Goal: Task Accomplishment & Management: Use online tool/utility

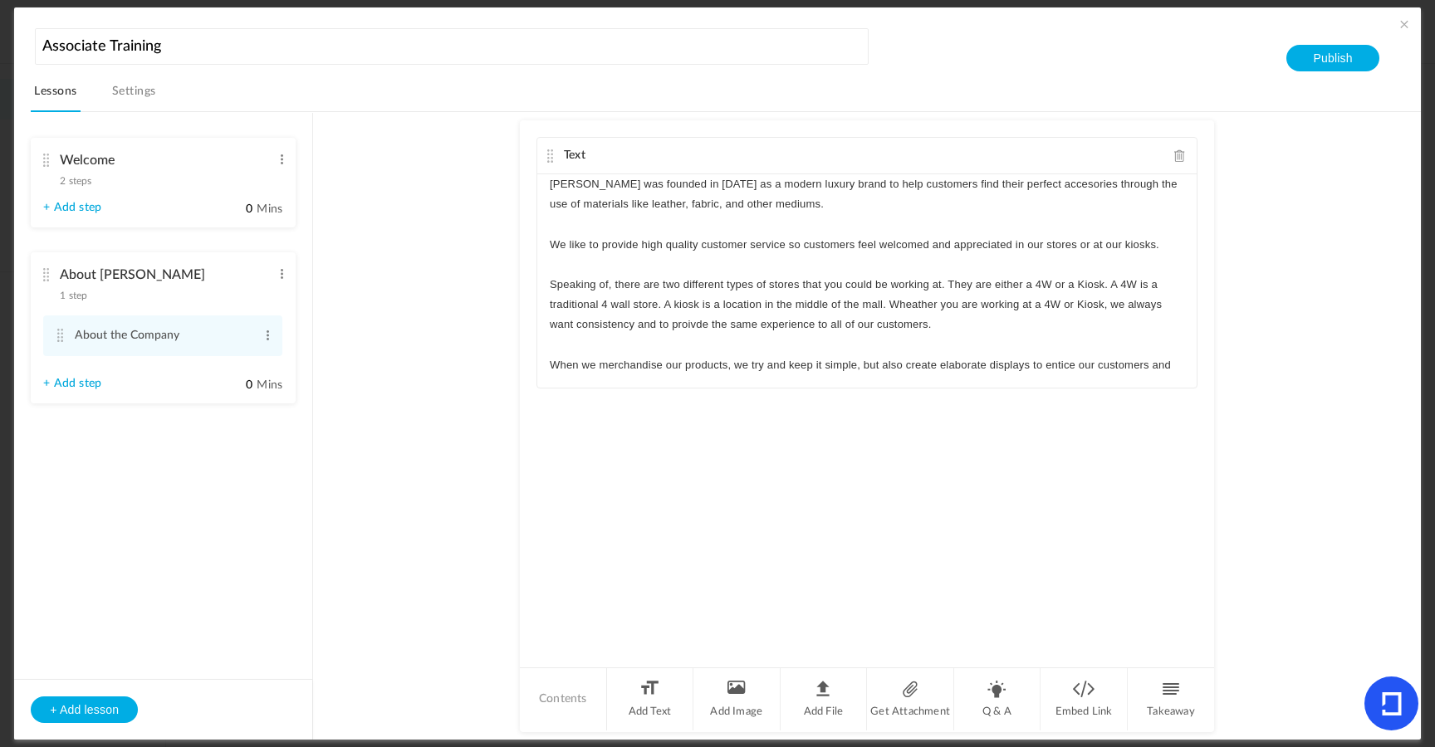
click at [1175, 375] on p "When we merchandise our products, we try and keep it simple, but also create el…" at bounding box center [867, 365] width 634 height 20
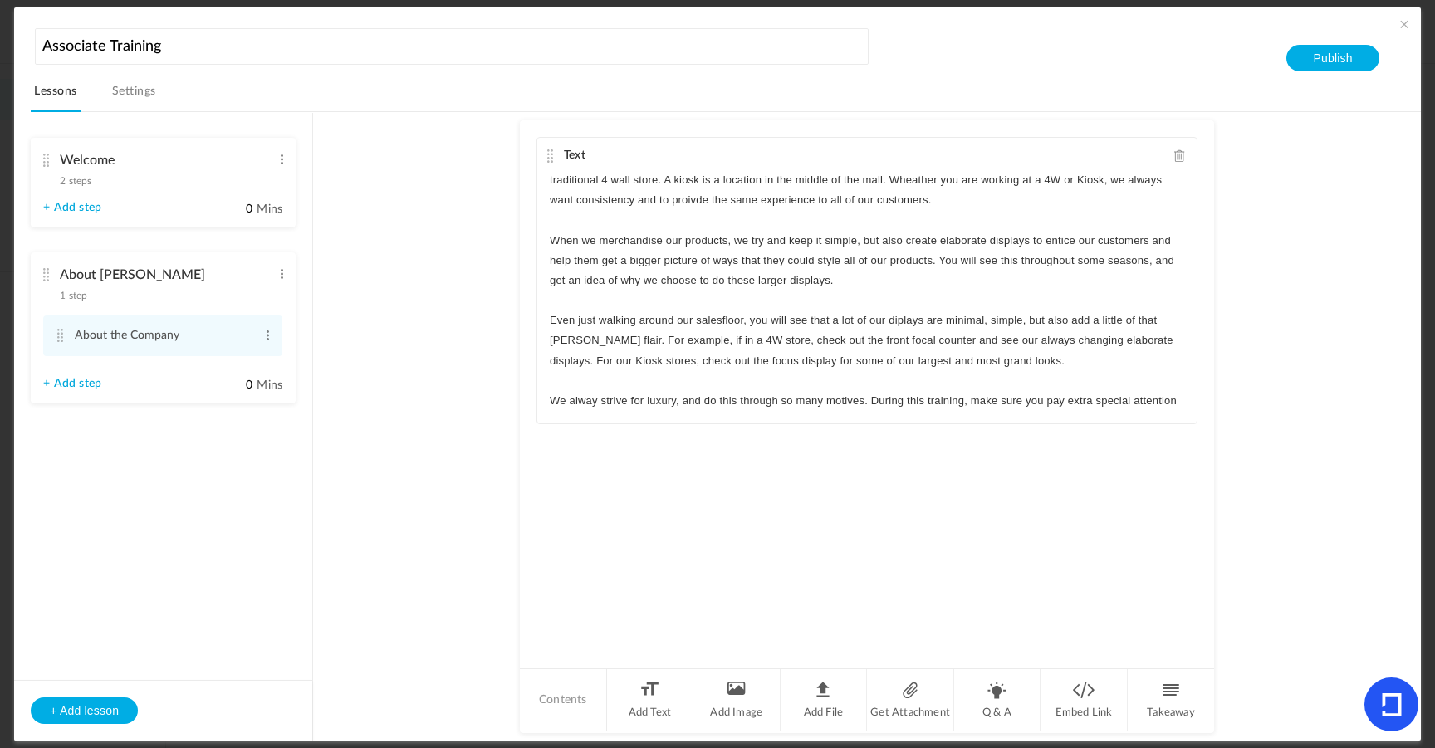
scroll to position [129, 0]
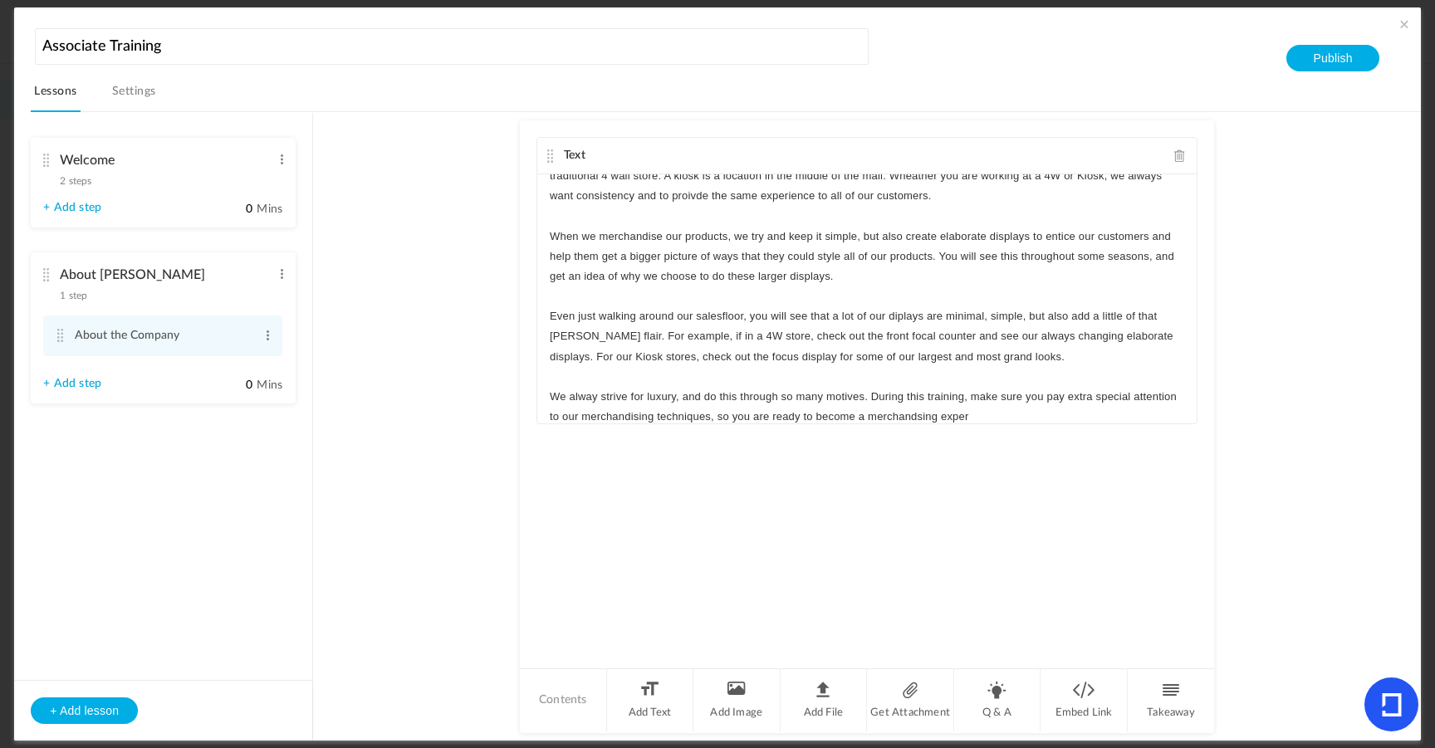
click at [707, 426] on p "We alway strive for luxury, and do this through so many motives. During this tr…" at bounding box center [867, 407] width 634 height 40
click at [1203, 423] on div "Text [PERSON_NAME] was founded in [DATE] as a modern luxury brand to help custo…" at bounding box center [867, 393] width 694 height 546
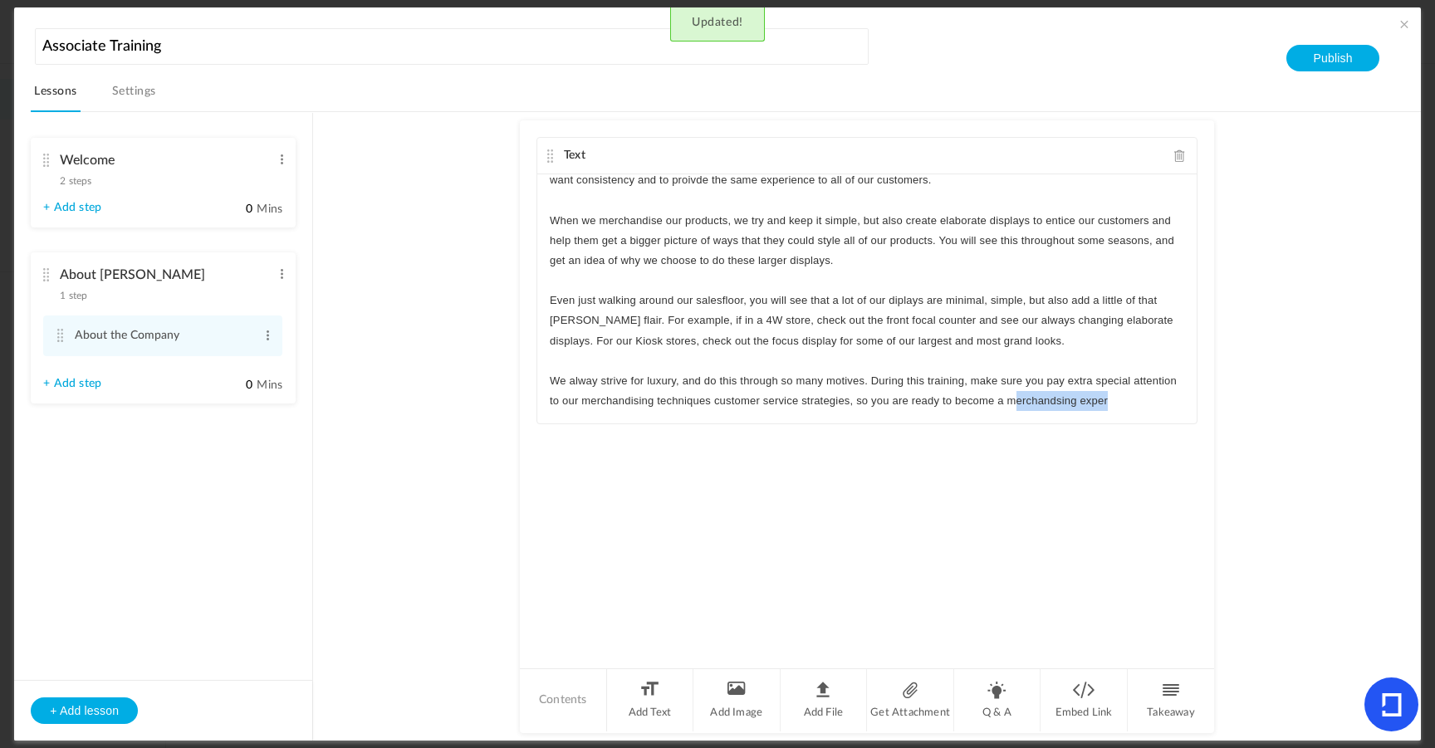
drag, startPoint x: 1149, startPoint y: 423, endPoint x: 1010, endPoint y: 406, distance: 140.5
click at [1010, 406] on p "We alway strive for luxury, and do this through so many motives. During this tr…" at bounding box center [867, 391] width 634 height 40
click at [942, 614] on div "Text [PERSON_NAME] was founded in [DATE] as a modern luxury brand to help custo…" at bounding box center [867, 393] width 694 height 546
click at [988, 707] on li "Q & A" at bounding box center [997, 700] width 87 height 62
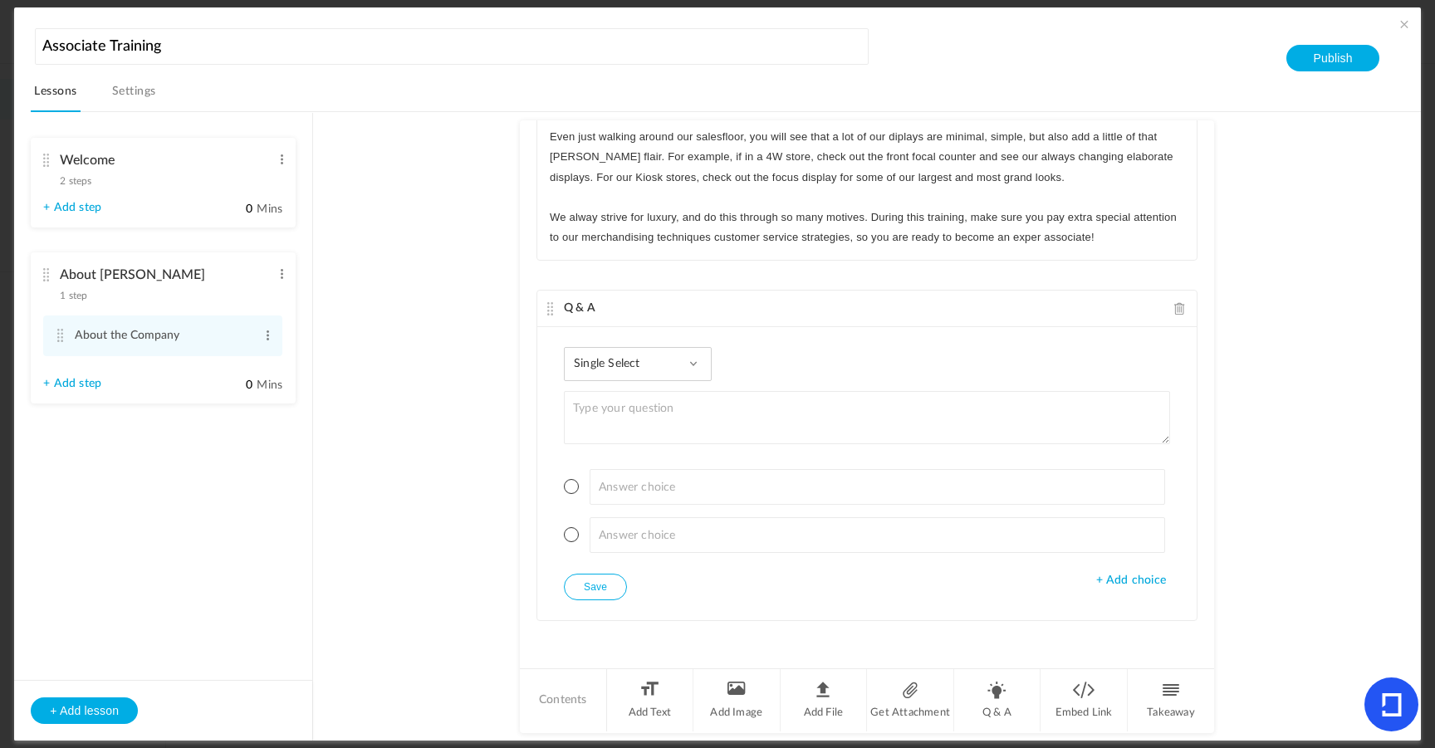
click at [607, 369] on span "Single Select" at bounding box center [613, 364] width 79 height 14
click at [603, 369] on span "Single Select" at bounding box center [613, 364] width 79 height 14
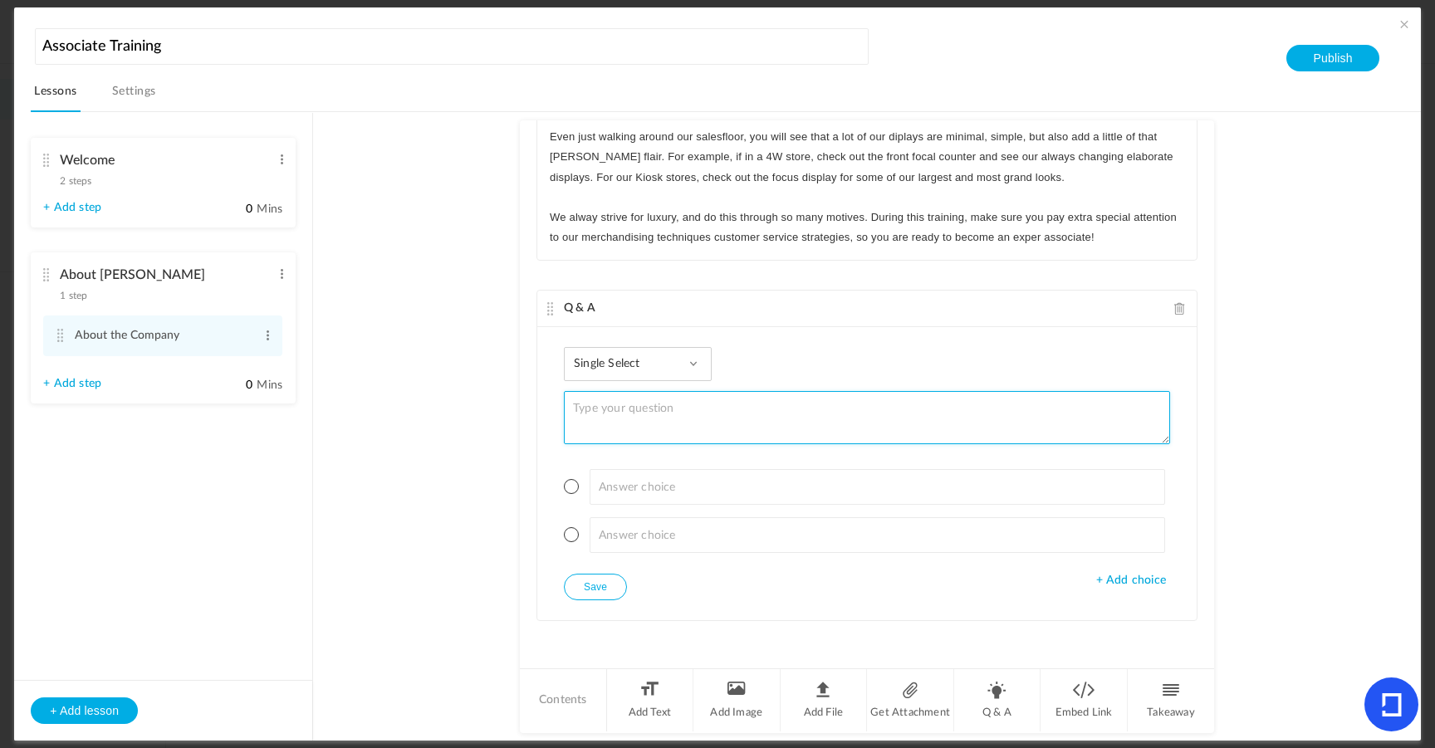
click at [618, 413] on textarea at bounding box center [867, 417] width 606 height 53
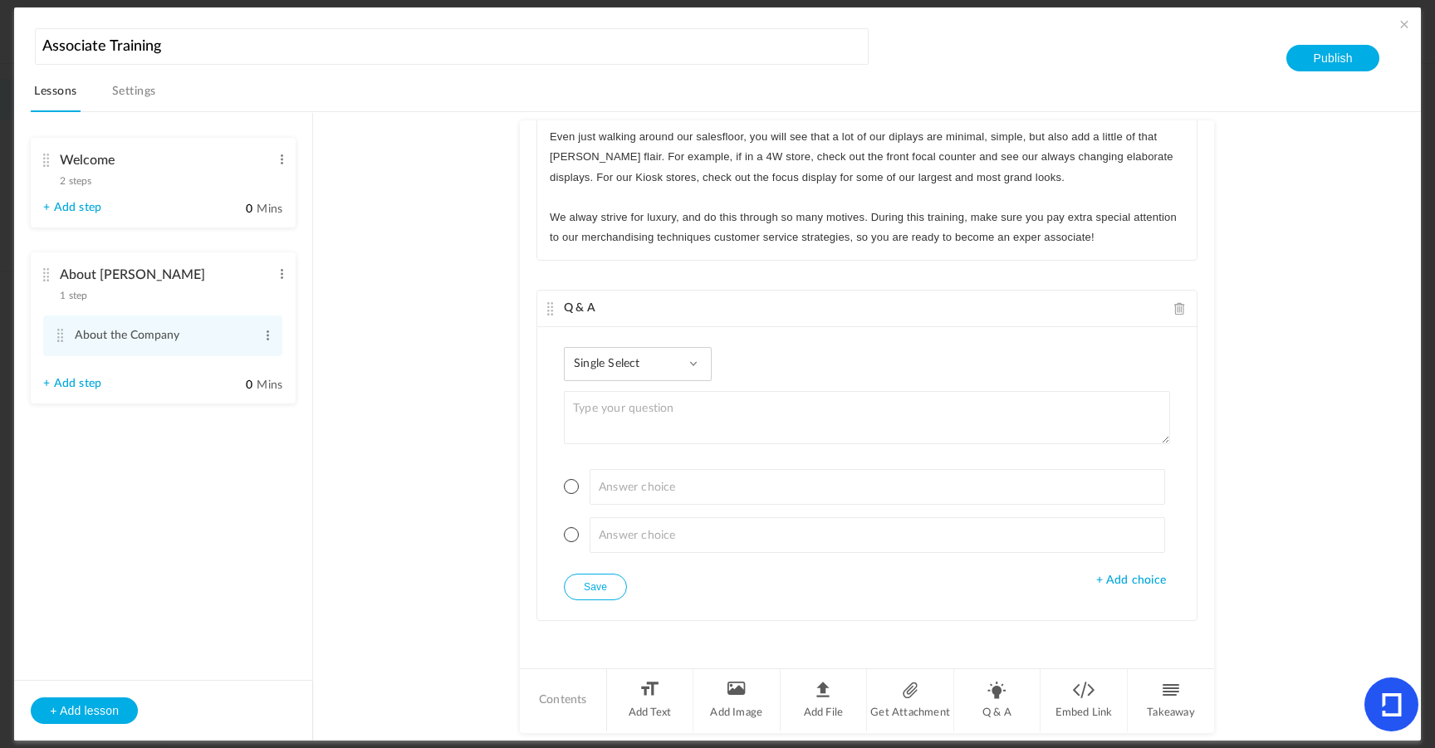
click at [564, 311] on span "Q & A" at bounding box center [580, 308] width 32 height 12
click at [586, 310] on span "Q & A" at bounding box center [580, 308] width 32 height 12
click at [580, 307] on span "Q & A" at bounding box center [580, 308] width 32 height 12
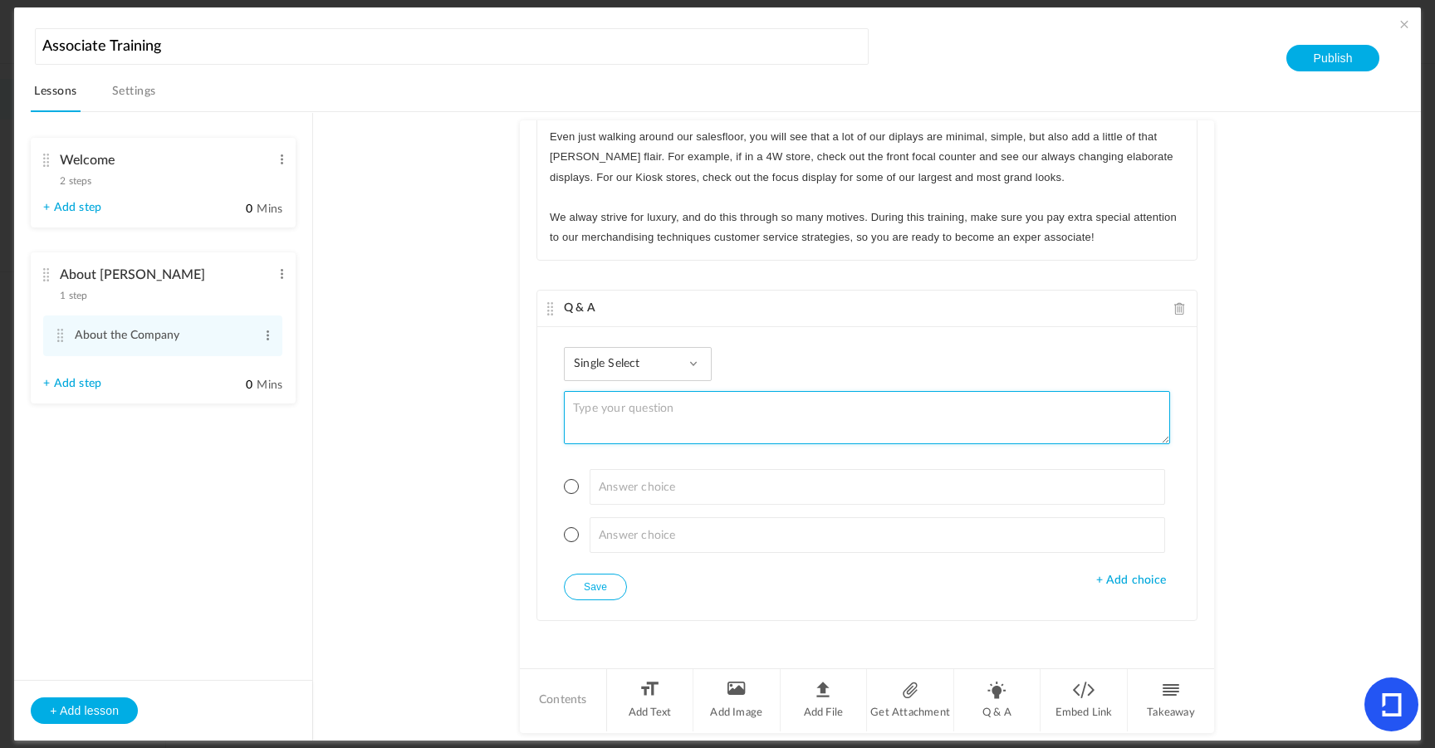
click at [603, 419] on textarea at bounding box center [867, 417] width 606 height 53
type textarea "What are the two types of stores that we have in the company?"
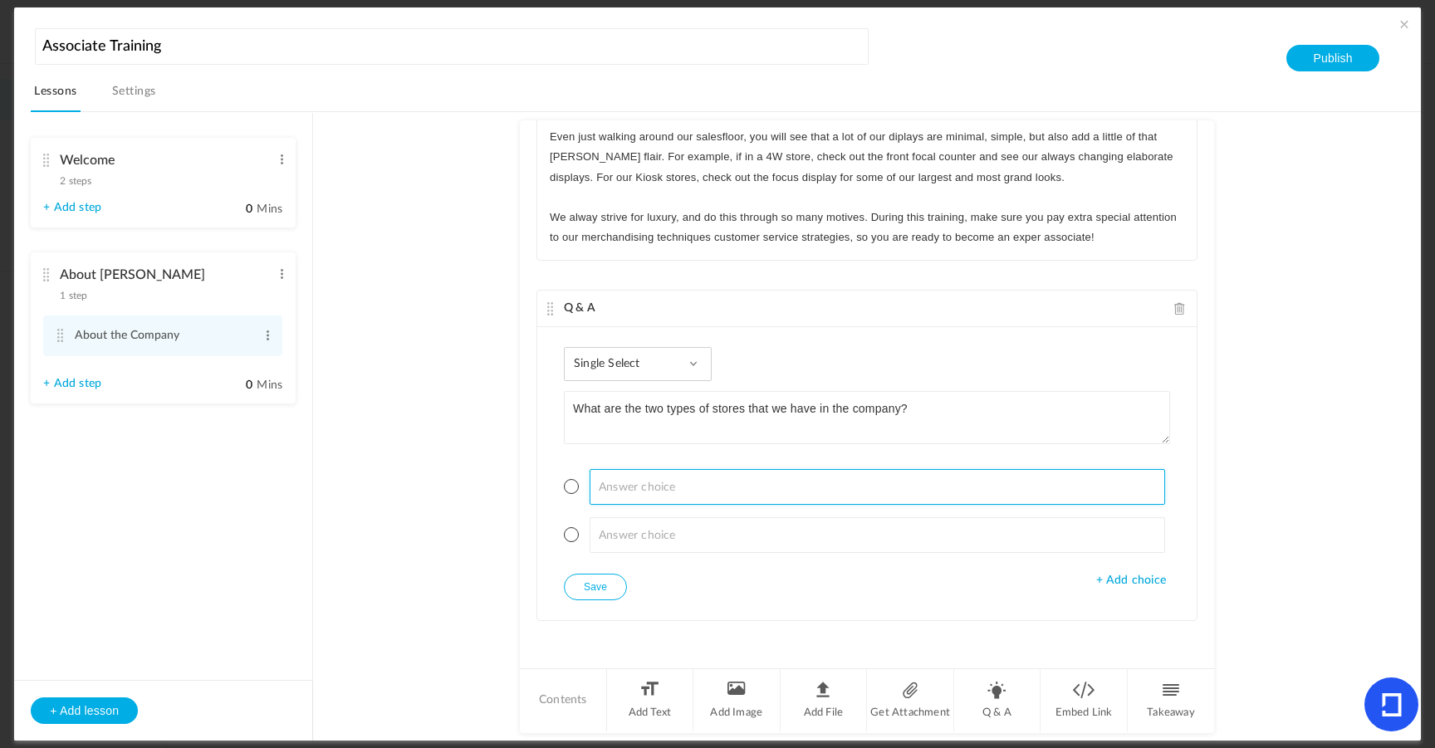
click at [655, 478] on input at bounding box center [877, 487] width 576 height 36
type input "4W"
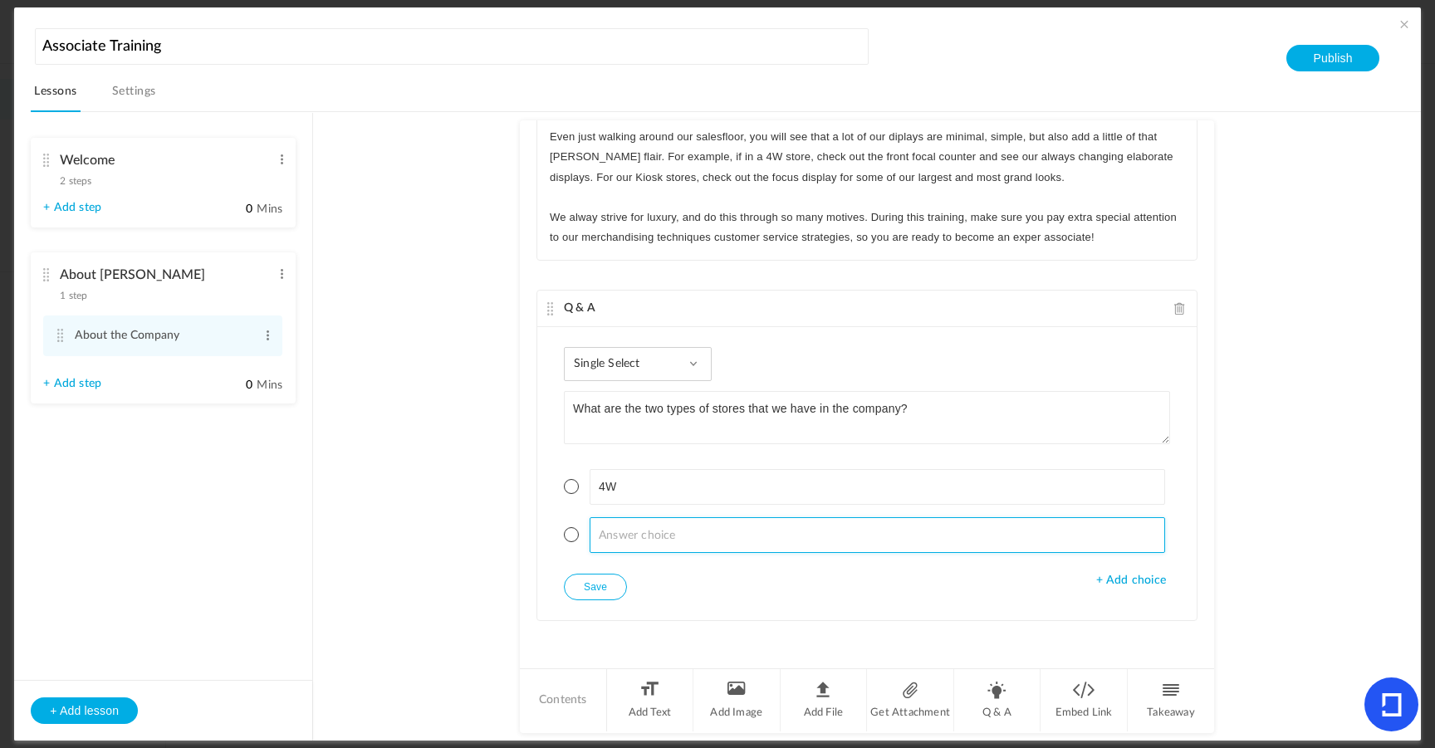
click at [672, 532] on input at bounding box center [877, 535] width 576 height 36
type input "Standard Store"
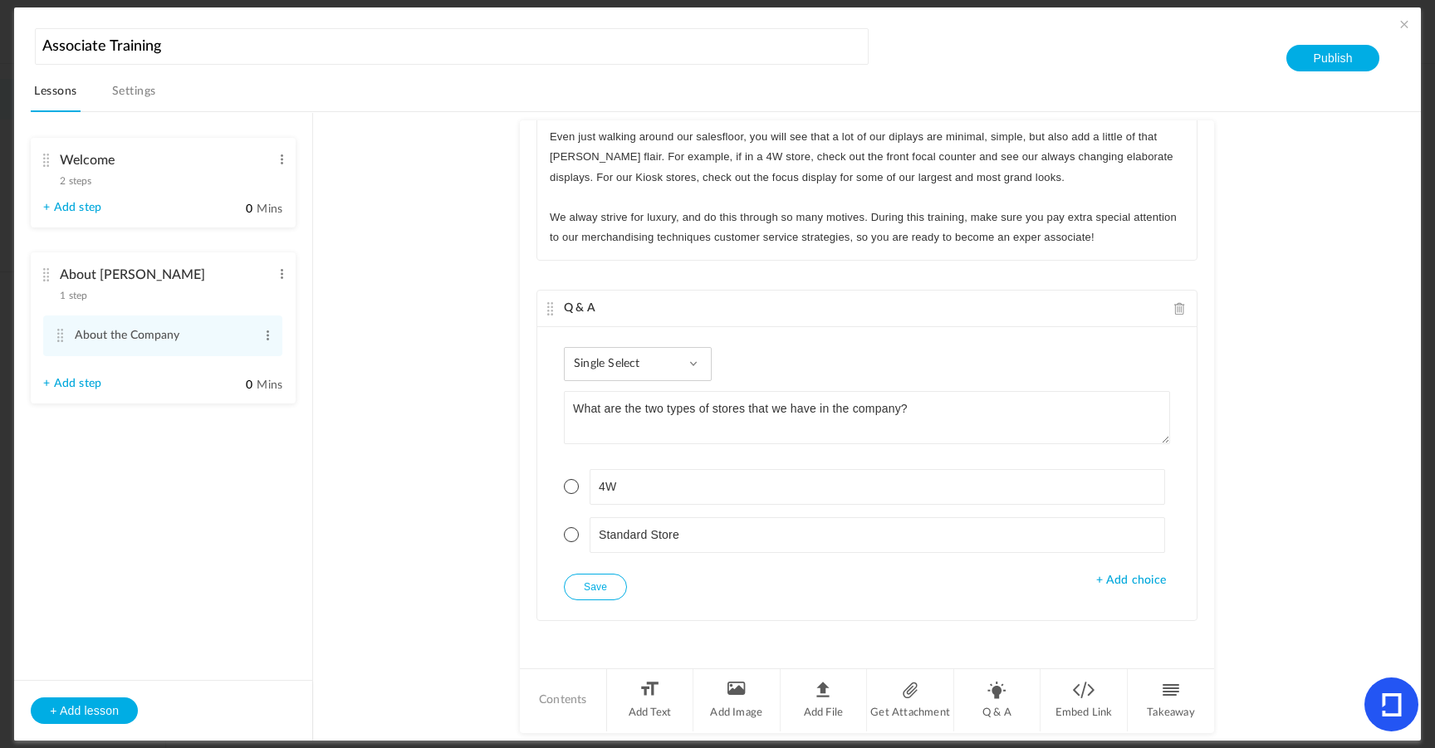
click at [1122, 585] on span "+ Add choice" at bounding box center [1131, 581] width 70 height 14
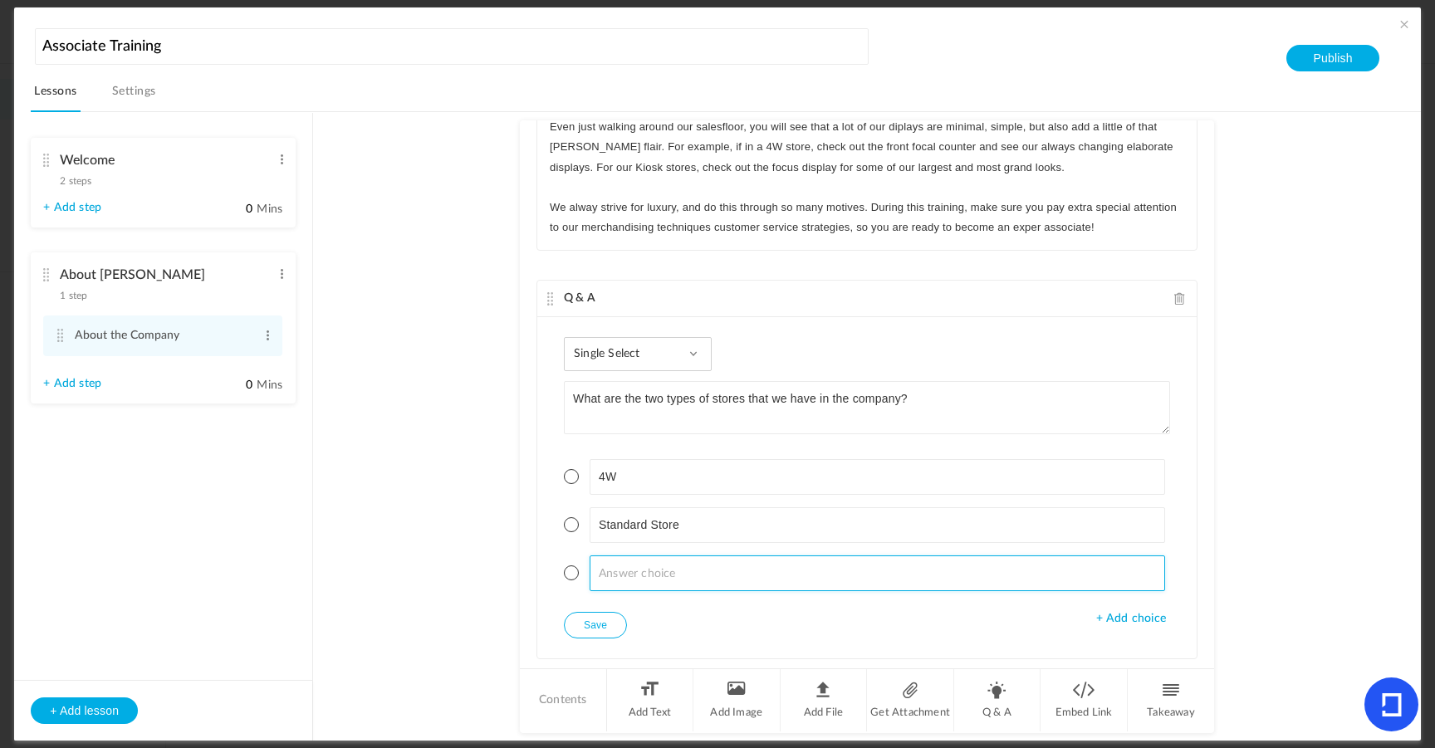
click at [926, 591] on input at bounding box center [877, 573] width 576 height 36
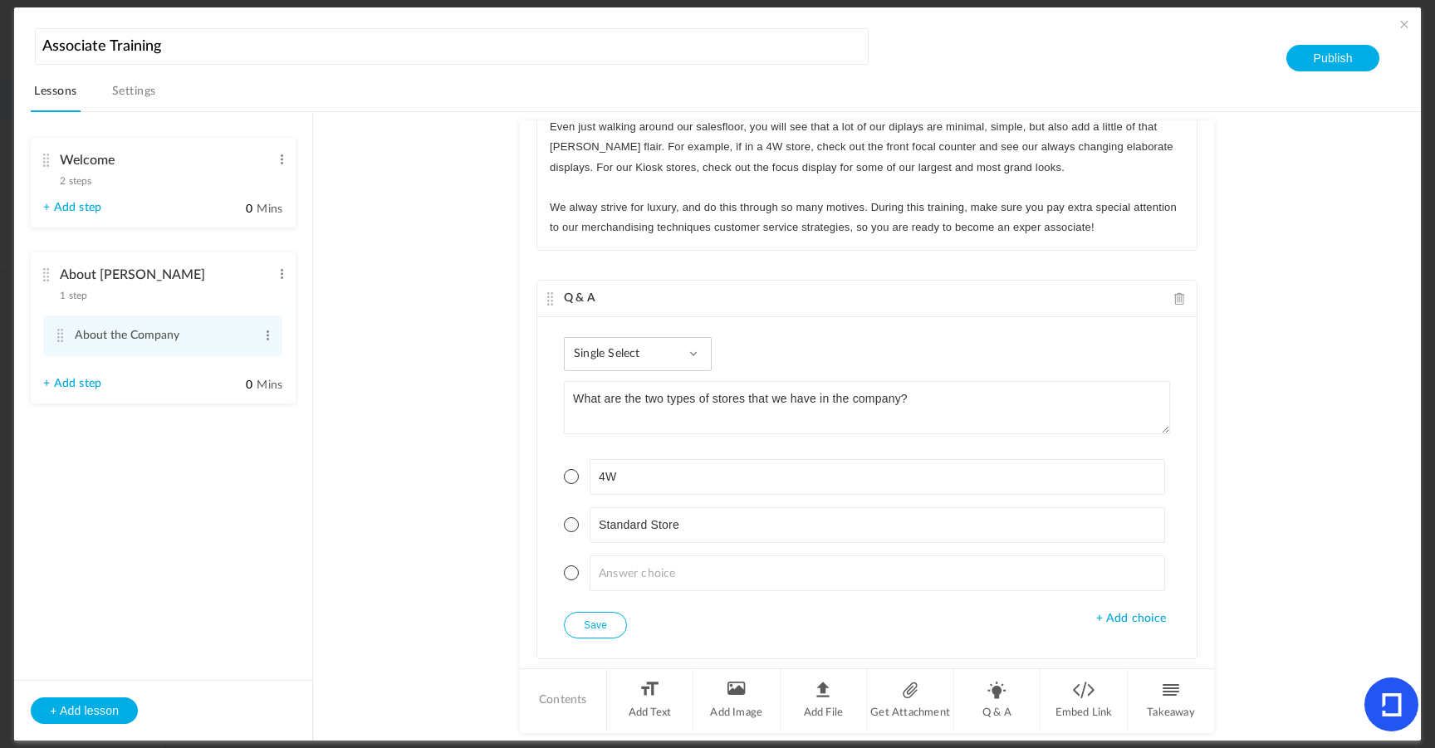
click at [667, 371] on div "Single Select Single Select Multi Select True or False Paragraph Answer" at bounding box center [638, 354] width 148 height 34
click at [638, 445] on link "Multi Select" at bounding box center [653, 429] width 156 height 31
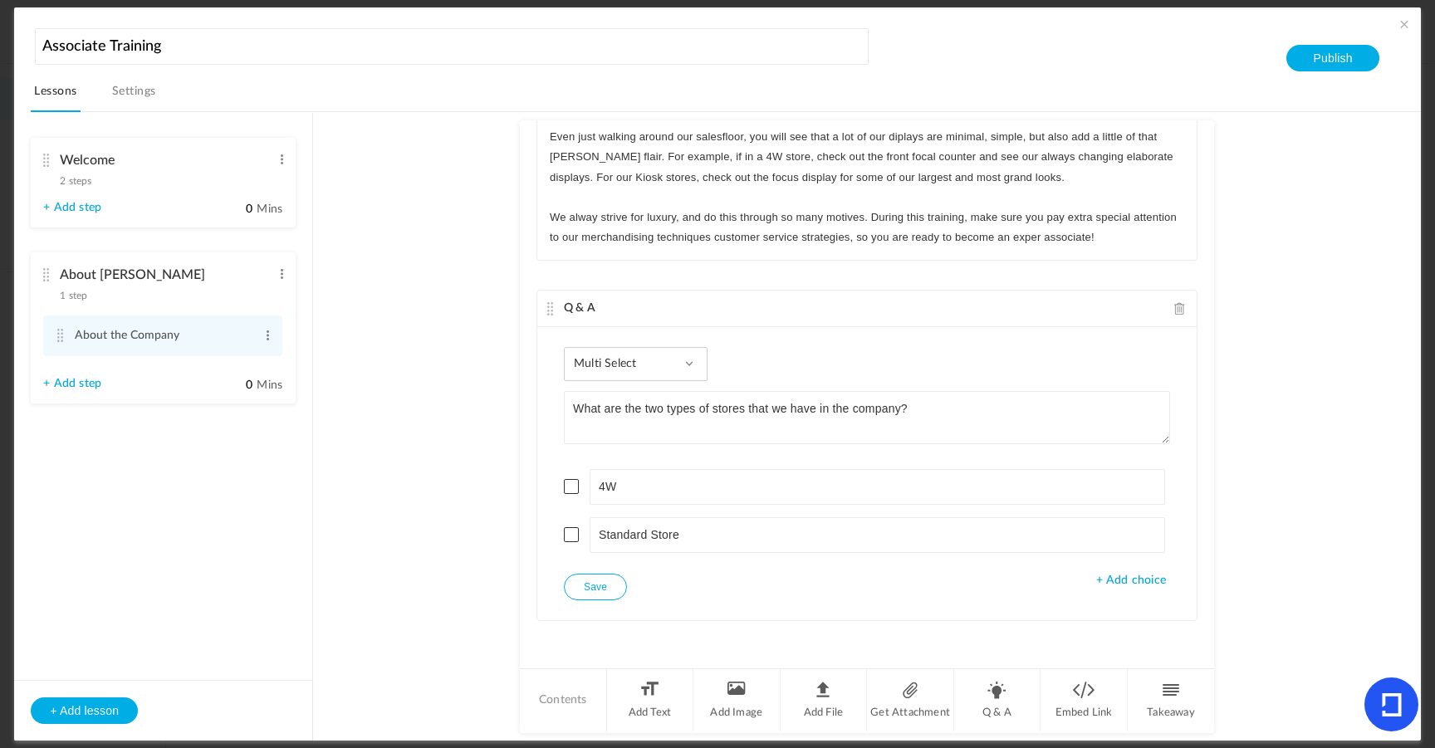
click at [1096, 585] on span "+ Add choice" at bounding box center [1131, 581] width 70 height 14
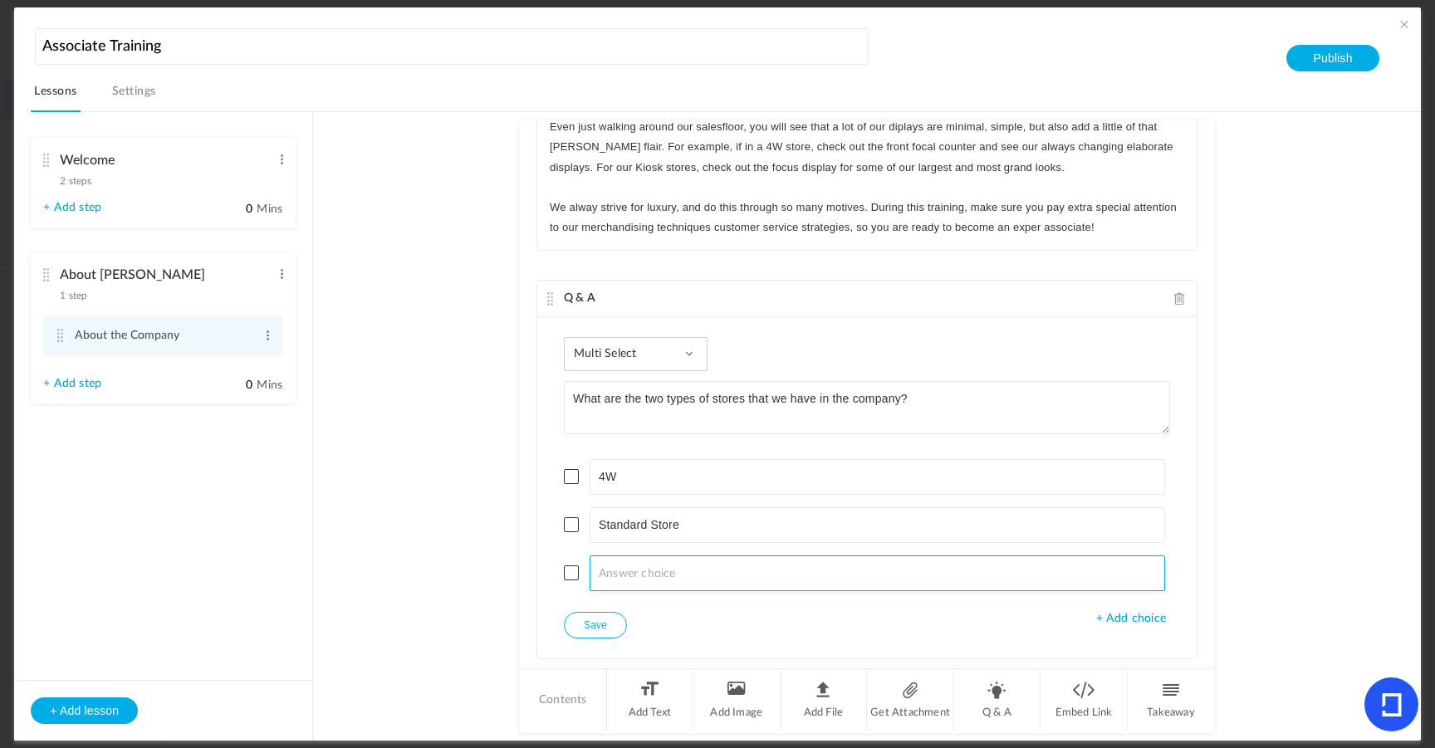
click at [946, 591] on input at bounding box center [877, 573] width 576 height 36
type input "Kiosk"
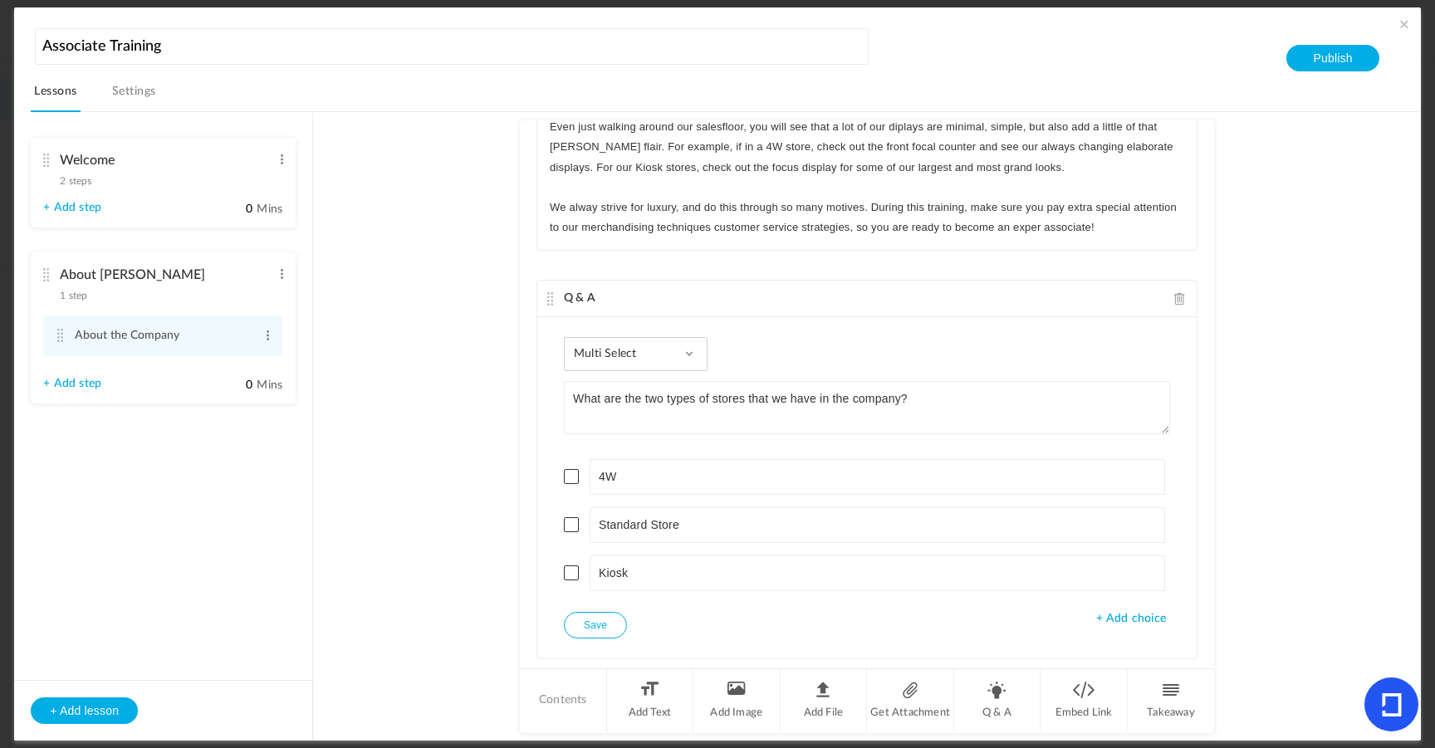
click at [1184, 642] on div "Multi Select Single Select Multi Select True or False Paragraph Answer What are…" at bounding box center [866, 487] width 659 height 341
click at [1160, 642] on div "Multi Select Single Select Multi Select True or False Paragraph Answer What are…" at bounding box center [866, 487] width 659 height 341
click at [1146, 626] on span "+ Add choice" at bounding box center [1131, 619] width 70 height 14
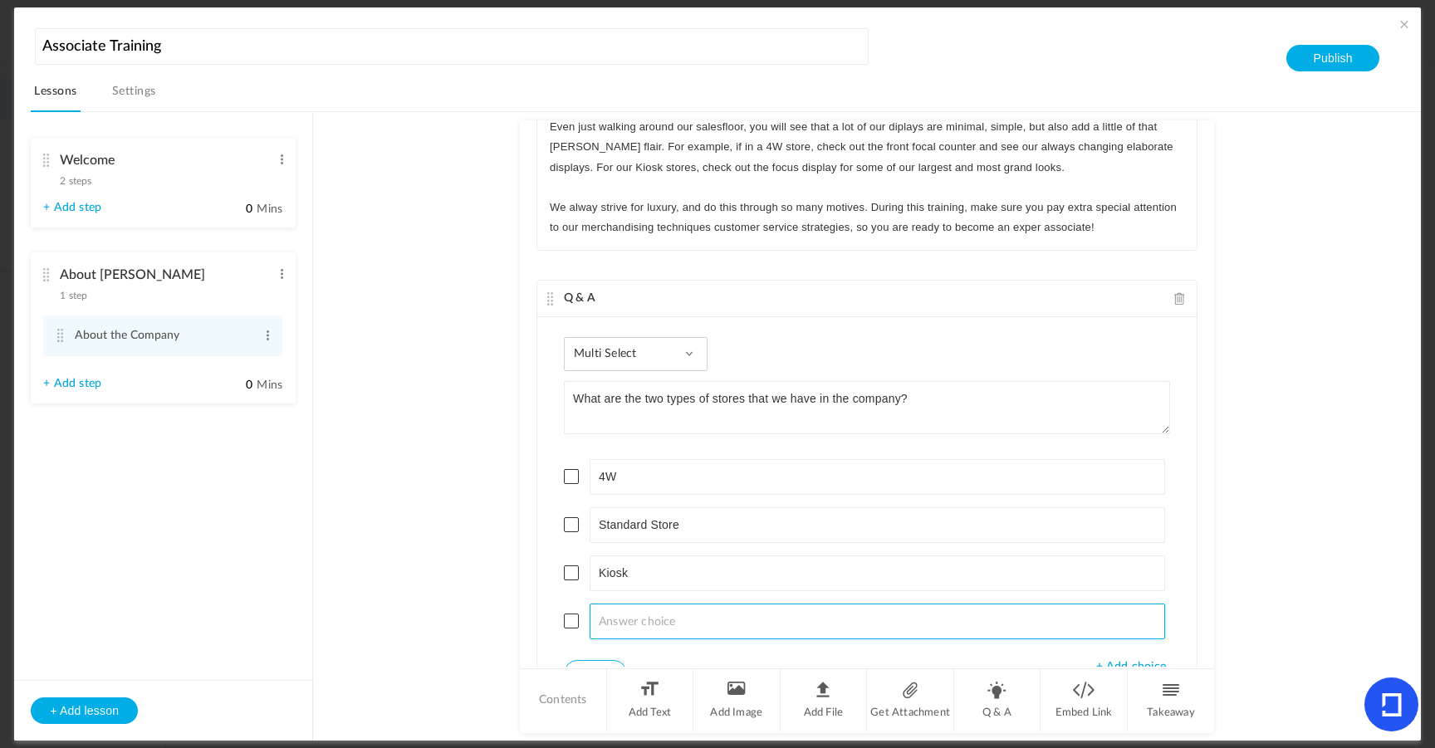
click at [1054, 639] on input at bounding box center [877, 622] width 576 height 36
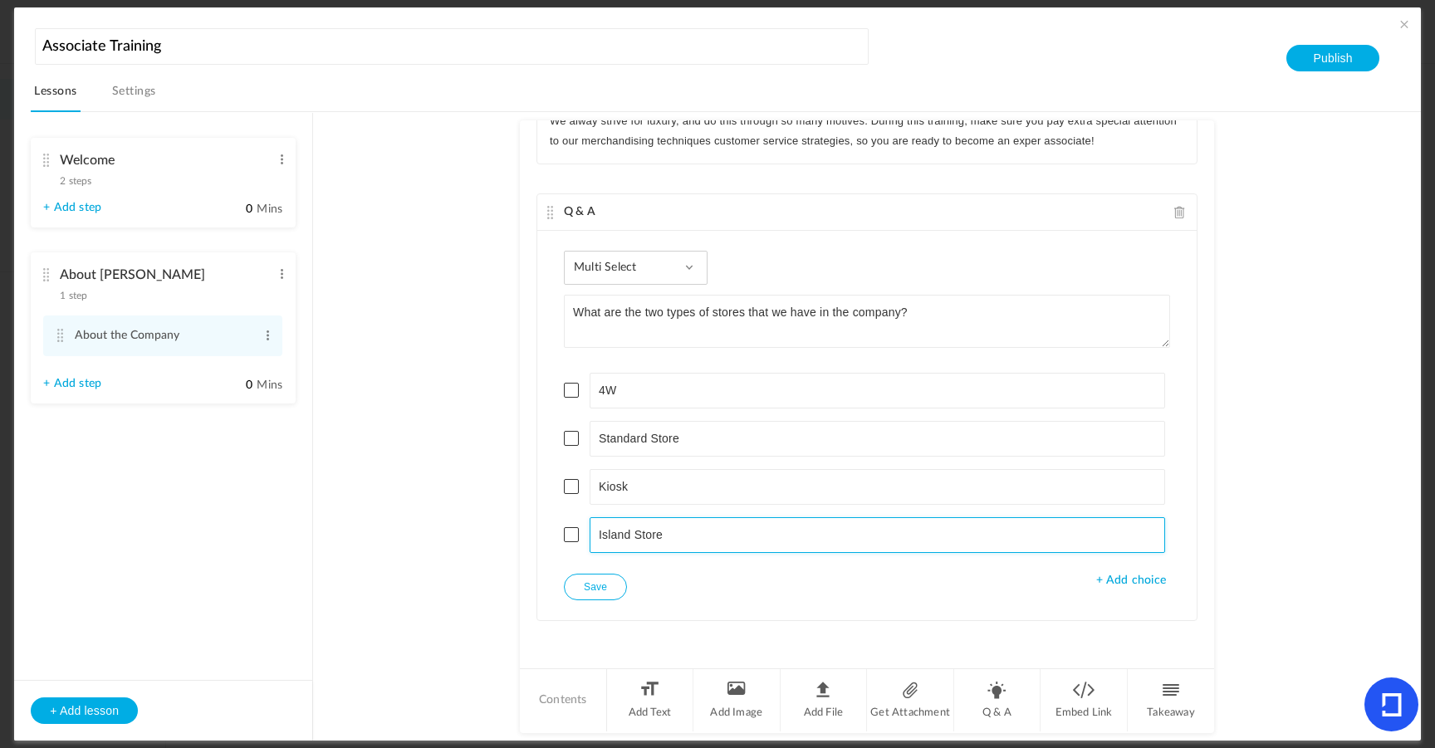
scroll to position [267, 0]
type input "Island Store"
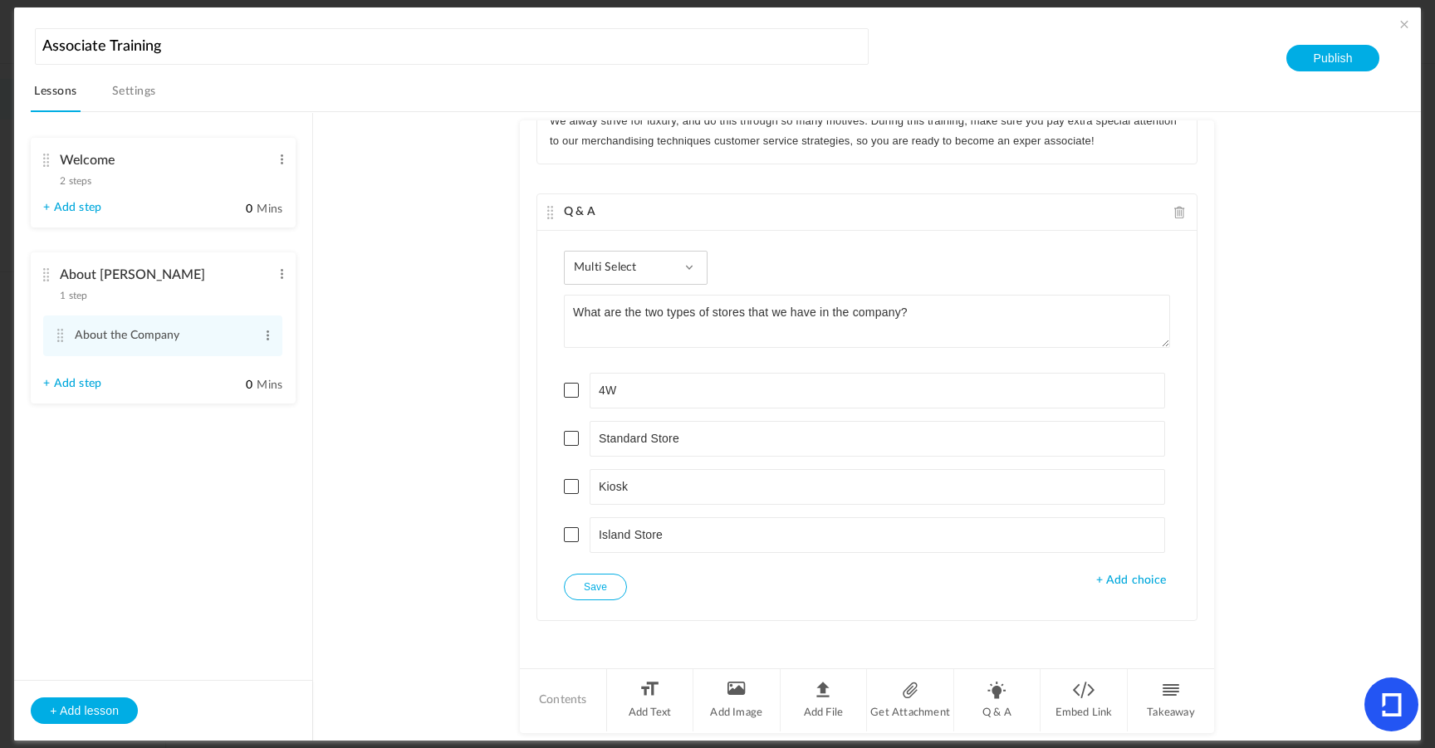
click at [570, 395] on span at bounding box center [571, 390] width 15 height 15
click at [567, 494] on span at bounding box center [571, 486] width 15 height 15
click at [560, 592] on div "Multi Select Single Select Multi Select True or False Paragraph Answer What are…" at bounding box center [866, 425] width 659 height 389
click at [576, 595] on button "Save" at bounding box center [595, 587] width 63 height 27
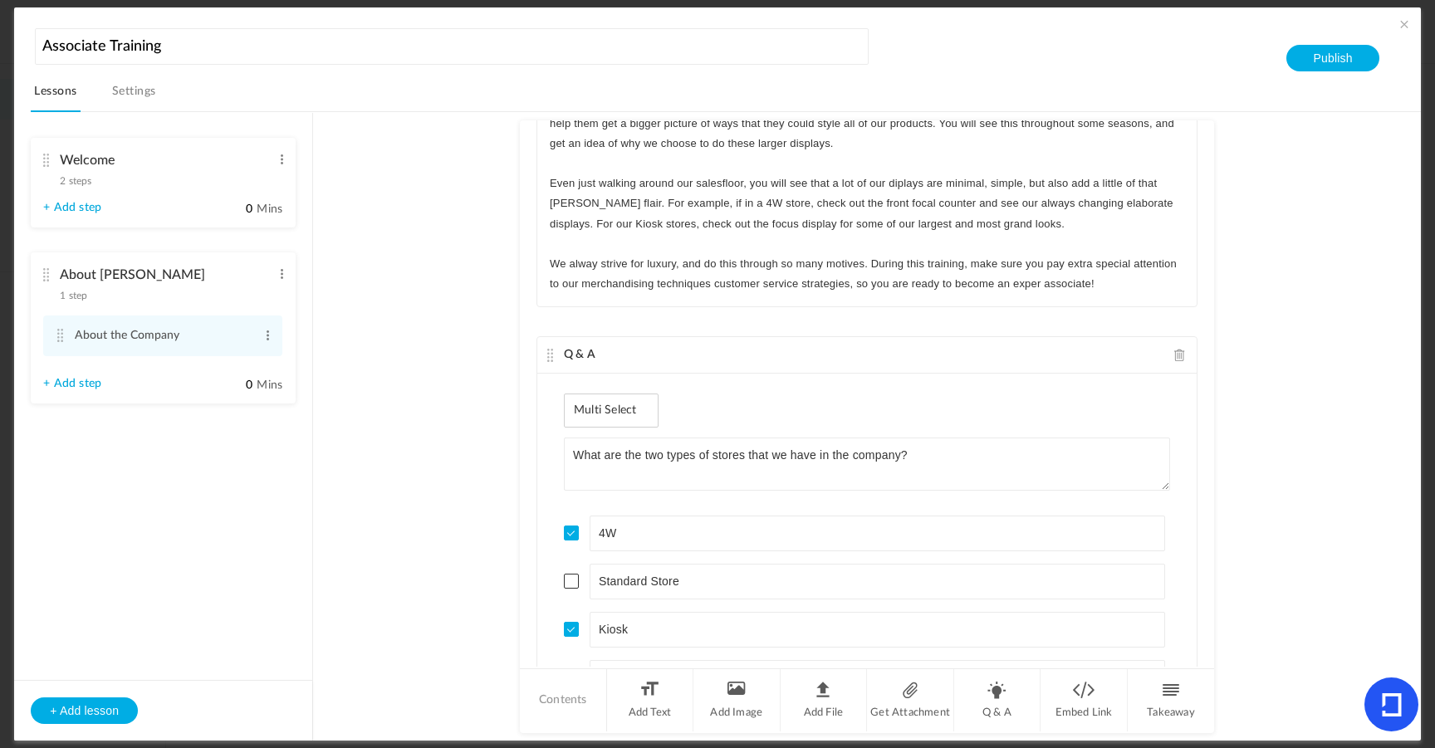
scroll to position [270, 0]
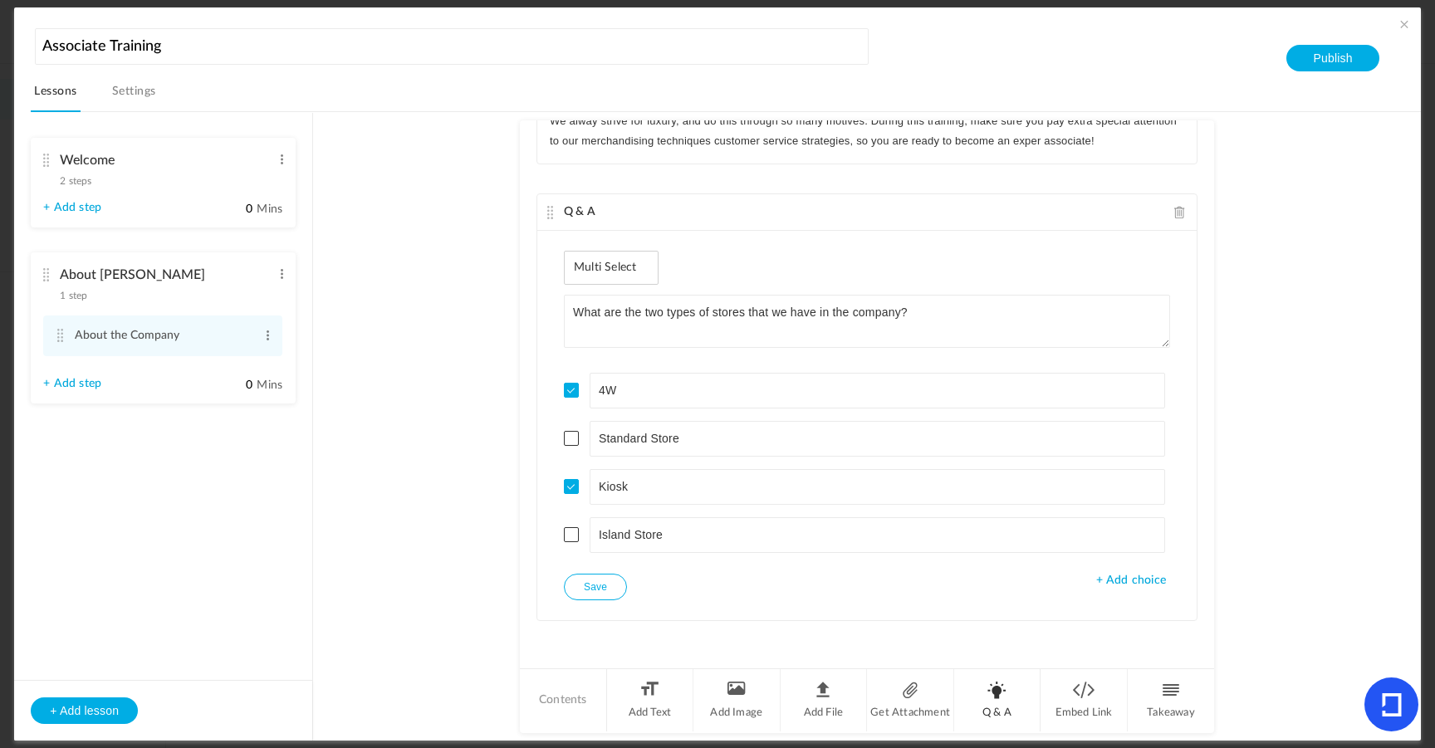
click at [1007, 702] on li "Q & A" at bounding box center [997, 700] width 87 height 62
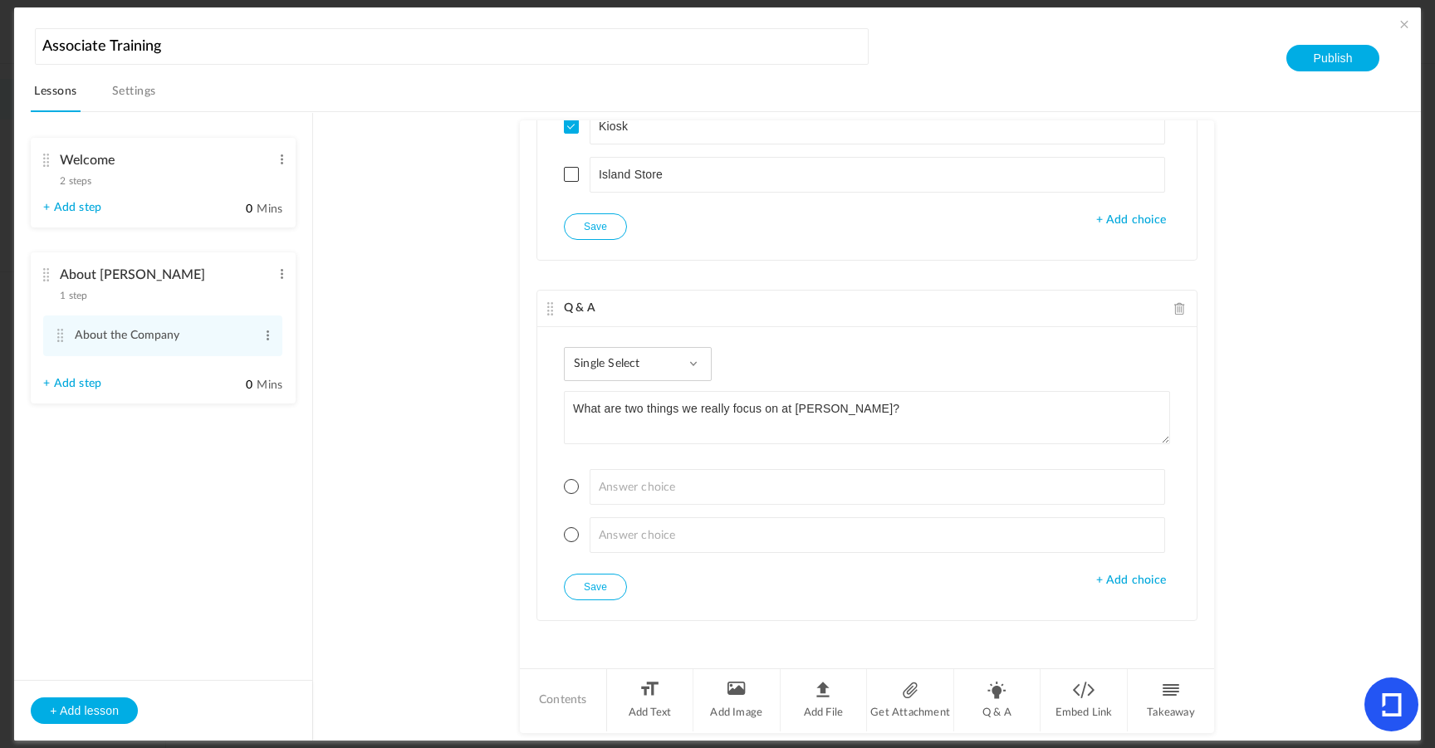
type textarea "What are two things we really focus on at [PERSON_NAME]?"
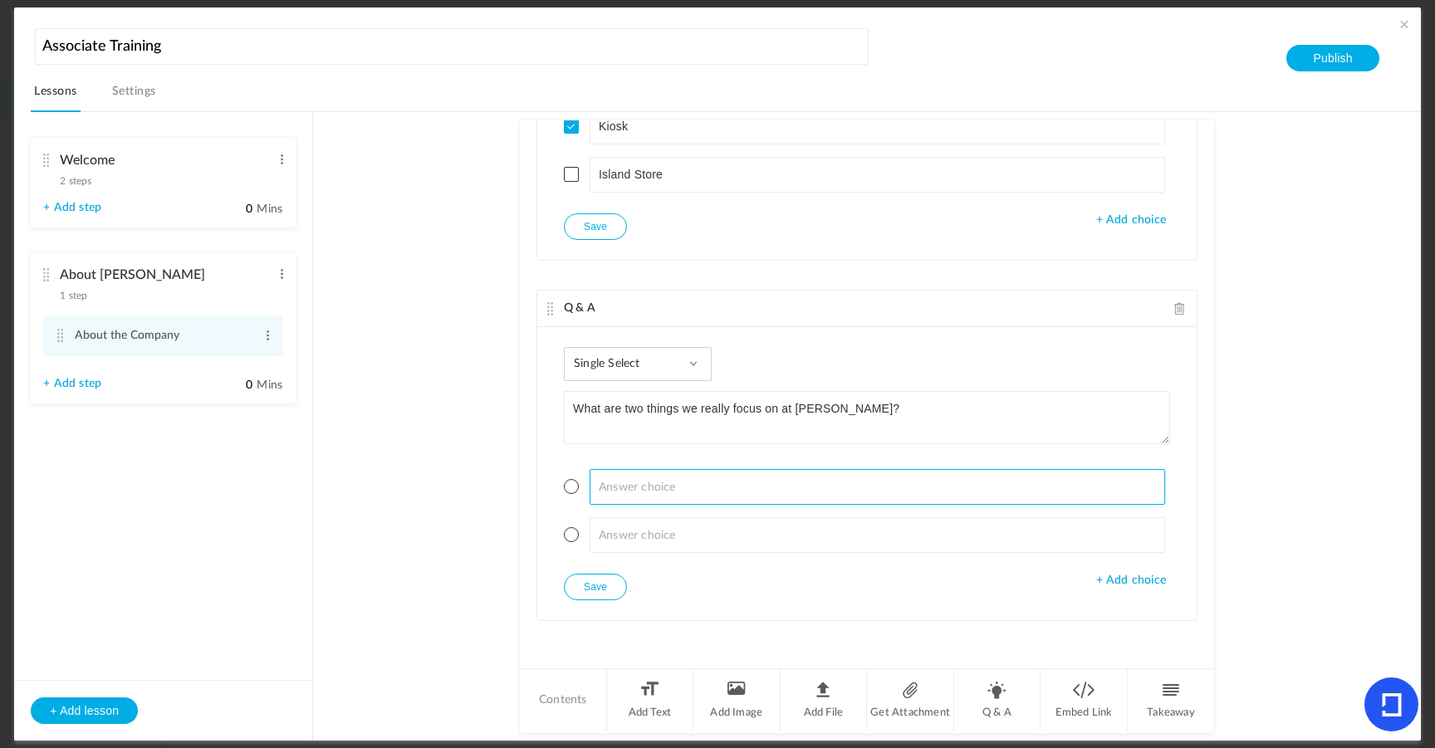
click at [761, 487] on input at bounding box center [877, 487] width 576 height 36
type input "Customer Service"
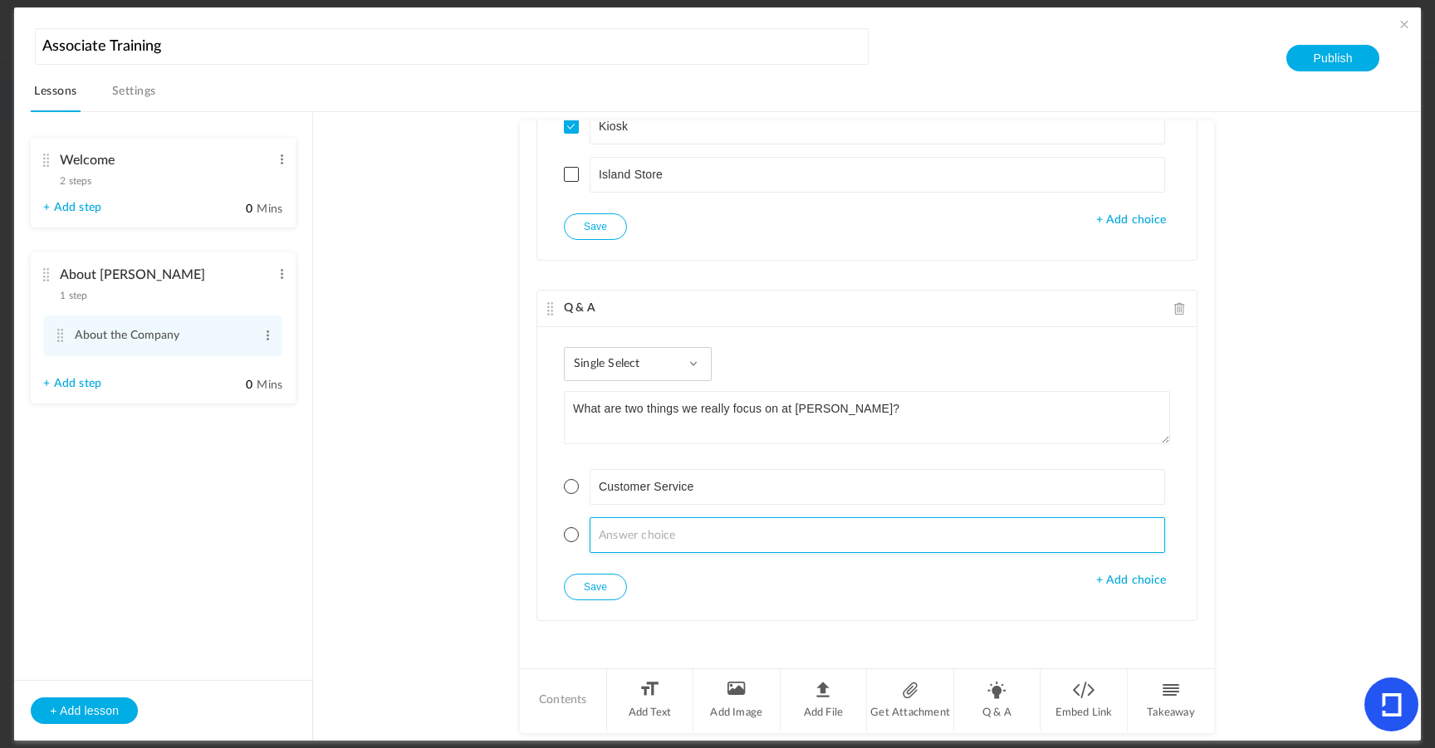
click at [745, 531] on input at bounding box center [877, 535] width 576 height 36
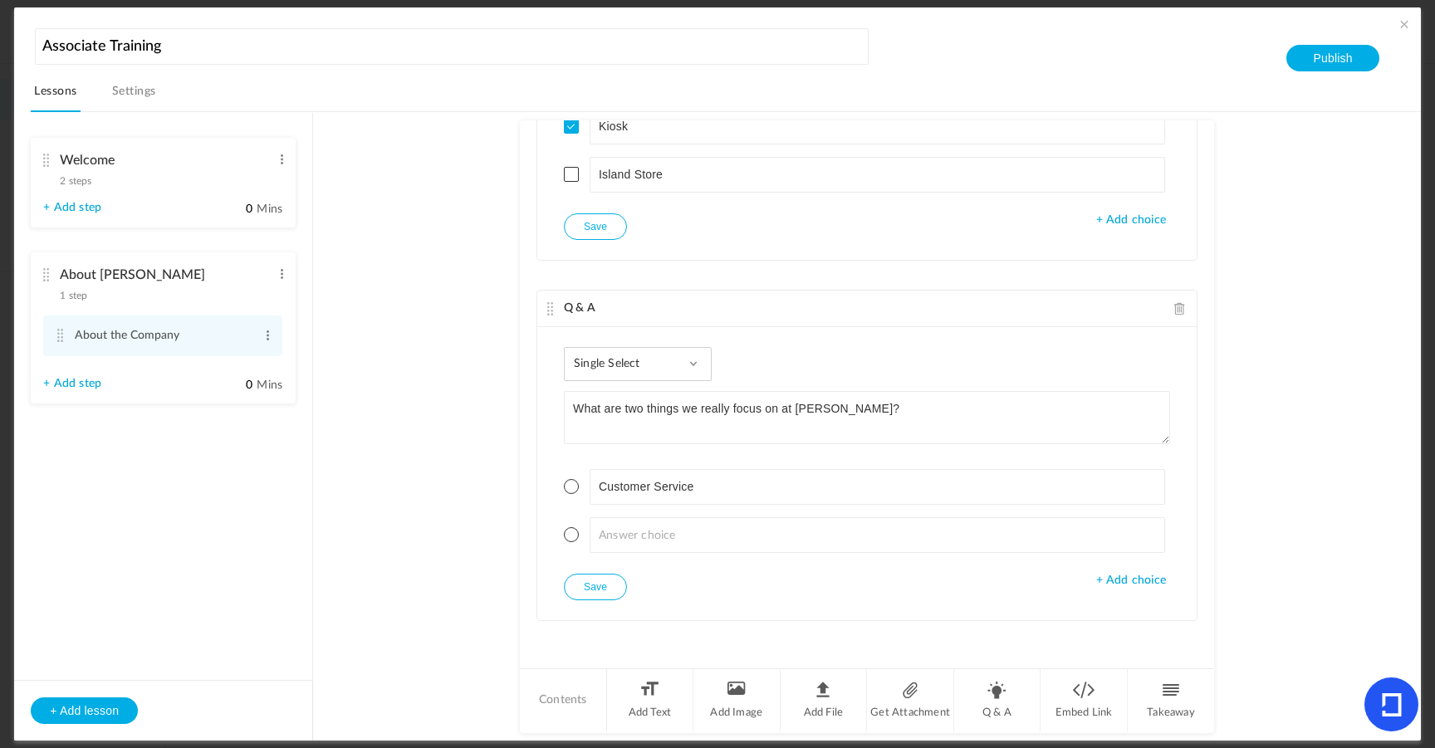
click at [1140, 583] on span "+ Add choice" at bounding box center [1131, 581] width 70 height 14
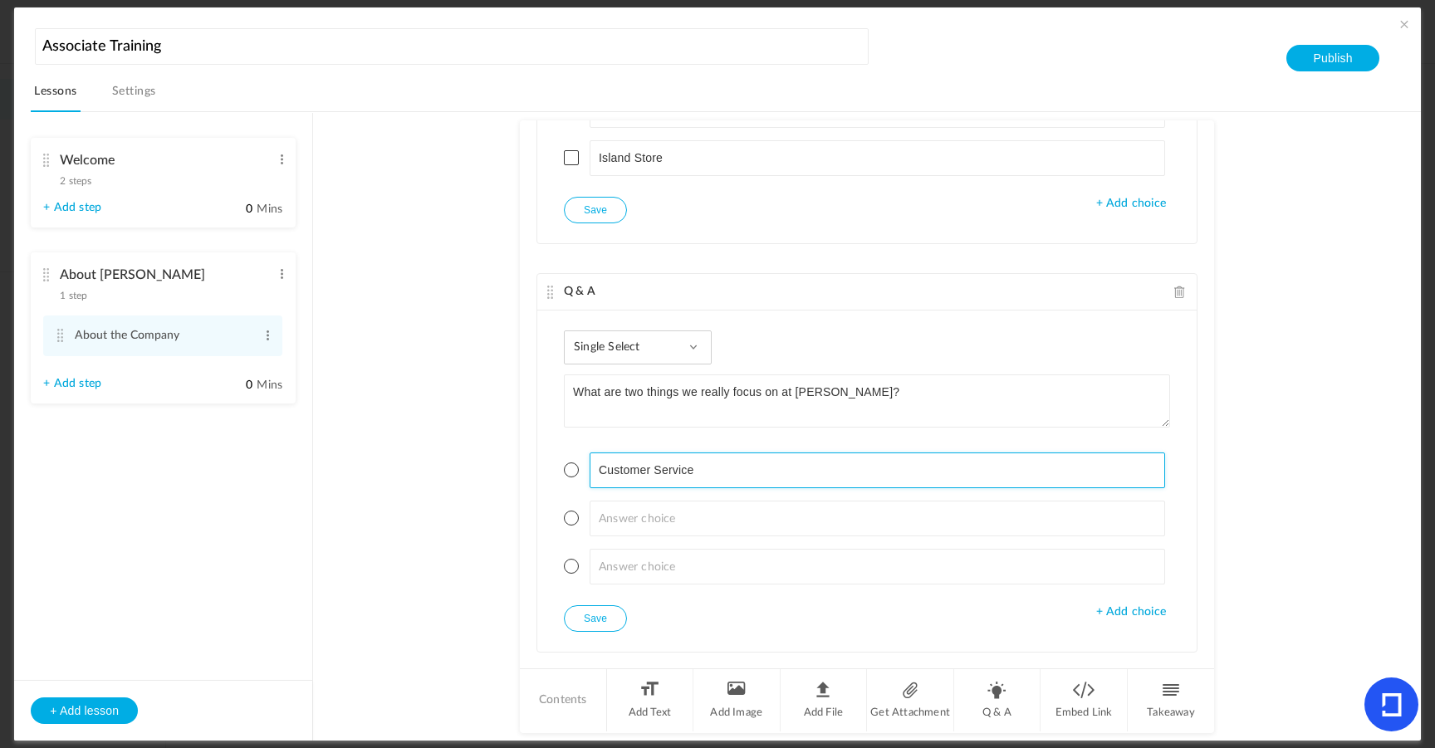
click at [929, 488] on input "Customer Service" at bounding box center [877, 470] width 576 height 36
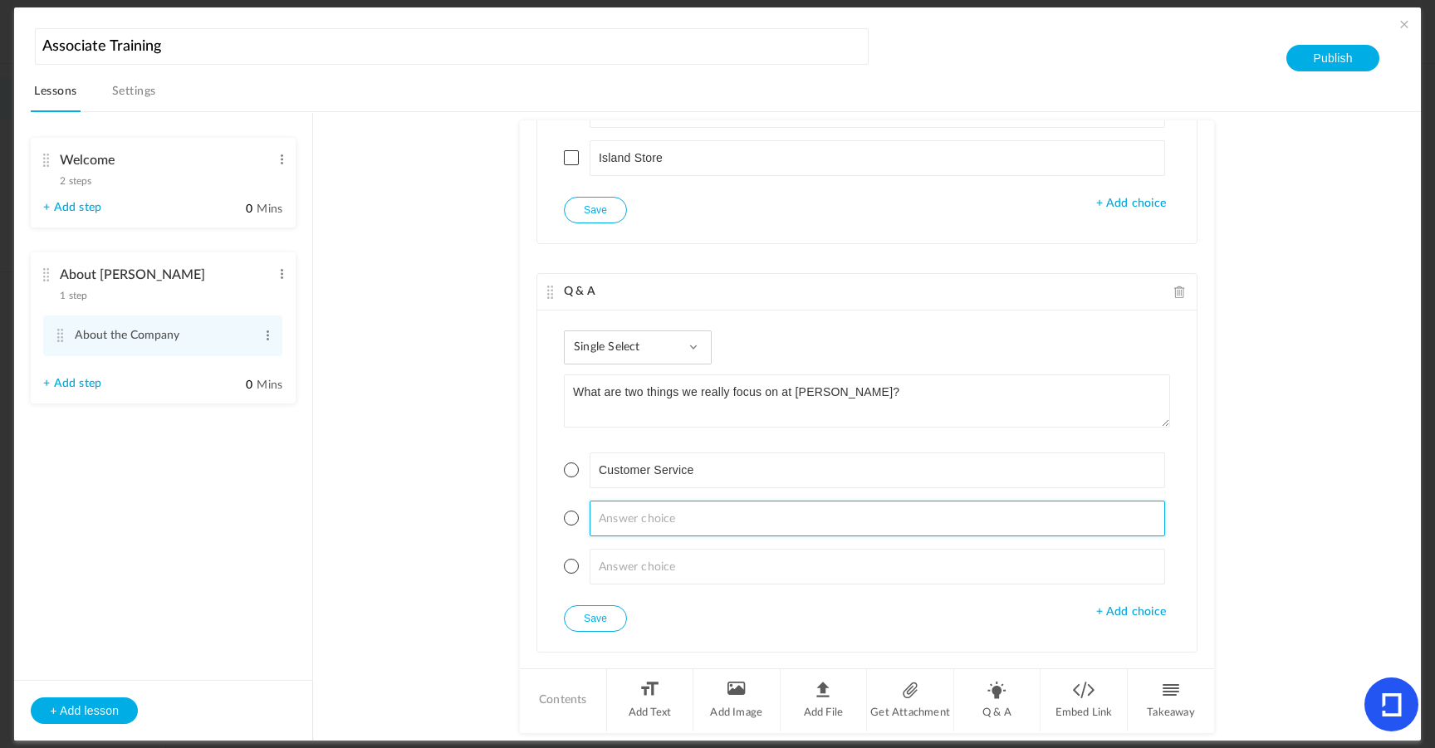
click at [927, 528] on input at bounding box center [877, 519] width 576 height 36
type input "Merchandising"
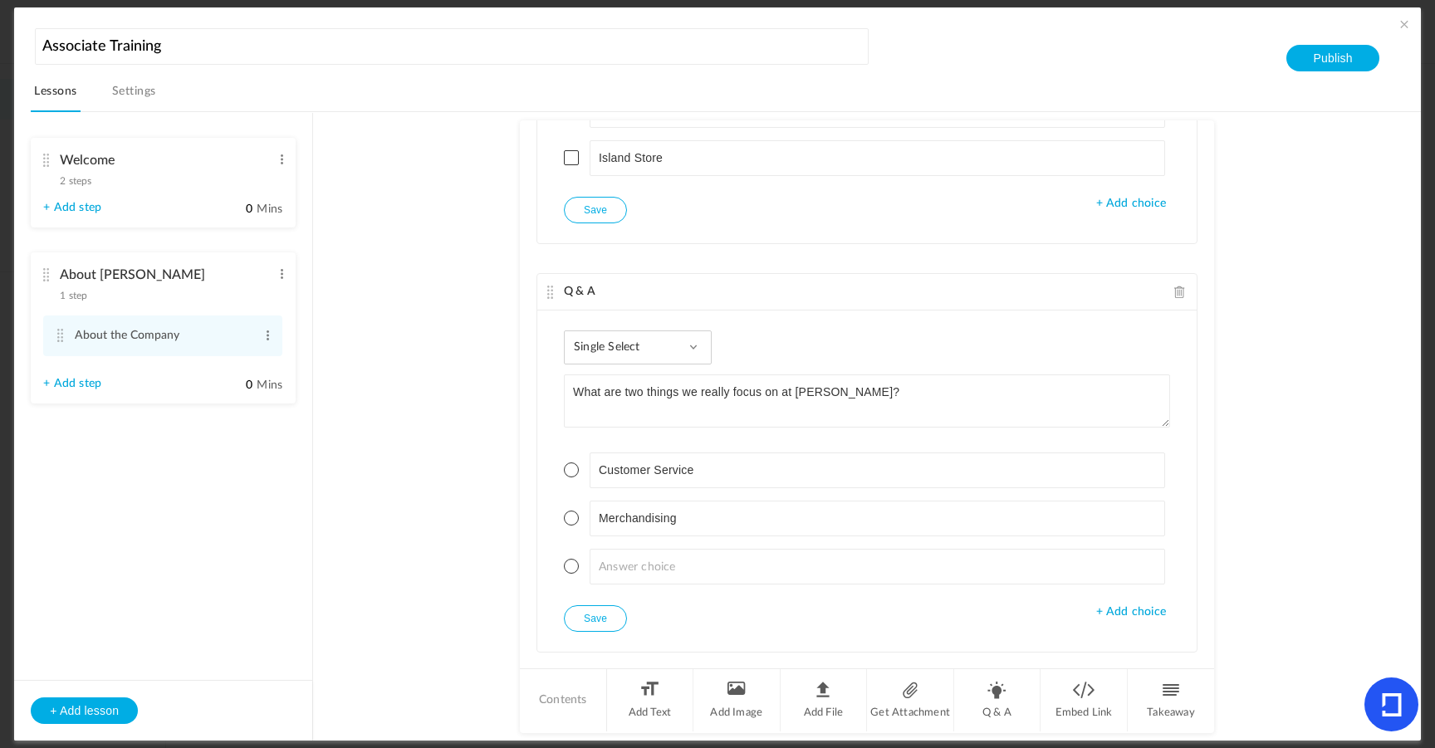
click at [905, 556] on ul "Customer Service Merchandising" at bounding box center [867, 519] width 606 height 174
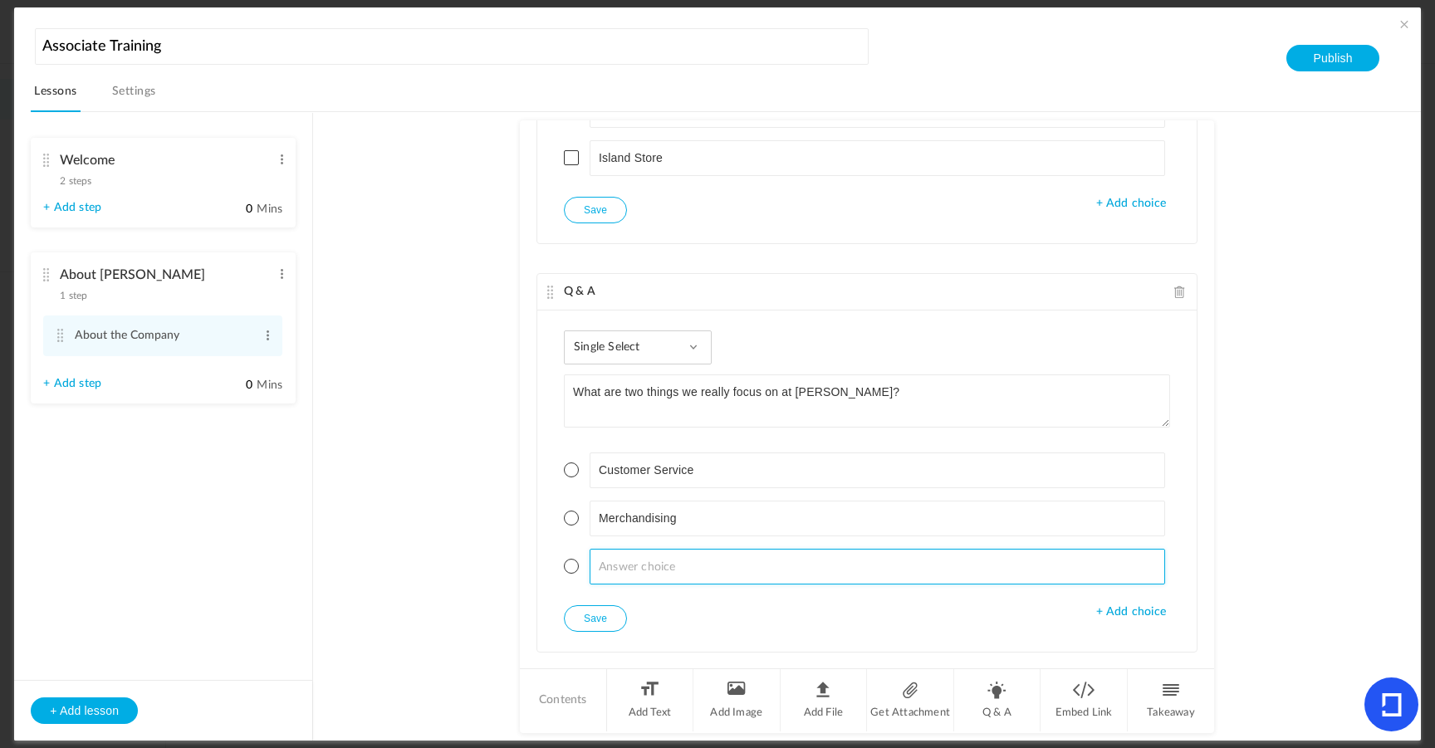
click at [905, 575] on input at bounding box center [877, 567] width 576 height 36
type input "E"
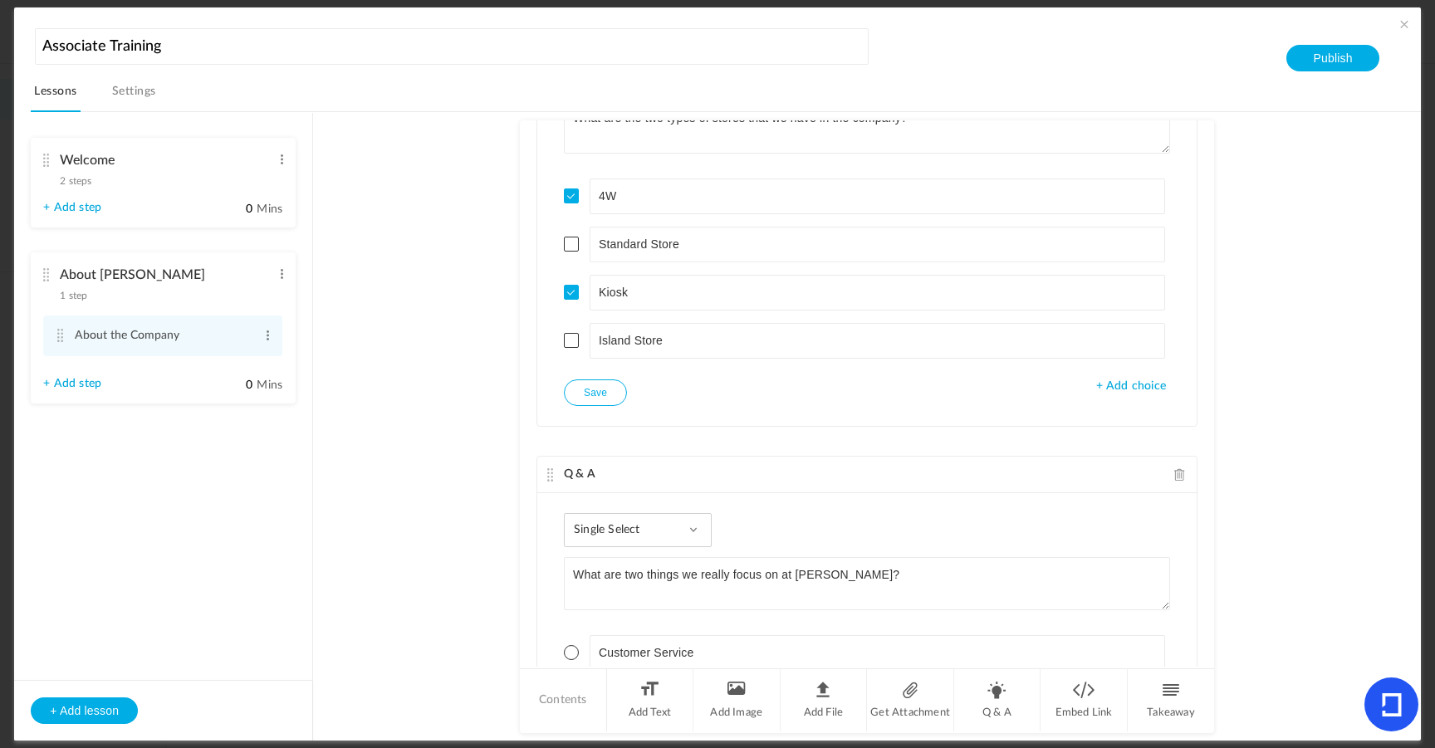
scroll to position [585, 0]
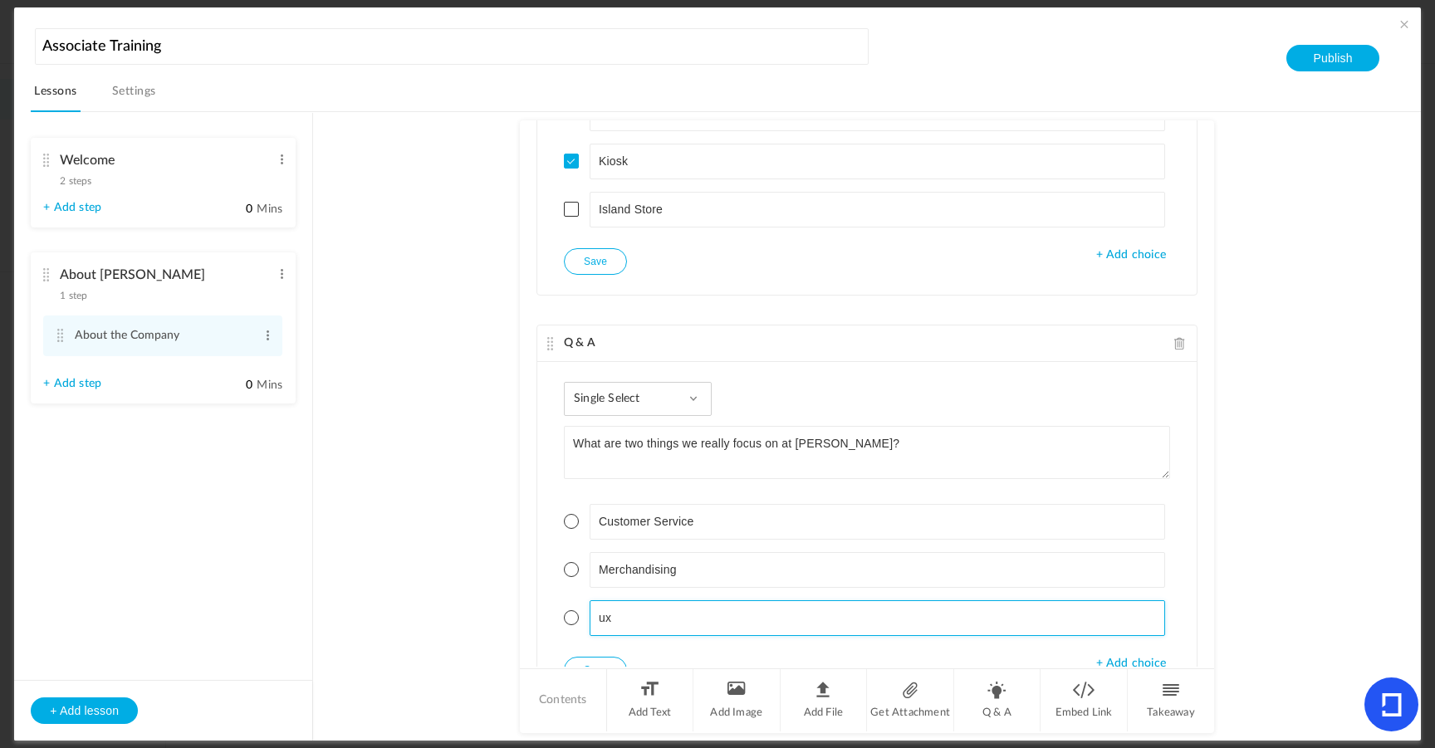
type input "u"
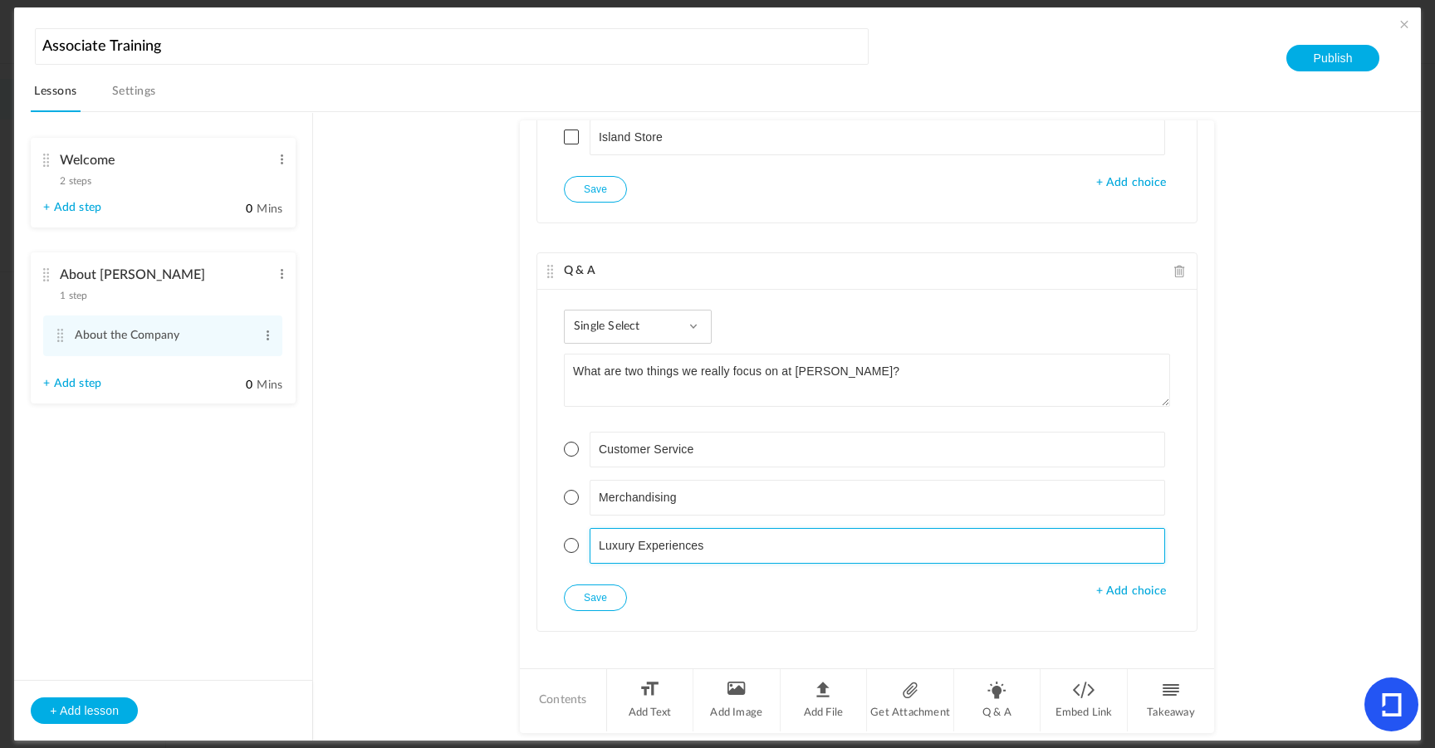
scroll to position [685, 0]
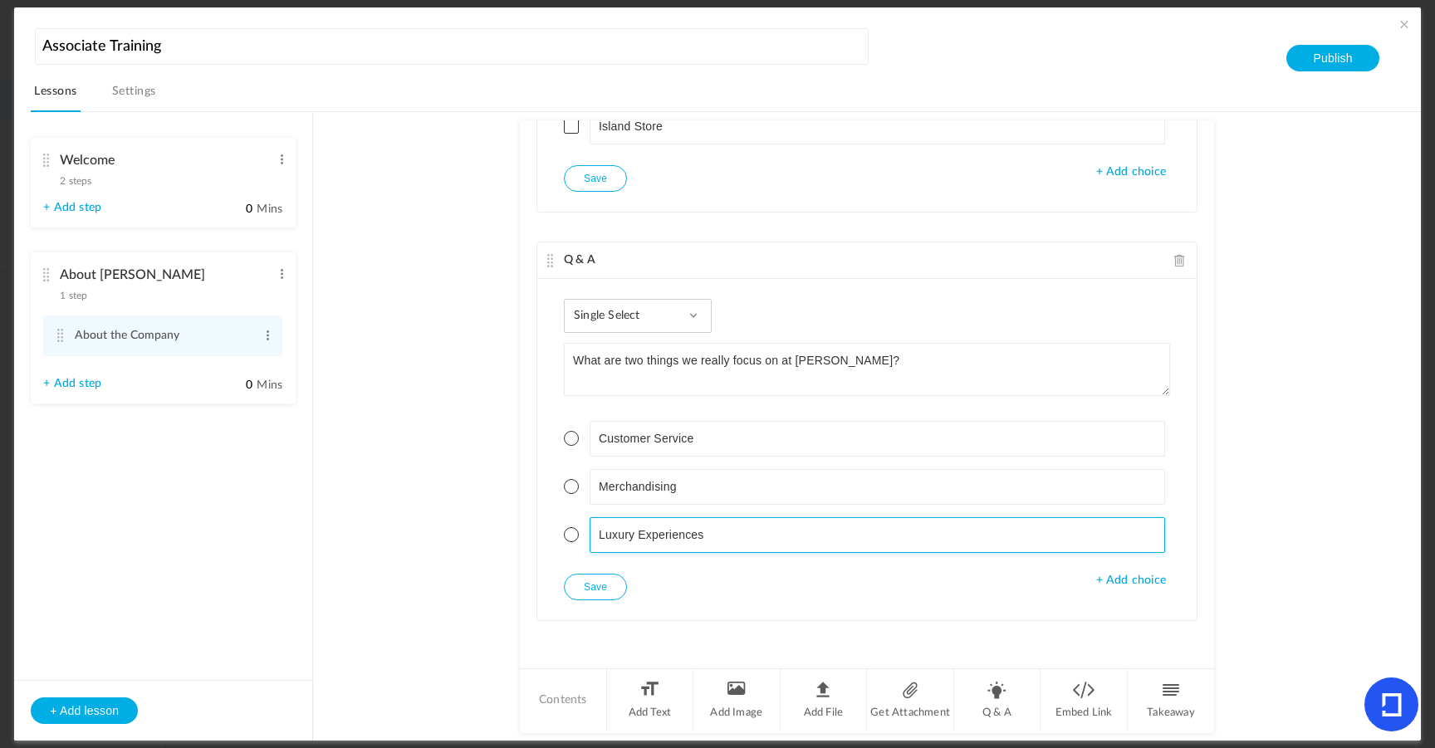
type input "Luxury Experiences"
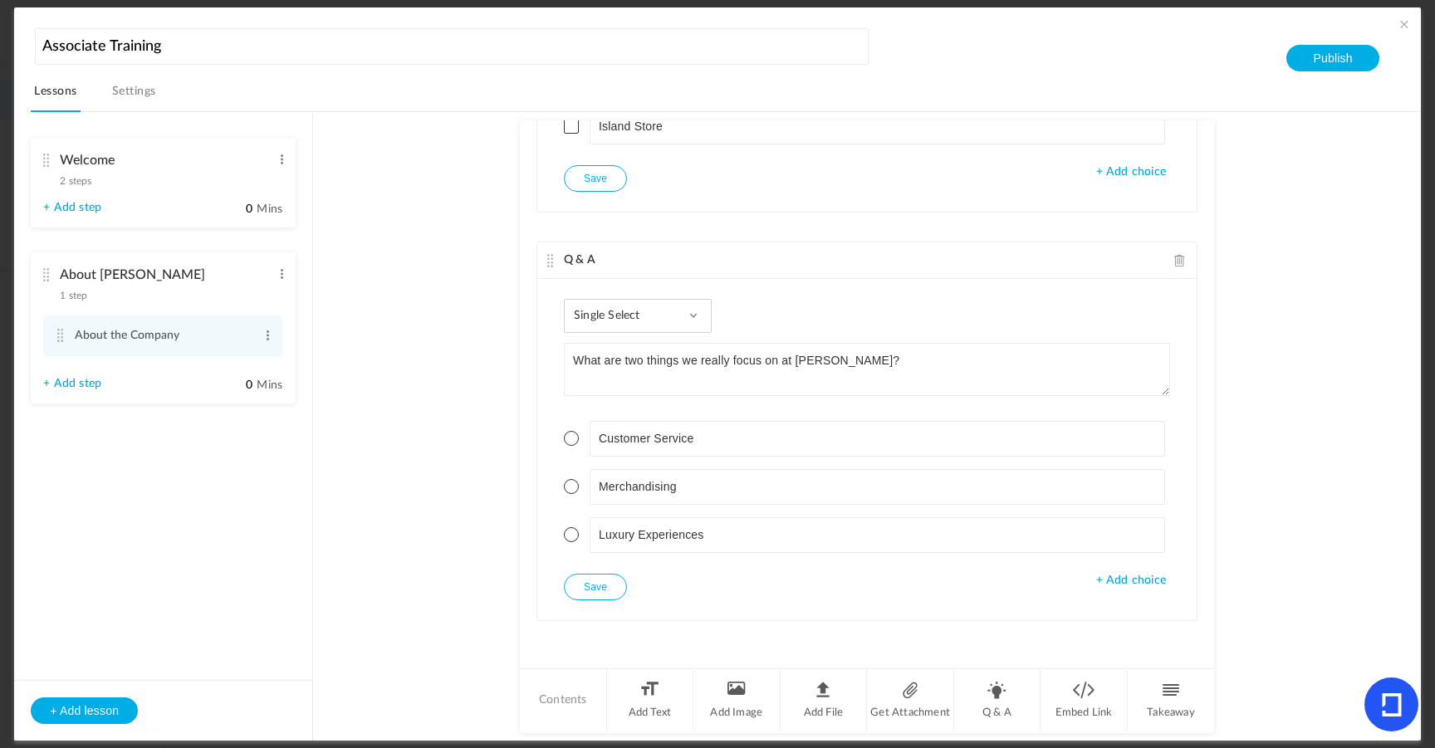
click at [1137, 584] on span "+ Add choice" at bounding box center [1131, 581] width 70 height 14
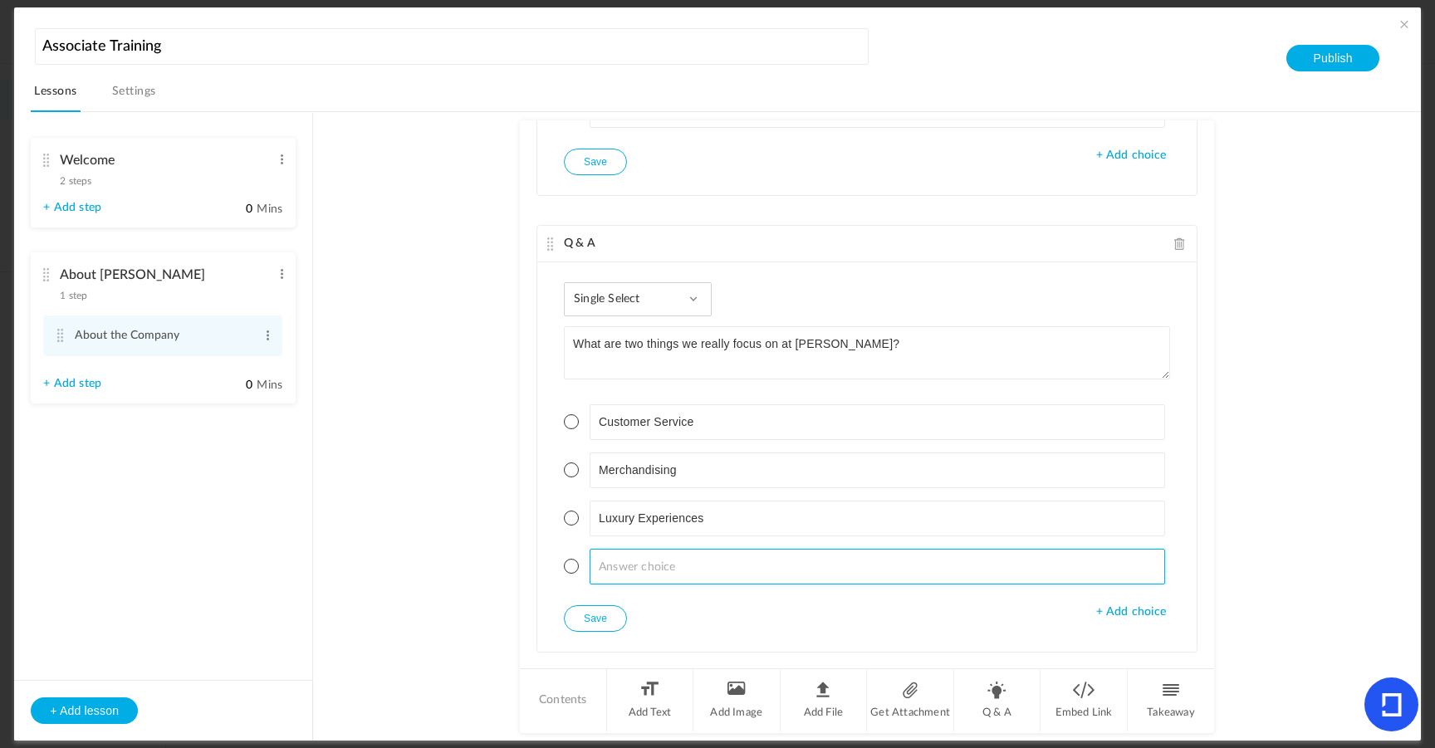
click at [905, 585] on input at bounding box center [877, 567] width 576 height 36
type input "All of the Above"
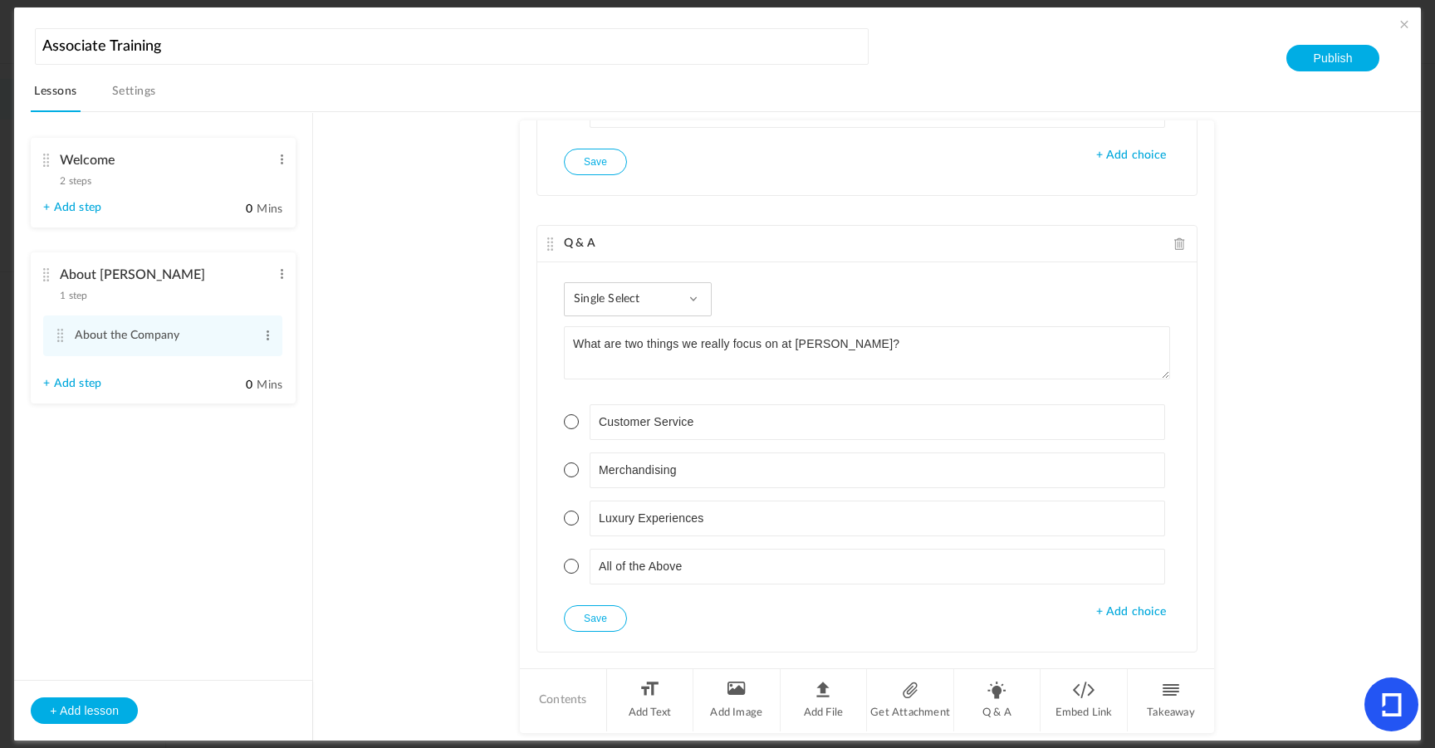
click at [565, 585] on li "All of the Above" at bounding box center [867, 567] width 606 height 36
click at [567, 574] on span at bounding box center [571, 566] width 15 height 15
click at [595, 624] on div "Single Select Single Select Multi Select True or False Paragraph Answer What ar…" at bounding box center [866, 456] width 659 height 389
click at [595, 632] on button "Save" at bounding box center [595, 618] width 63 height 27
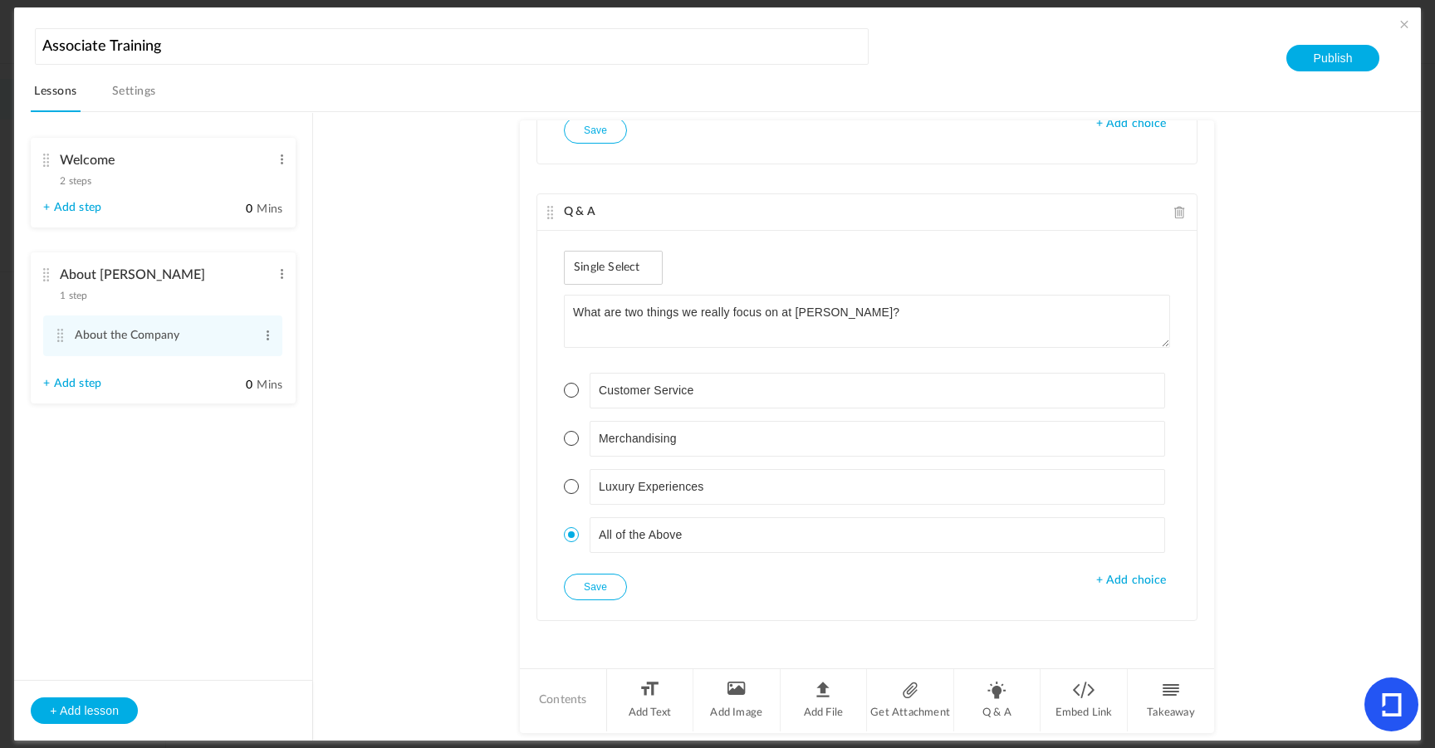
click at [63, 391] on link "+ Add step" at bounding box center [72, 384] width 58 height 14
type input "Step 2"
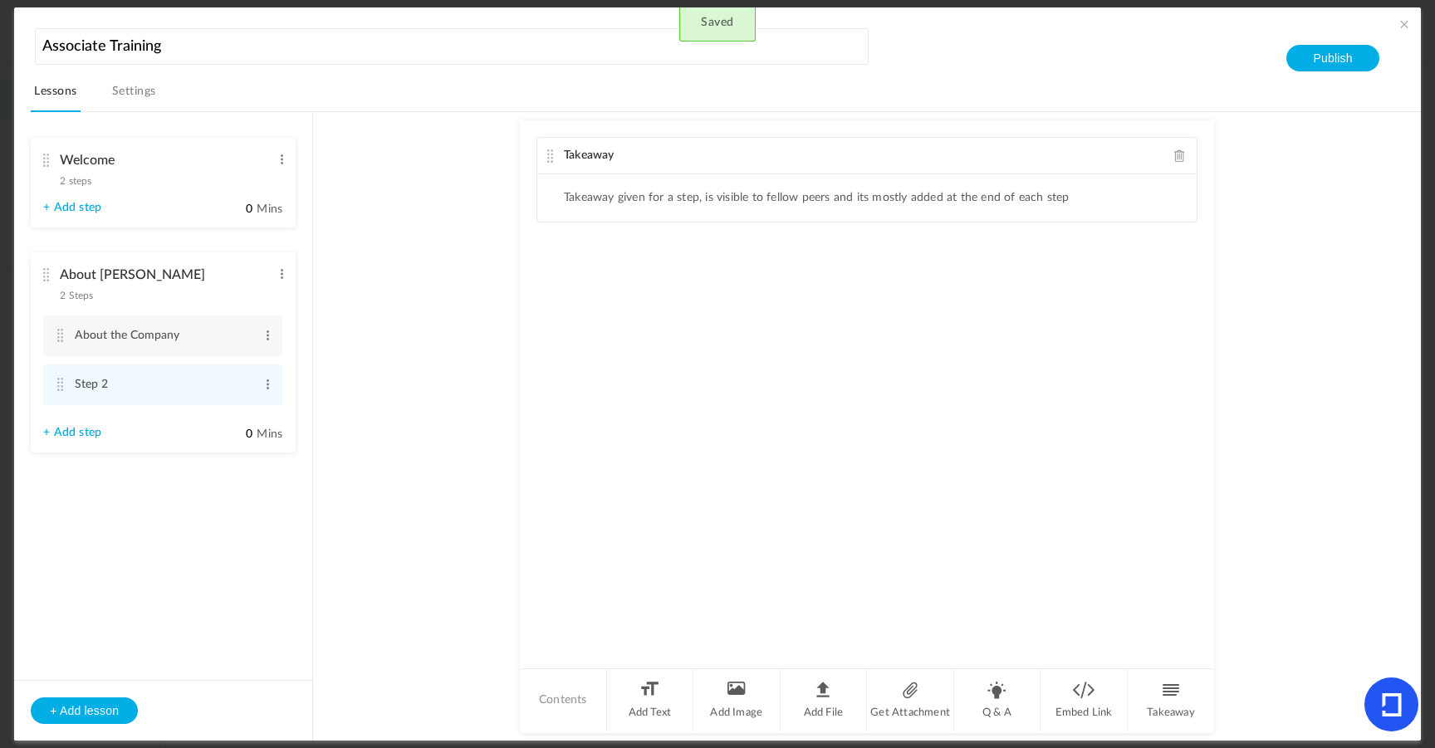
click at [789, 218] on ul "Takeaway given for a step, is visible to fellow peers and its mostly added at t…" at bounding box center [866, 197] width 659 height 47
click at [789, 205] on li "Takeaway given for a step, is visible to fellow peers and its mostly added at t…" at bounding box center [817, 198] width 506 height 14
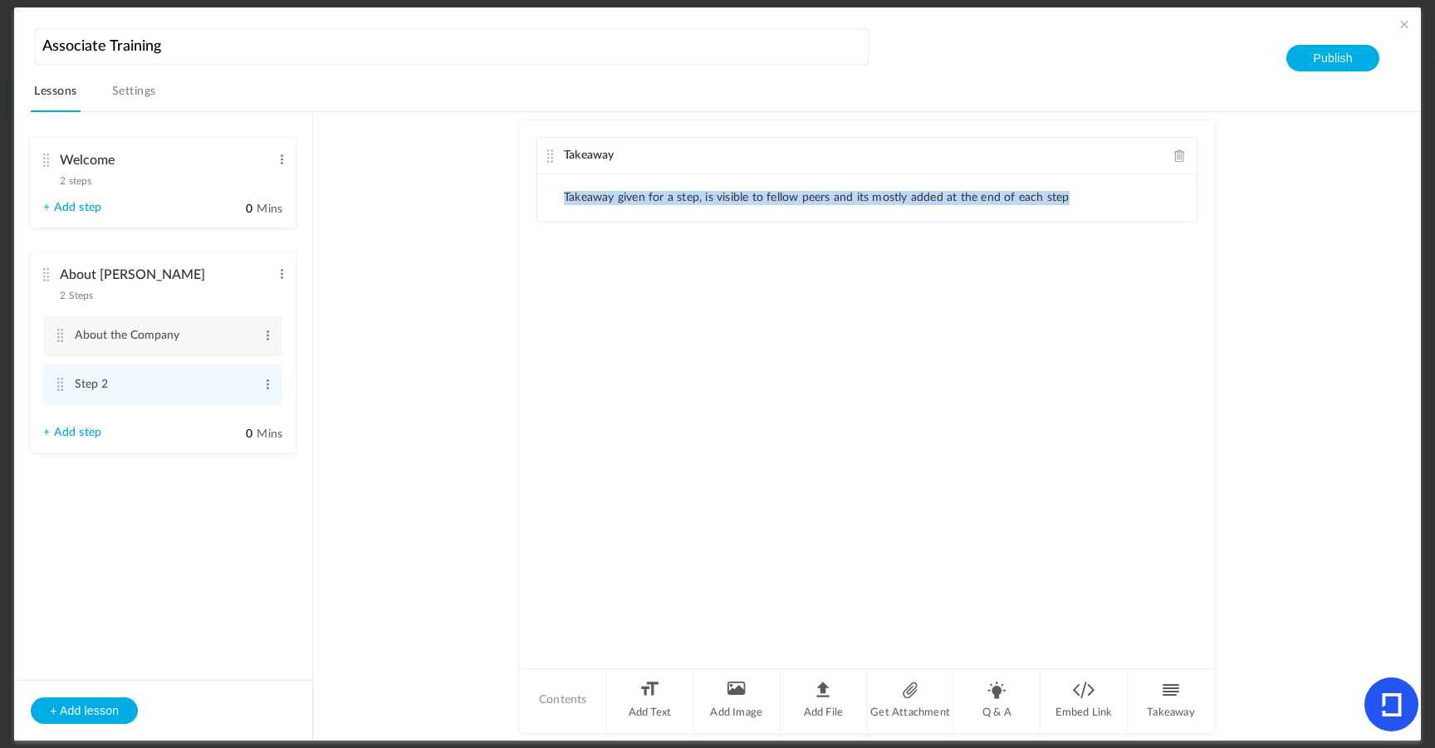
click at [789, 205] on li "Takeaway given for a step, is visible to fellow peers and its mostly added at t…" at bounding box center [817, 198] width 506 height 14
click at [789, 216] on ul "Takeaway given for a step, is visible to fellow peers and its mostly added at t…" at bounding box center [866, 197] width 659 height 47
click at [1397, 24] on span at bounding box center [1404, 24] width 17 height 17
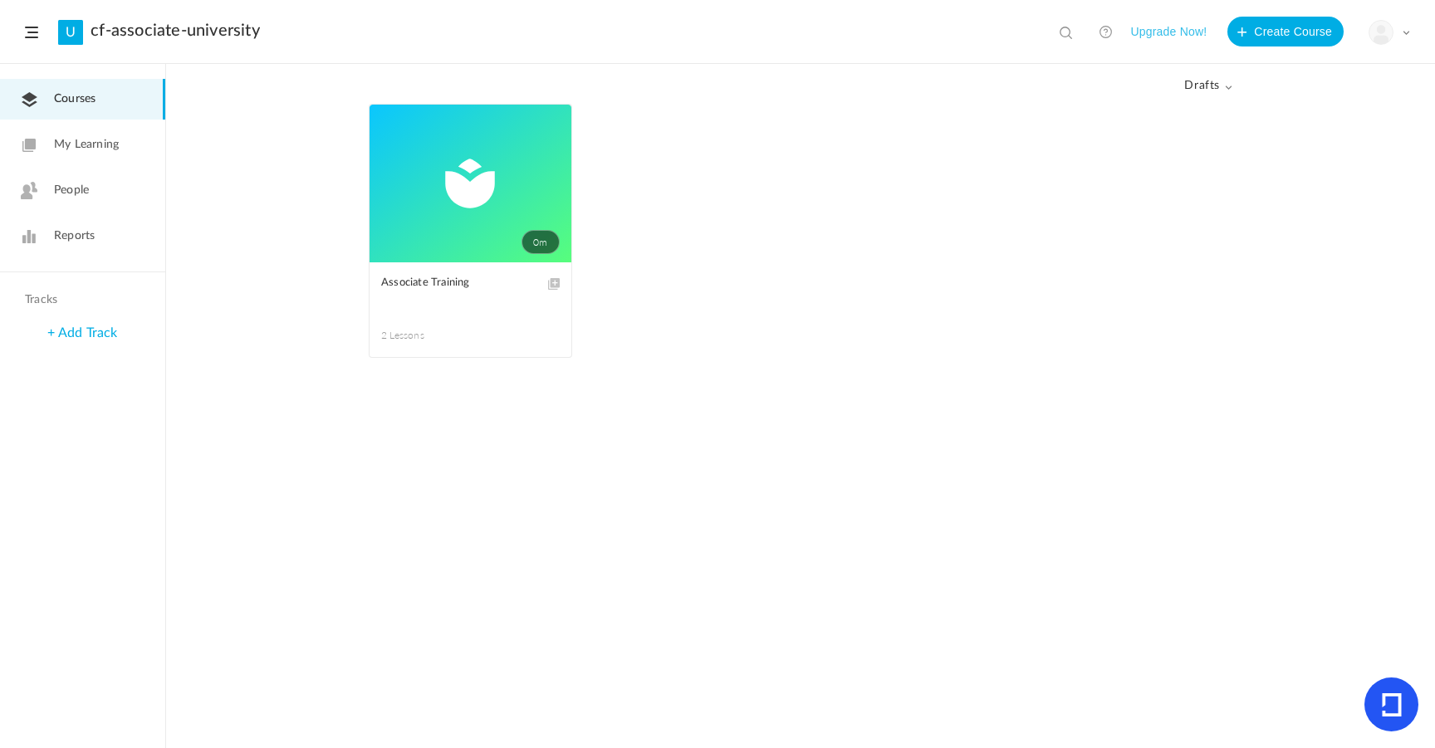
click at [435, 207] on link "0m" at bounding box center [470, 184] width 202 height 158
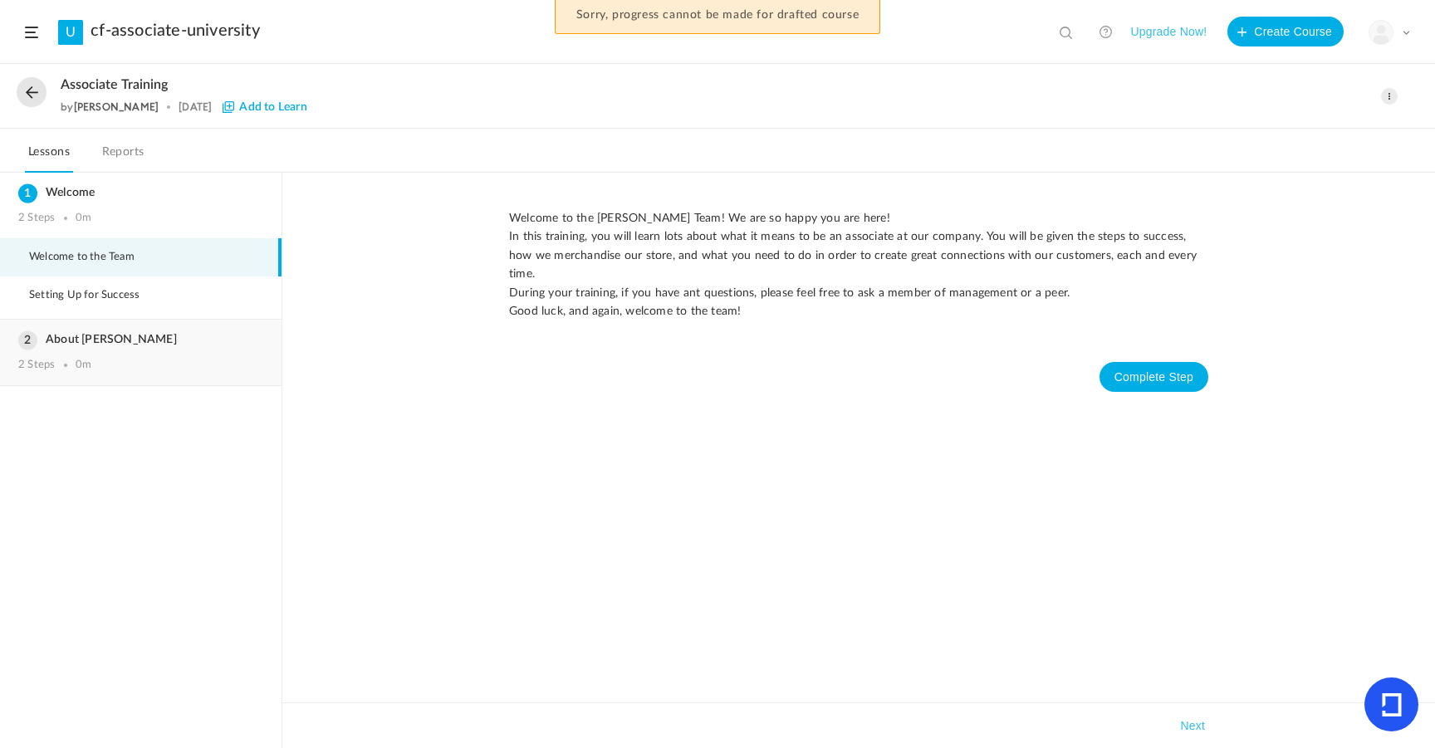
click at [138, 366] on div "About [PERSON_NAME] 2 Steps 0m" at bounding box center [140, 353] width 281 height 66
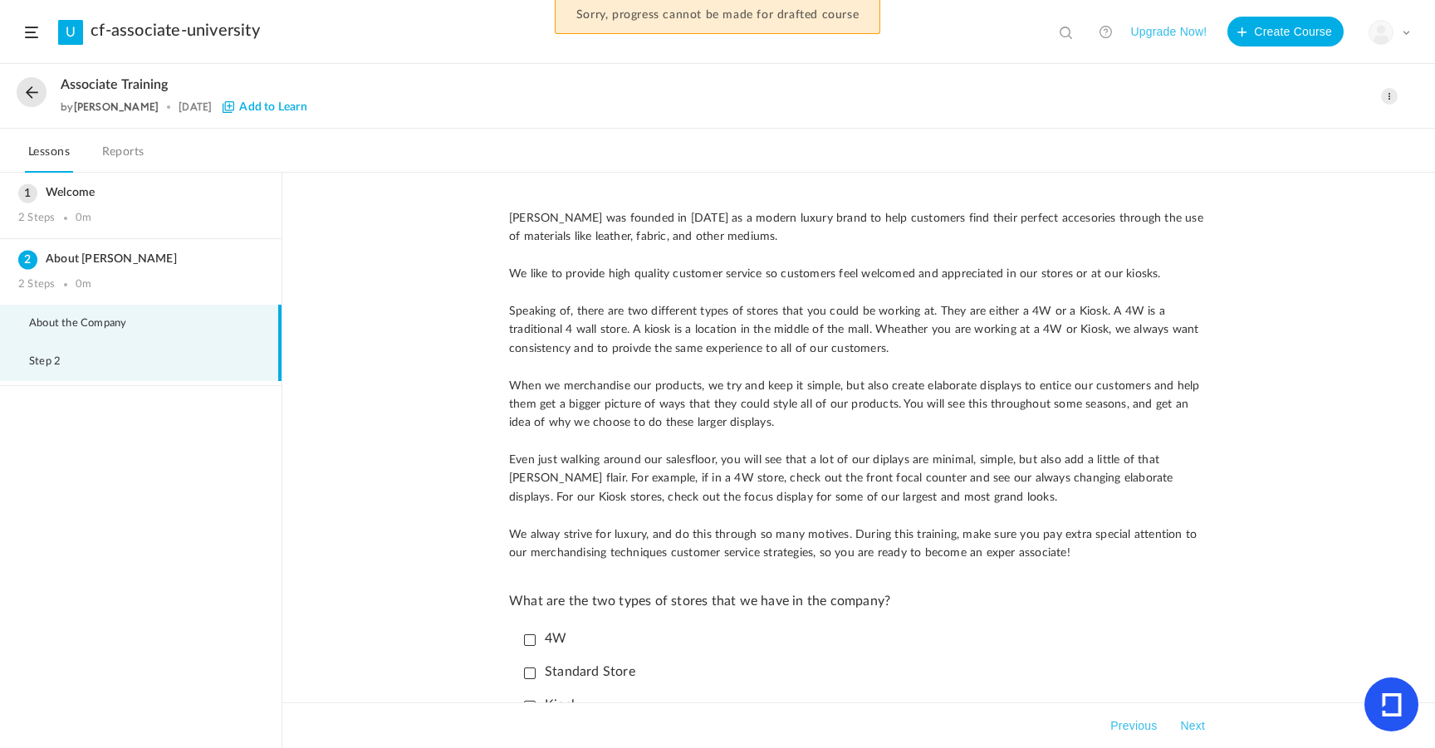
click at [120, 372] on li "Step 2" at bounding box center [140, 362] width 281 height 38
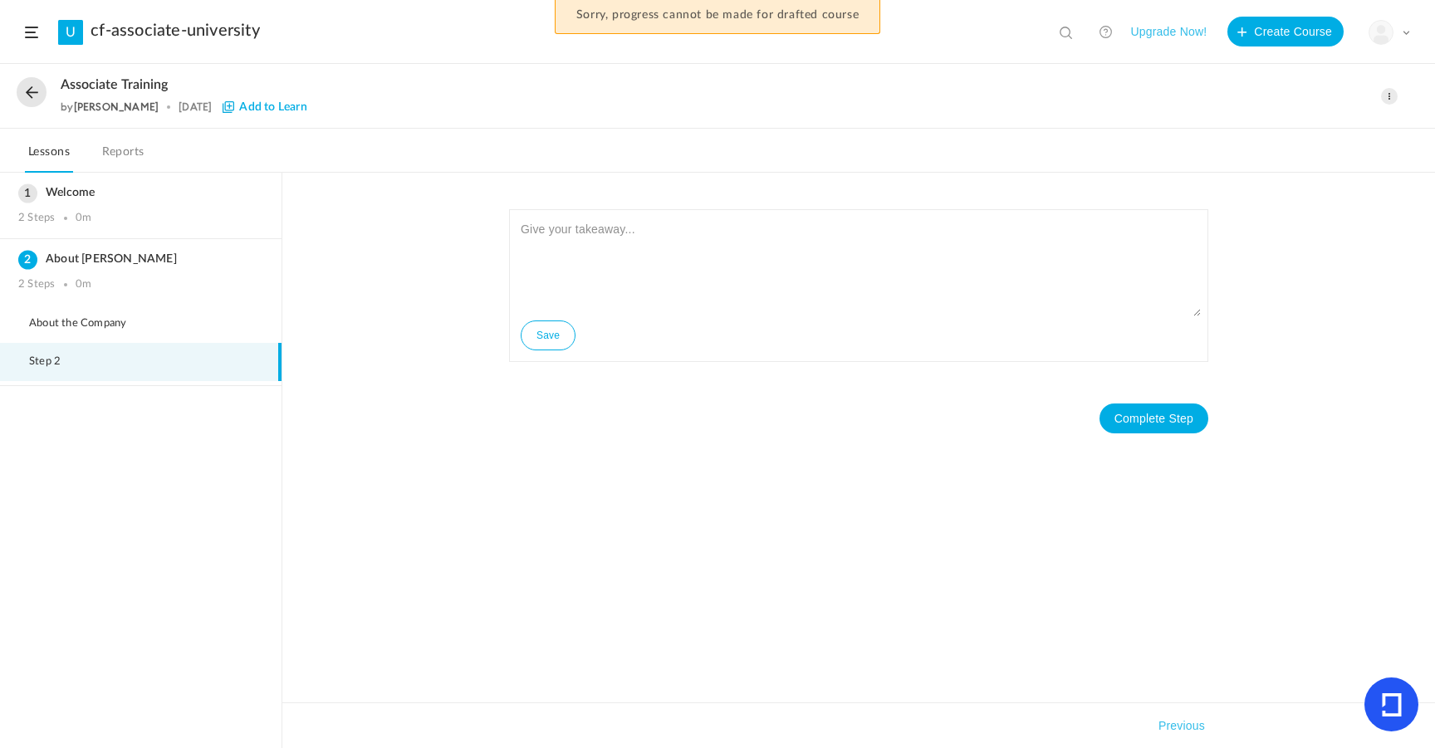
click at [227, 107] on span "Add to Learn" at bounding box center [265, 107] width 84 height 12
click at [227, 107] on span "Added To Learn" at bounding box center [272, 107] width 98 height 12
click at [623, 239] on textarea at bounding box center [858, 267] width 684 height 100
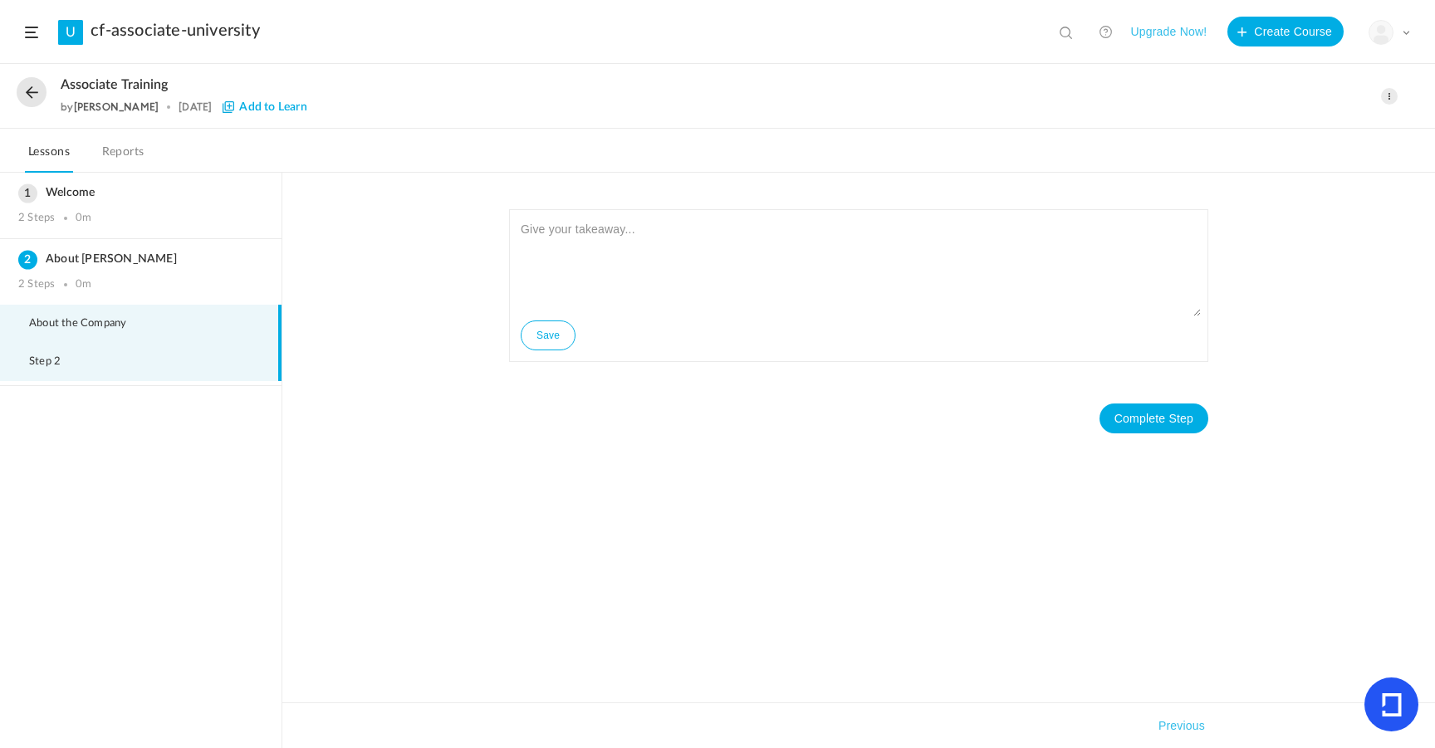
click at [193, 335] on li "About the Company" at bounding box center [140, 324] width 281 height 38
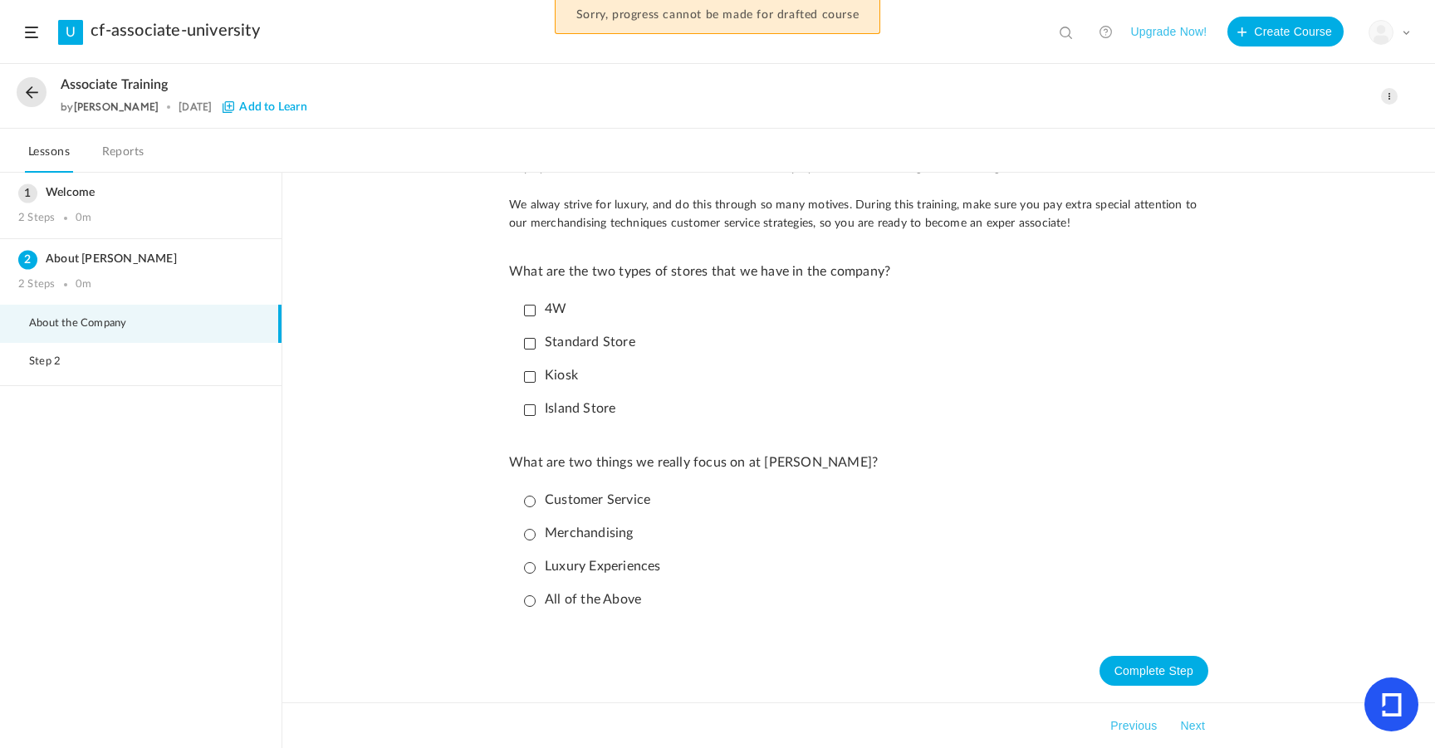
scroll to position [371, 0]
click at [1381, 90] on div "Edit Delete" at bounding box center [1389, 96] width 17 height 17
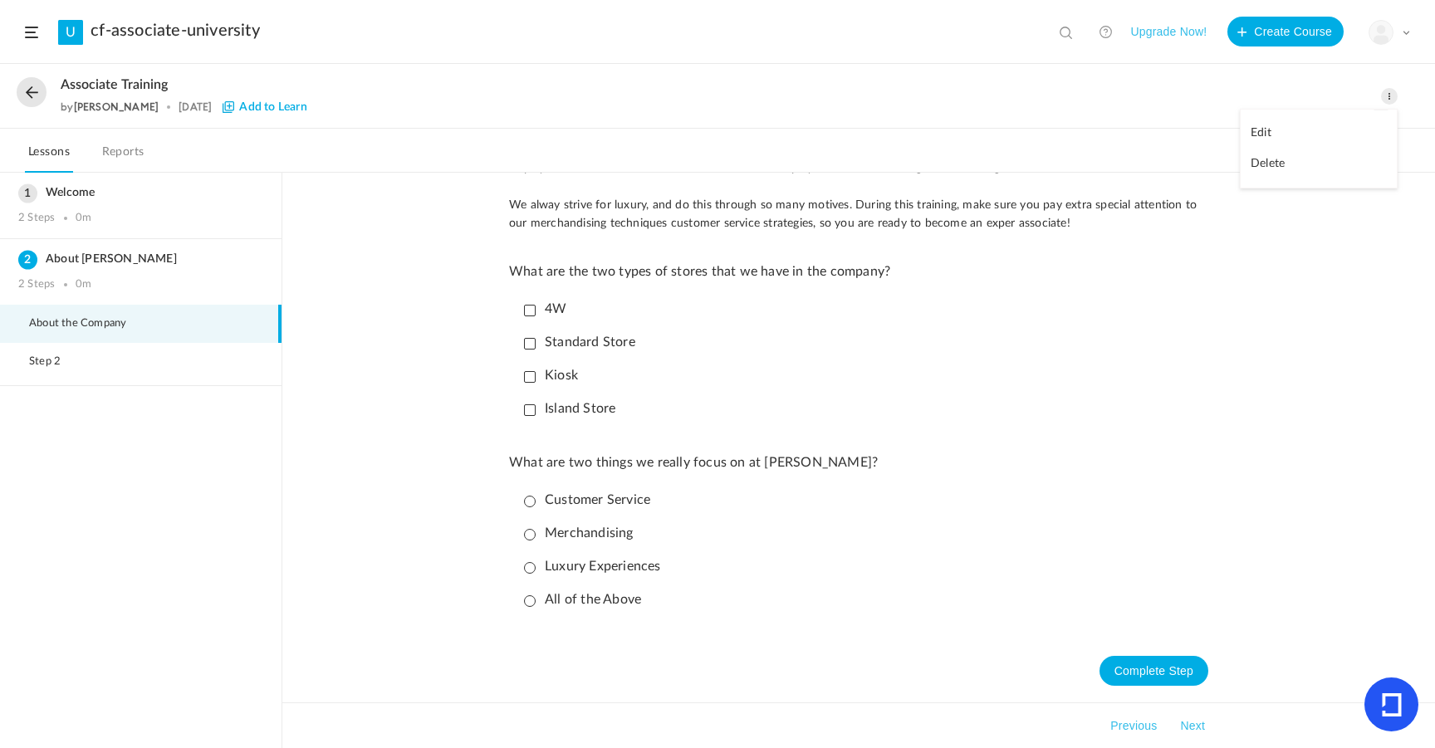
click at [1340, 123] on link "Edit" at bounding box center [1318, 133] width 156 height 31
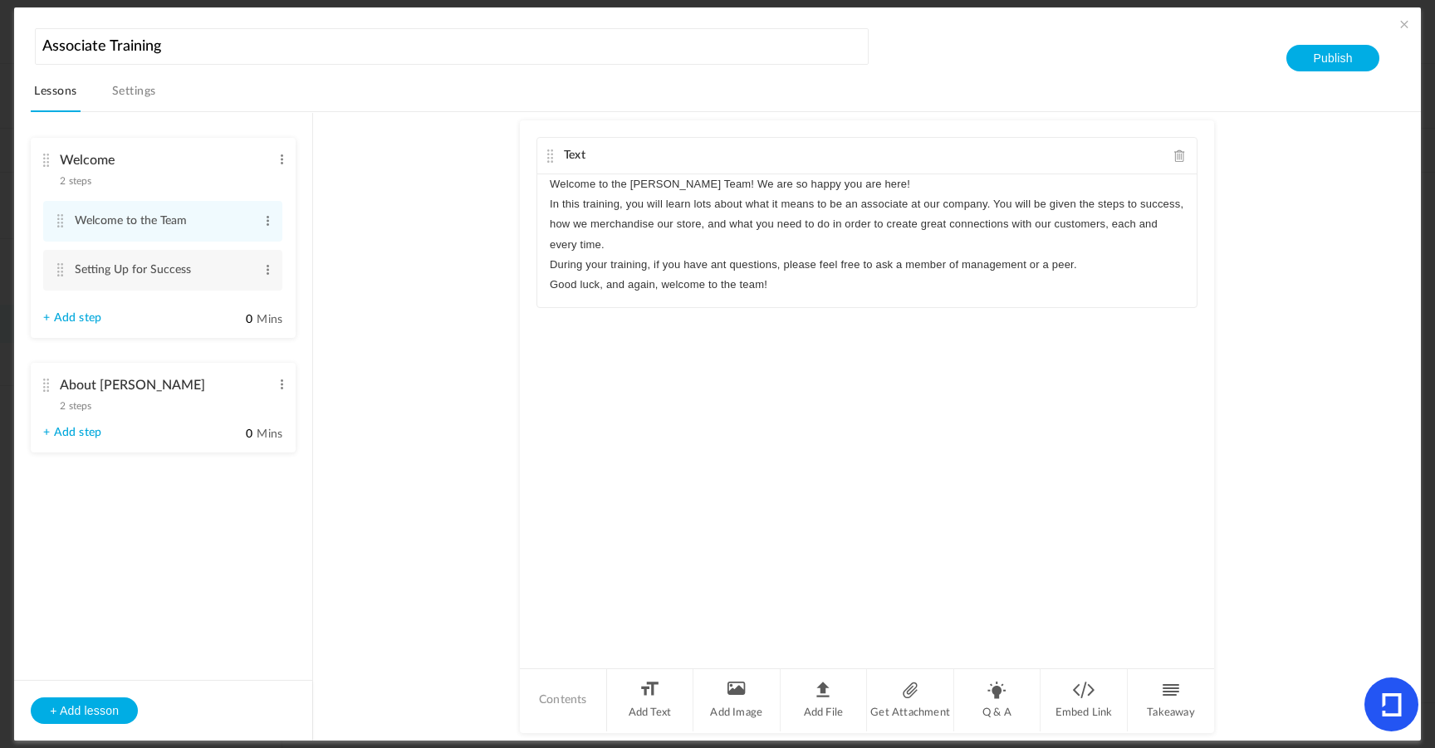
click at [219, 413] on div "About [PERSON_NAME] 2 steps Edit Delete" at bounding box center [156, 391] width 227 height 44
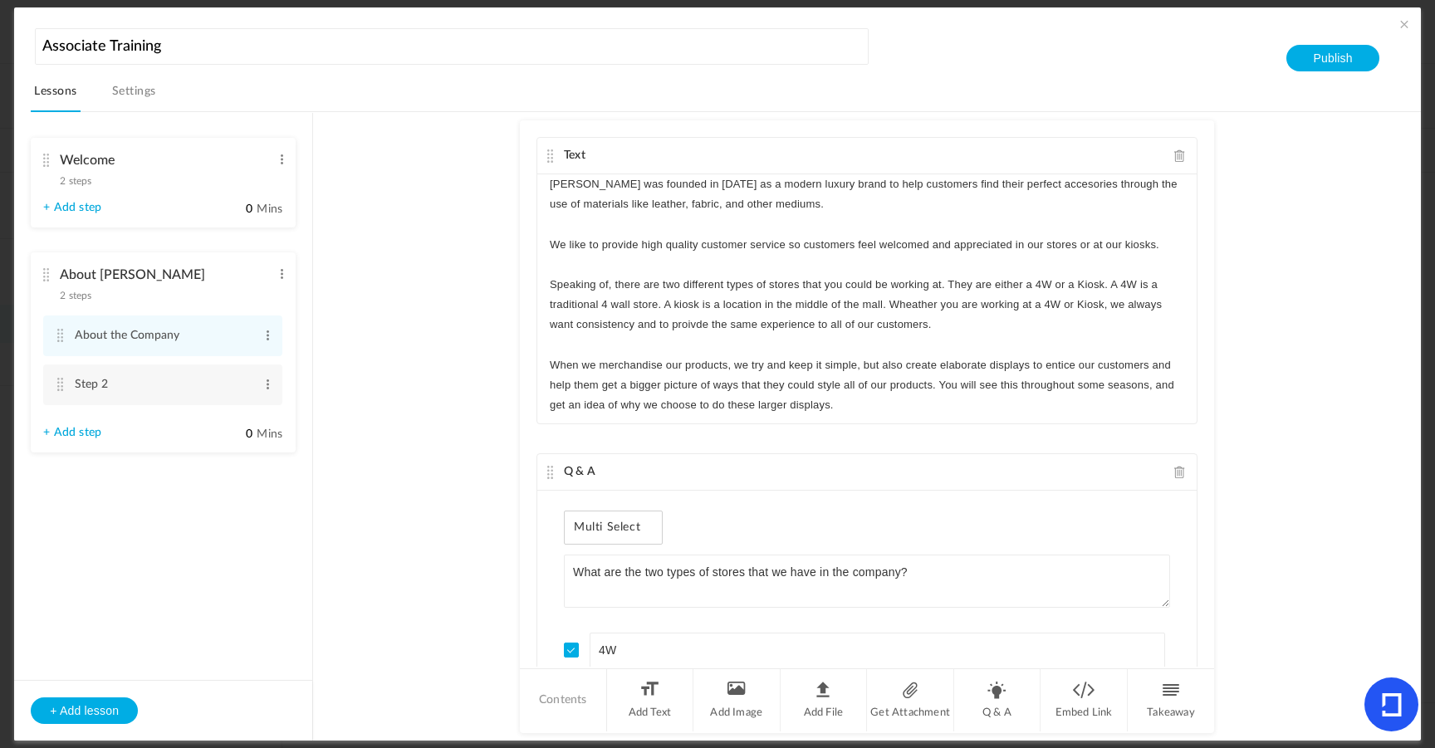
click at [156, 203] on li "Welcome 2 steps Edit Delete Welcome to the Team Edit Delete 0" at bounding box center [163, 183] width 265 height 90
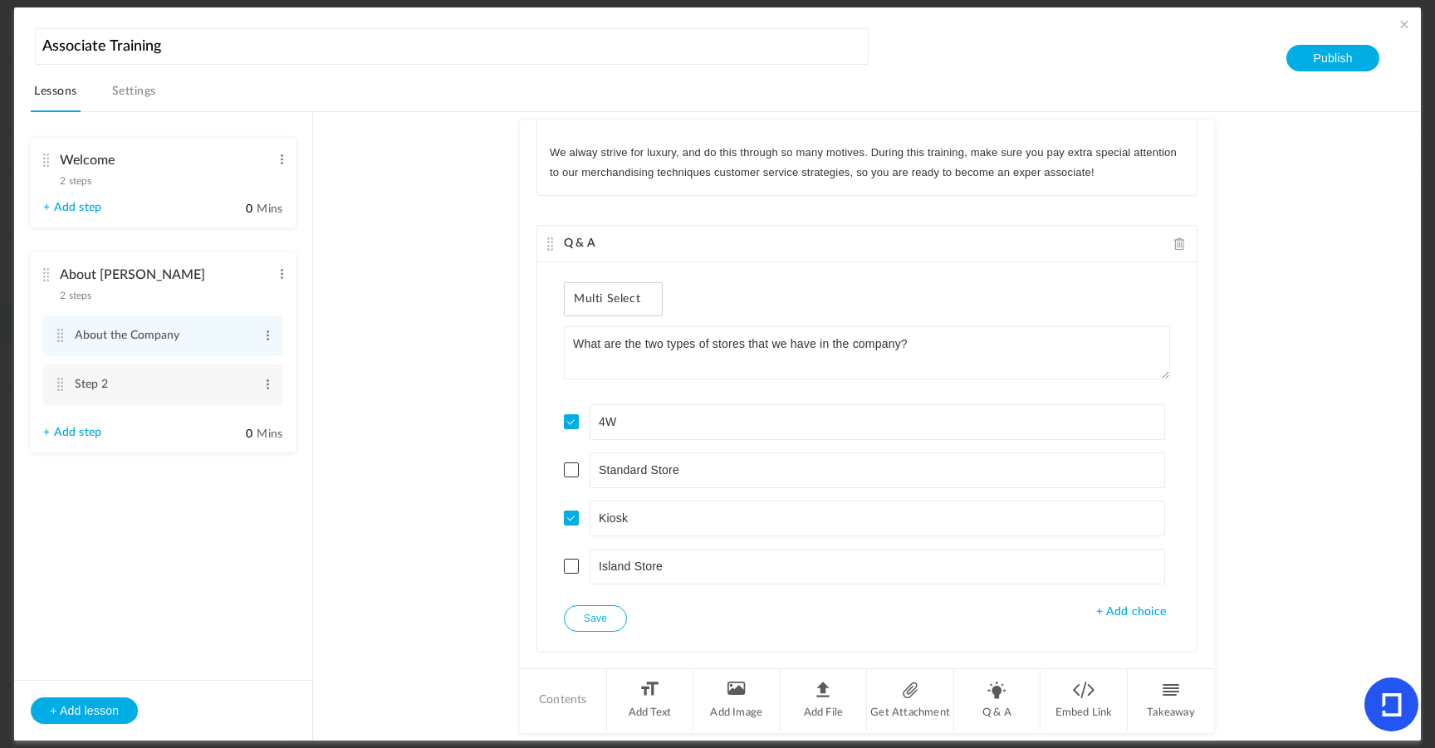
scroll to position [733, 0]
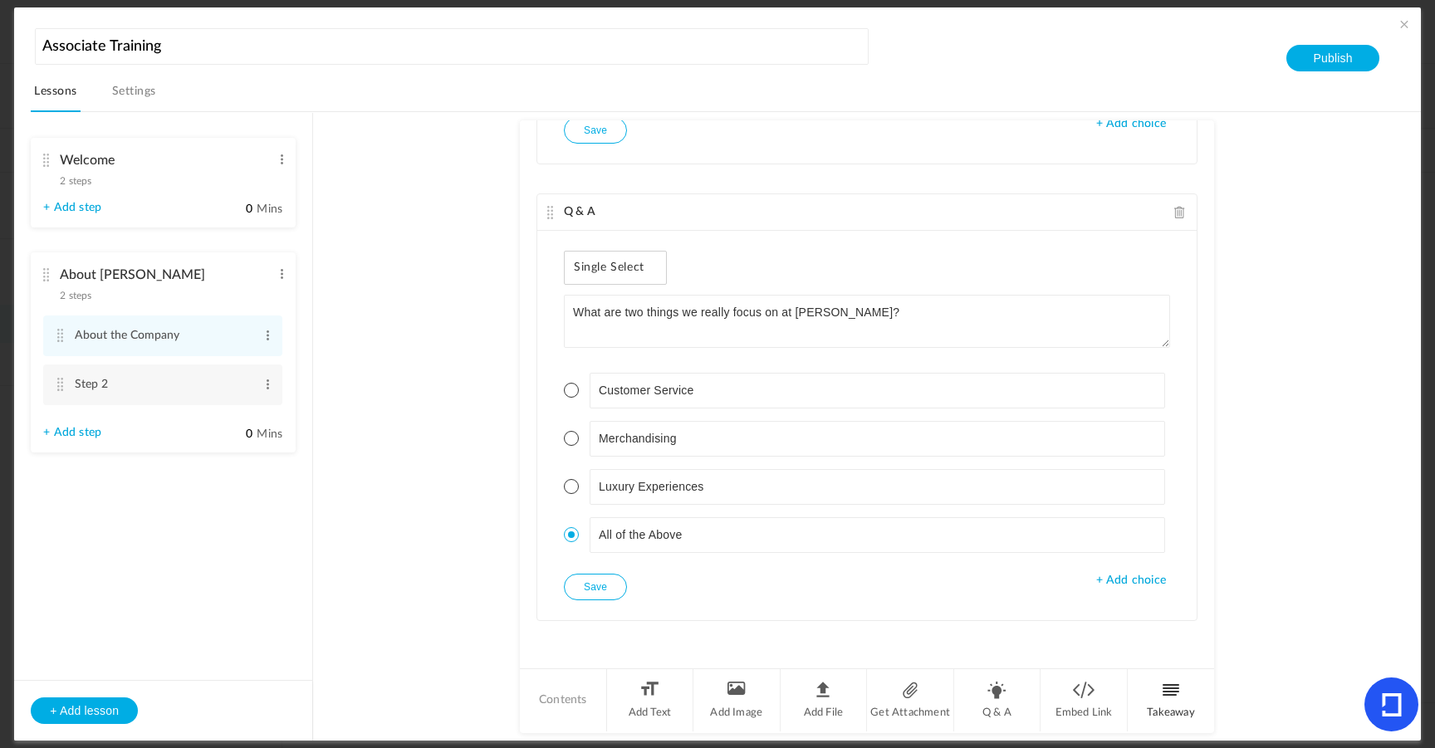
click at [1152, 698] on li "Takeaway" at bounding box center [1170, 700] width 86 height 62
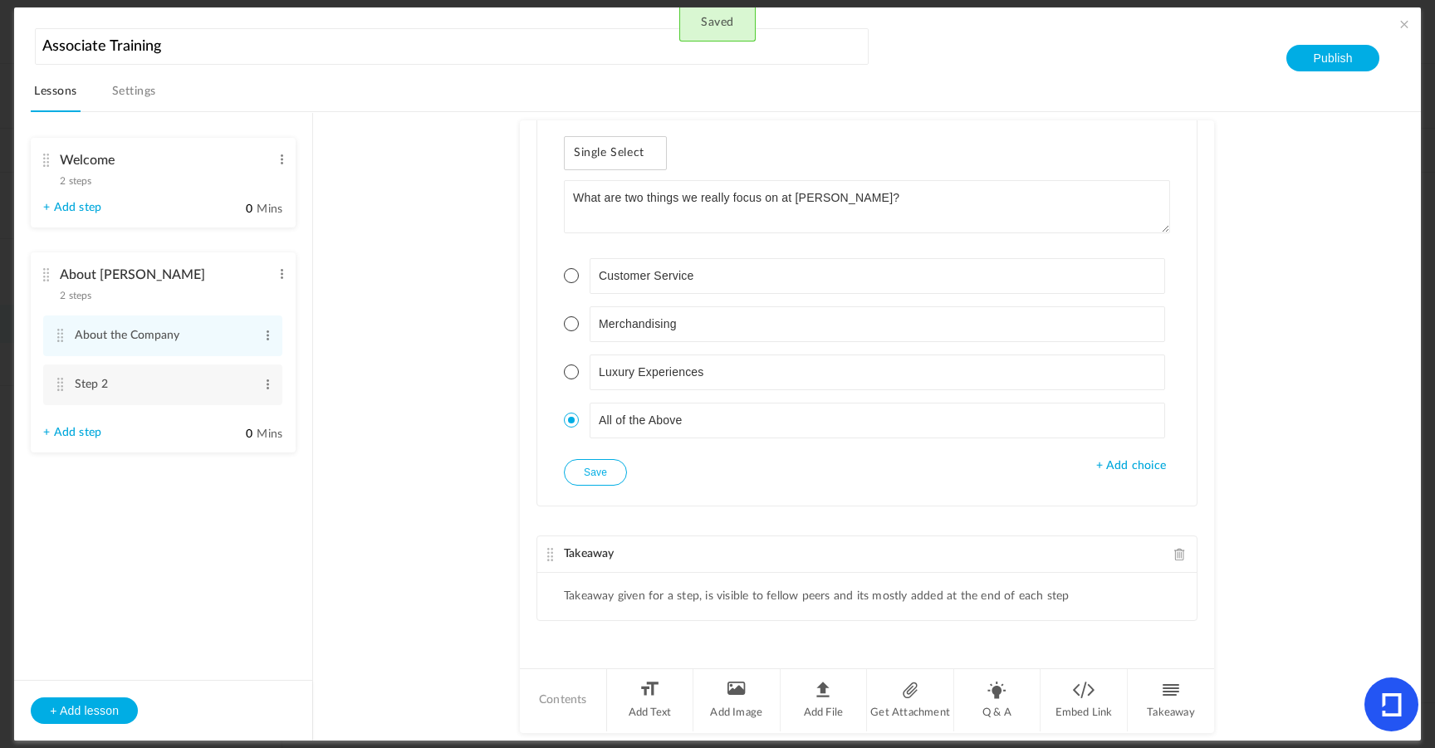
click at [767, 586] on ul "Takeaway given for a step, is visible to fellow peers and its mostly added at t…" at bounding box center [866, 596] width 659 height 47
click at [765, 600] on li "Takeaway given for a step, is visible to fellow peers and its mostly added at t…" at bounding box center [817, 596] width 506 height 14
click at [1414, 27] on header "Associate Training Lessons Settings Publish" at bounding box center [725, 68] width 1389 height 88
click at [1402, 27] on span at bounding box center [1404, 24] width 17 height 17
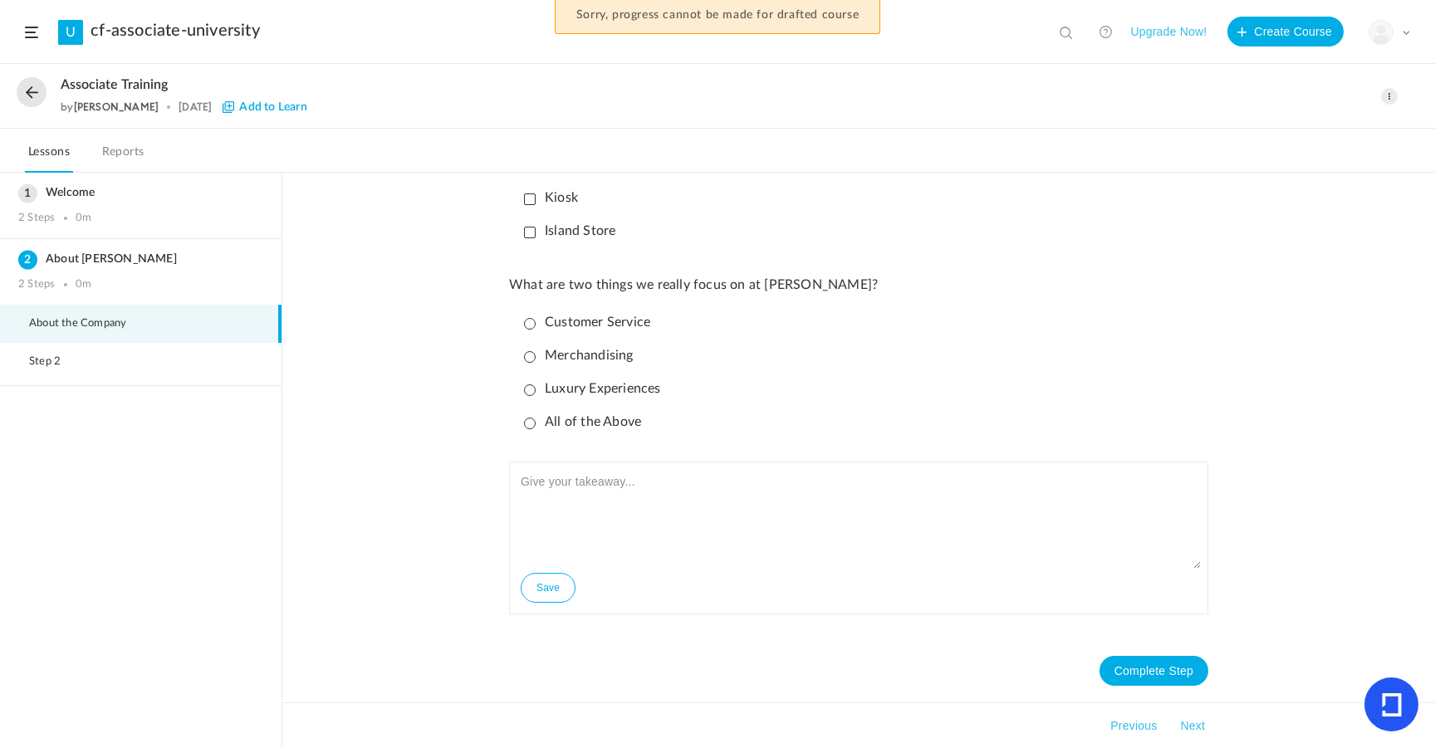
scroll to position [549, 0]
click at [571, 505] on textarea at bounding box center [858, 519] width 684 height 100
click at [1386, 91] on span at bounding box center [1389, 96] width 17 height 17
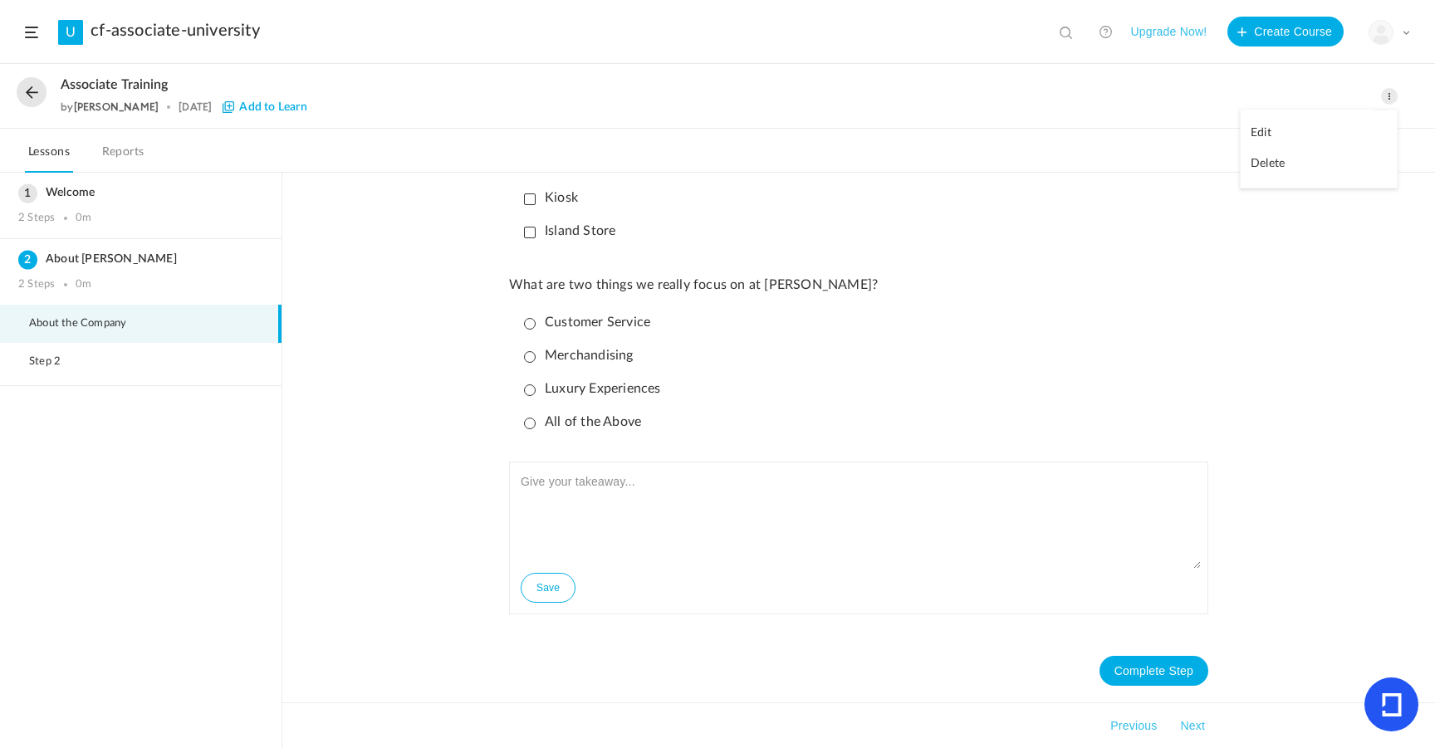
click at [1318, 125] on link "Edit" at bounding box center [1318, 133] width 156 height 31
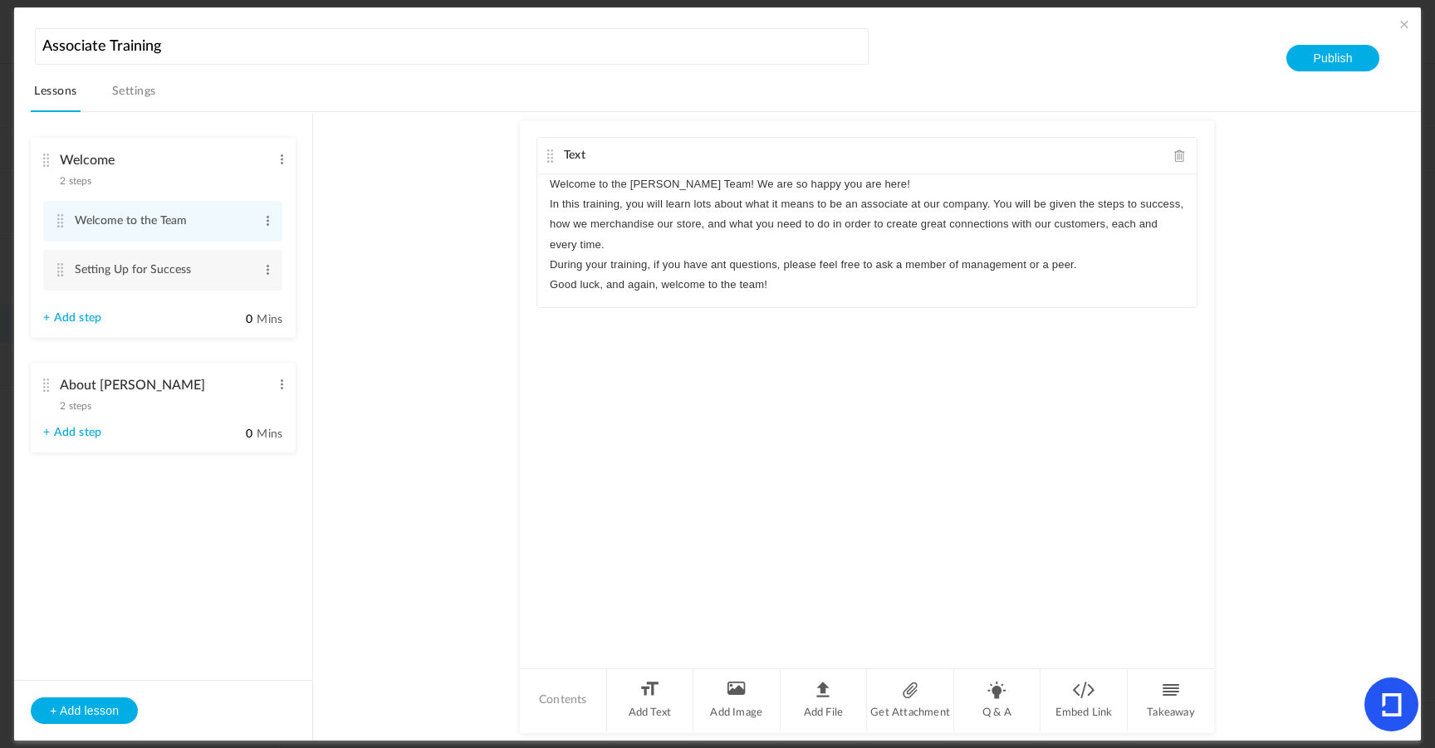
click at [149, 89] on link "Settings" at bounding box center [134, 97] width 51 height 32
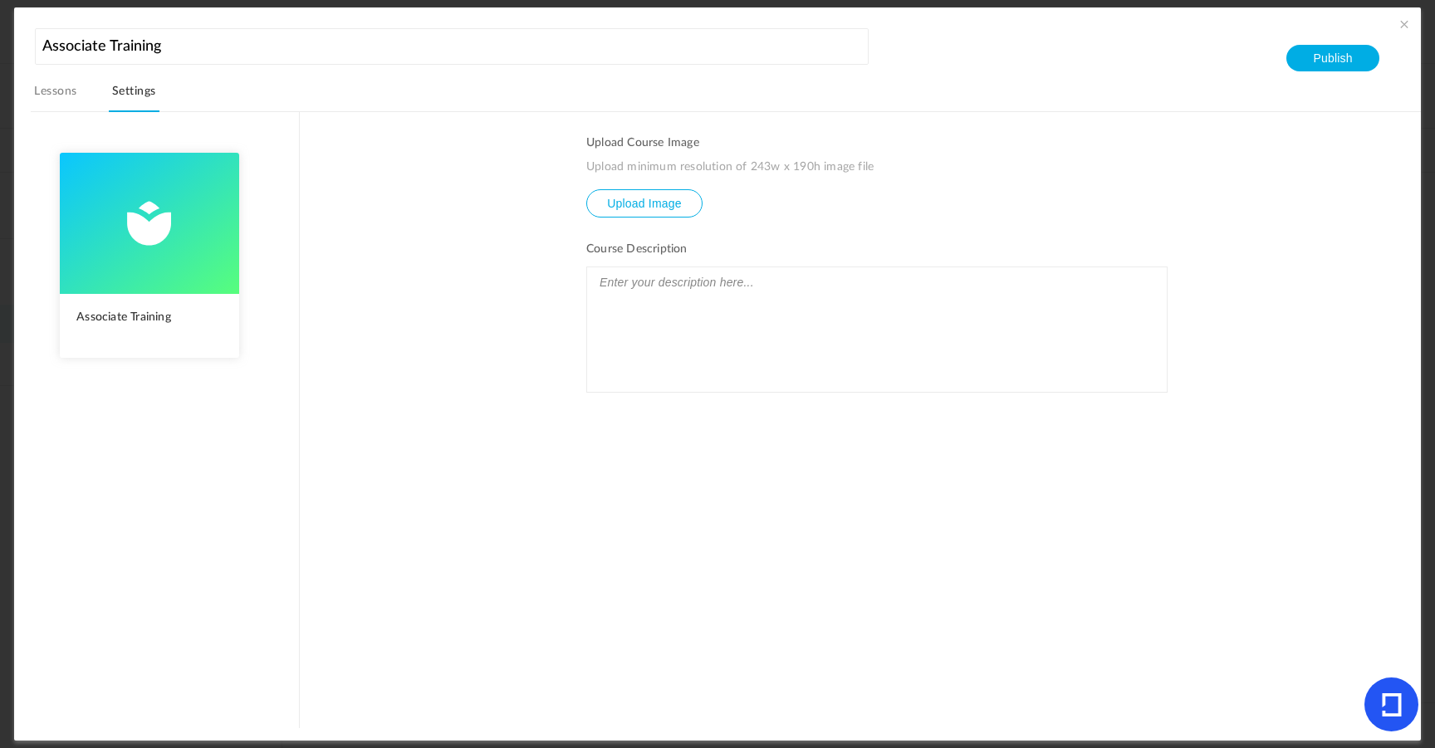
click at [663, 304] on div at bounding box center [877, 329] width 580 height 125
click at [154, 311] on h2 "Associate Training" at bounding box center [149, 318] width 146 height 14
click at [142, 340] on figcaption "Associate Training" at bounding box center [149, 326] width 179 height 64
click at [81, 95] on nav "Lessons Settings" at bounding box center [725, 96] width 1389 height 32
click at [66, 92] on link "Lessons" at bounding box center [55, 97] width 49 height 32
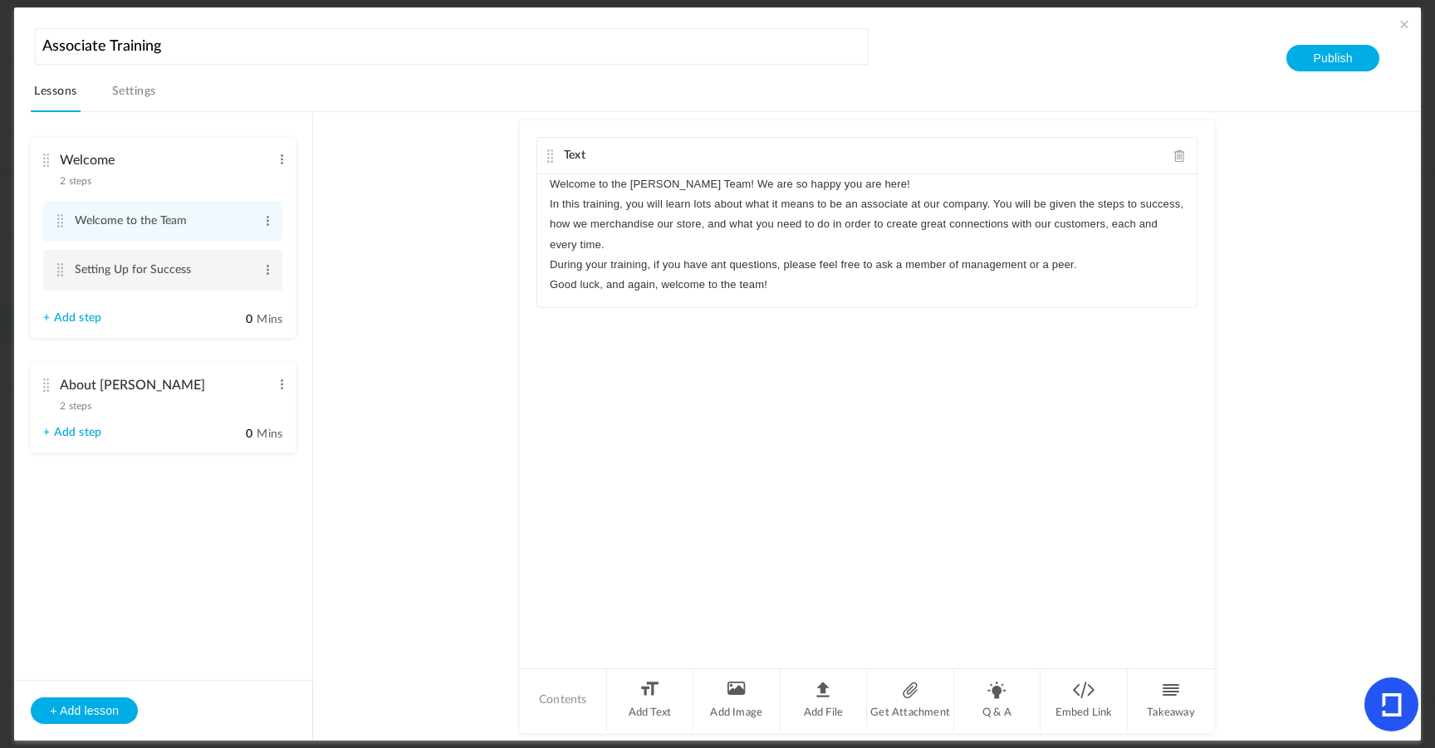
click at [255, 271] on li "Setting Up for Success Edit Delete" at bounding box center [162, 270] width 239 height 41
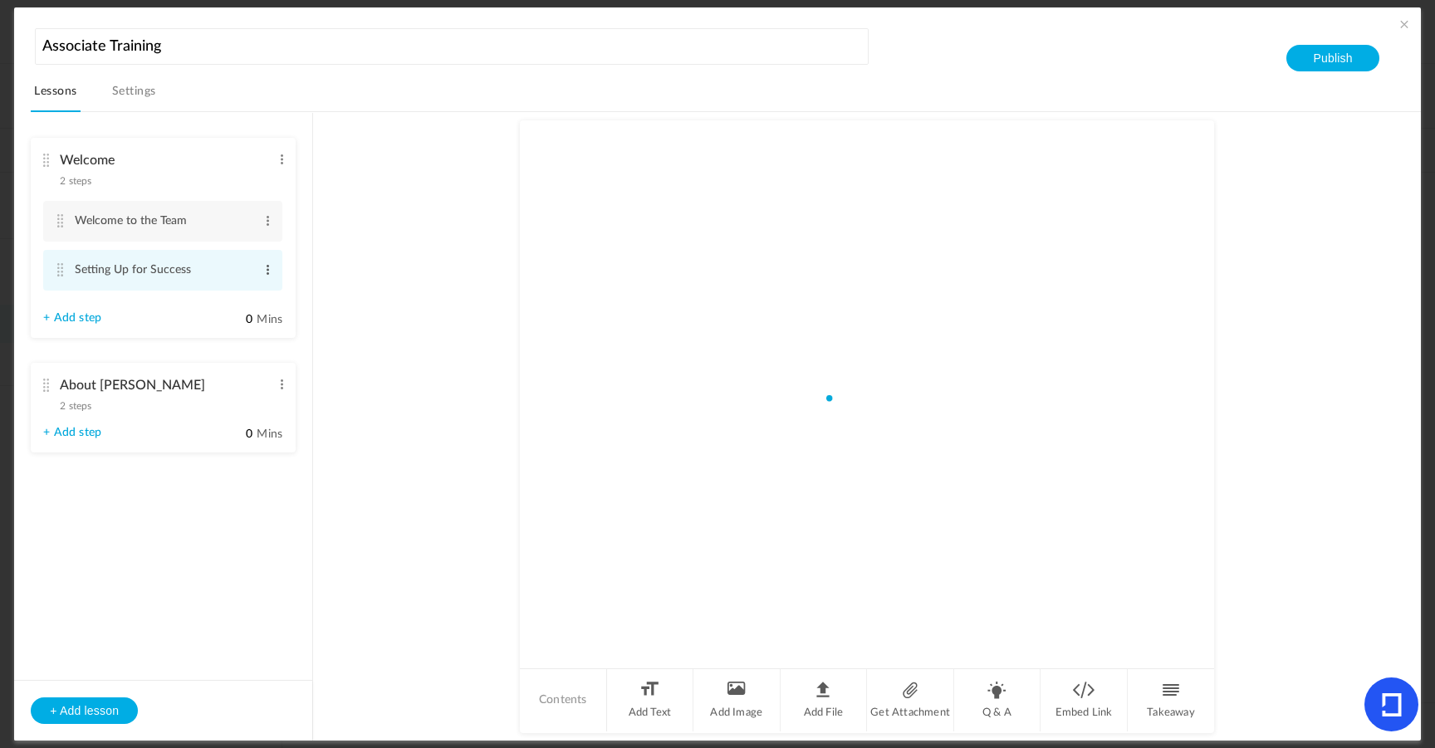
click at [266, 271] on span at bounding box center [268, 270] width 12 height 17
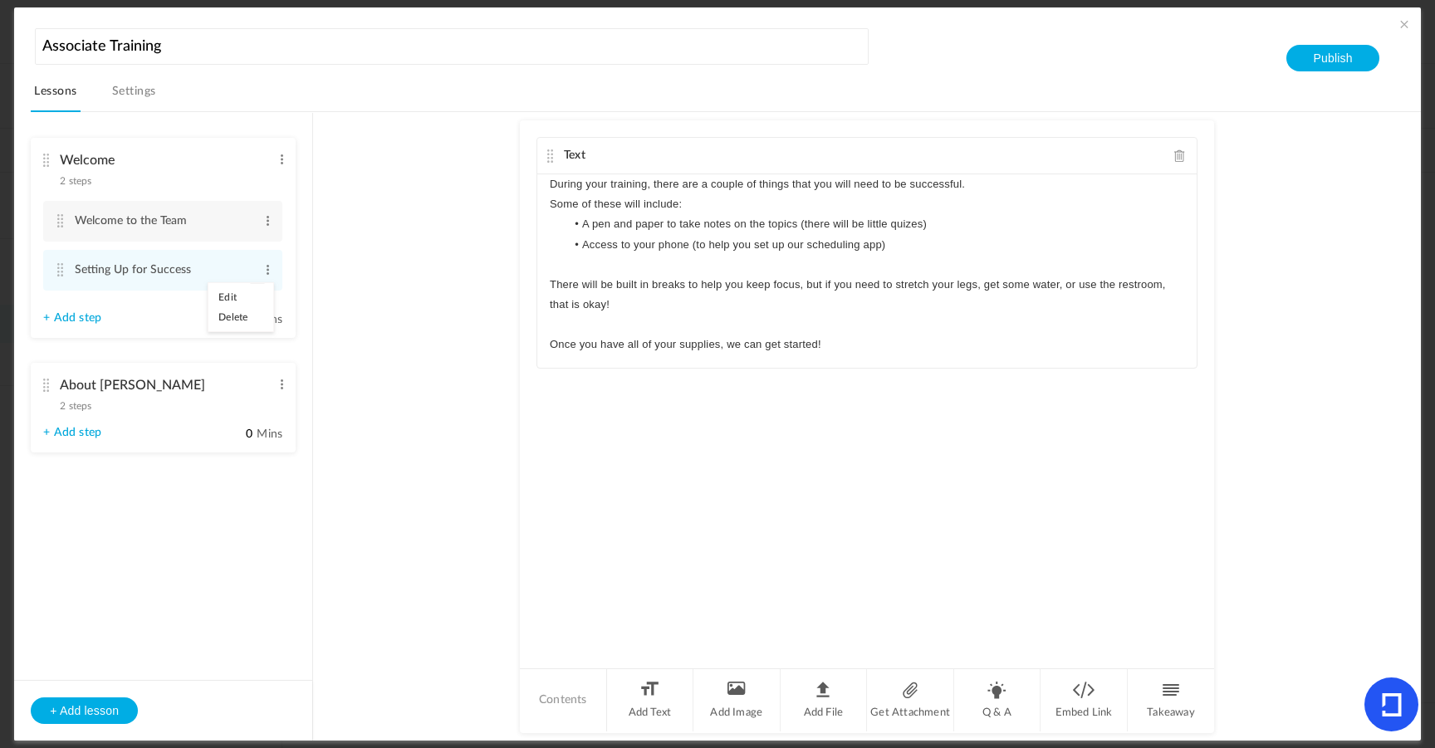
click at [580, 302] on p "There will be built in breaks to help you keep focus, but if you need to stretc…" at bounding box center [867, 295] width 634 height 40
click at [685, 270] on p at bounding box center [867, 265] width 634 height 20
click at [672, 308] on p "There will be built in breaks to help you keep focus, but if you need to stretc…" at bounding box center [867, 295] width 634 height 40
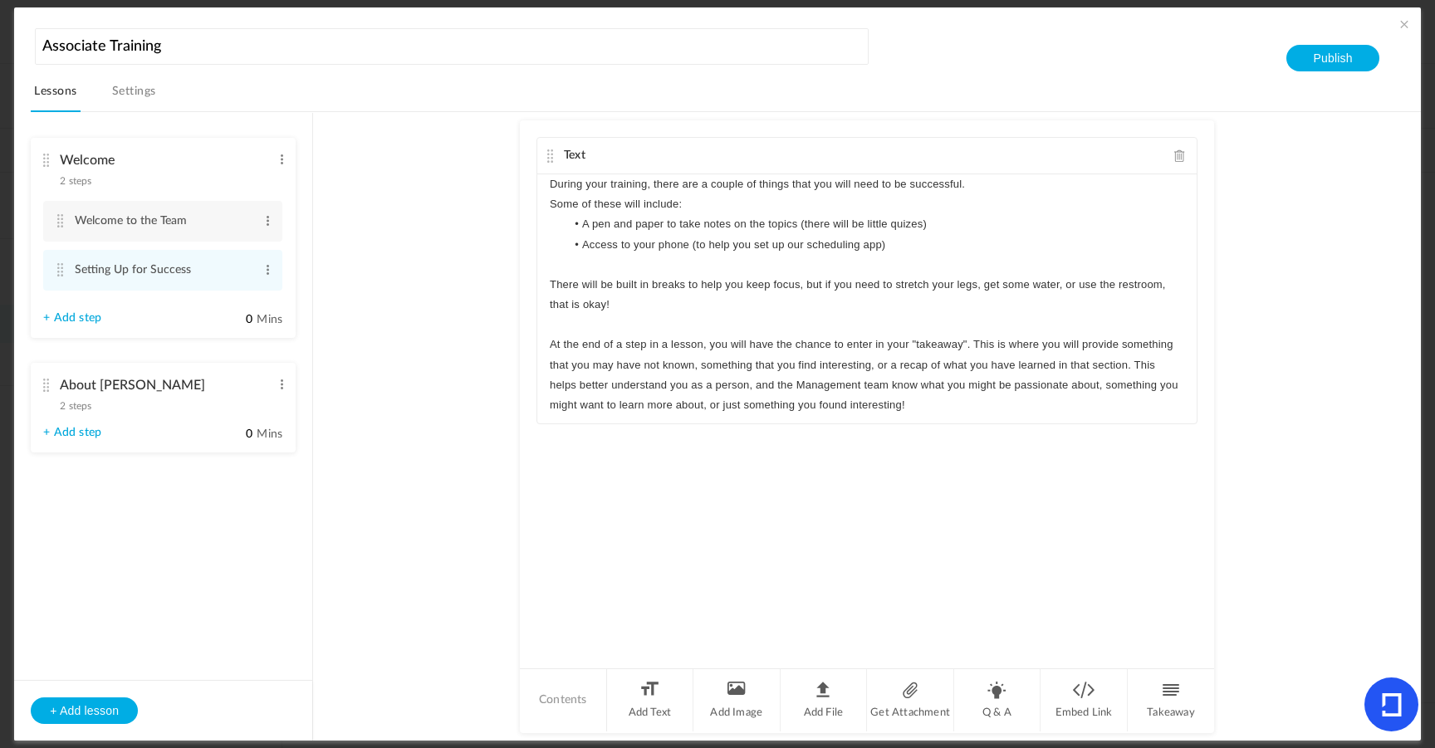
click at [467, 533] on au-course-substep "Text During your training, there are a couple of things that you will need to b…" at bounding box center [866, 426] width 1067 height 629
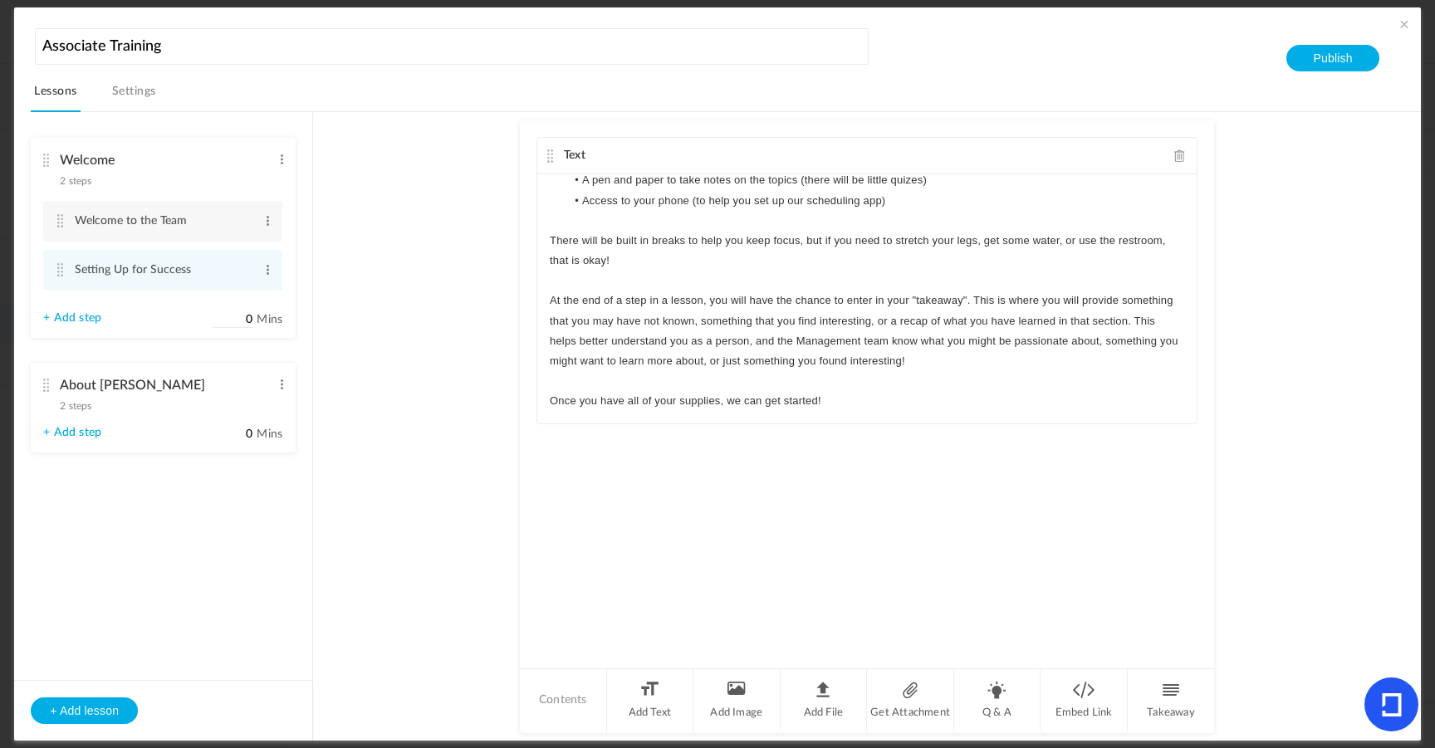
click at [257, 323] on span "Mins" at bounding box center [270, 320] width 26 height 12
click at [253, 323] on input "0" at bounding box center [233, 320] width 42 height 16
click at [257, 323] on span "Mins" at bounding box center [270, 320] width 26 height 12
click at [239, 332] on label "0 Mins" at bounding box center [247, 321] width 71 height 21
click at [239, 328] on input "0" at bounding box center [233, 320] width 42 height 16
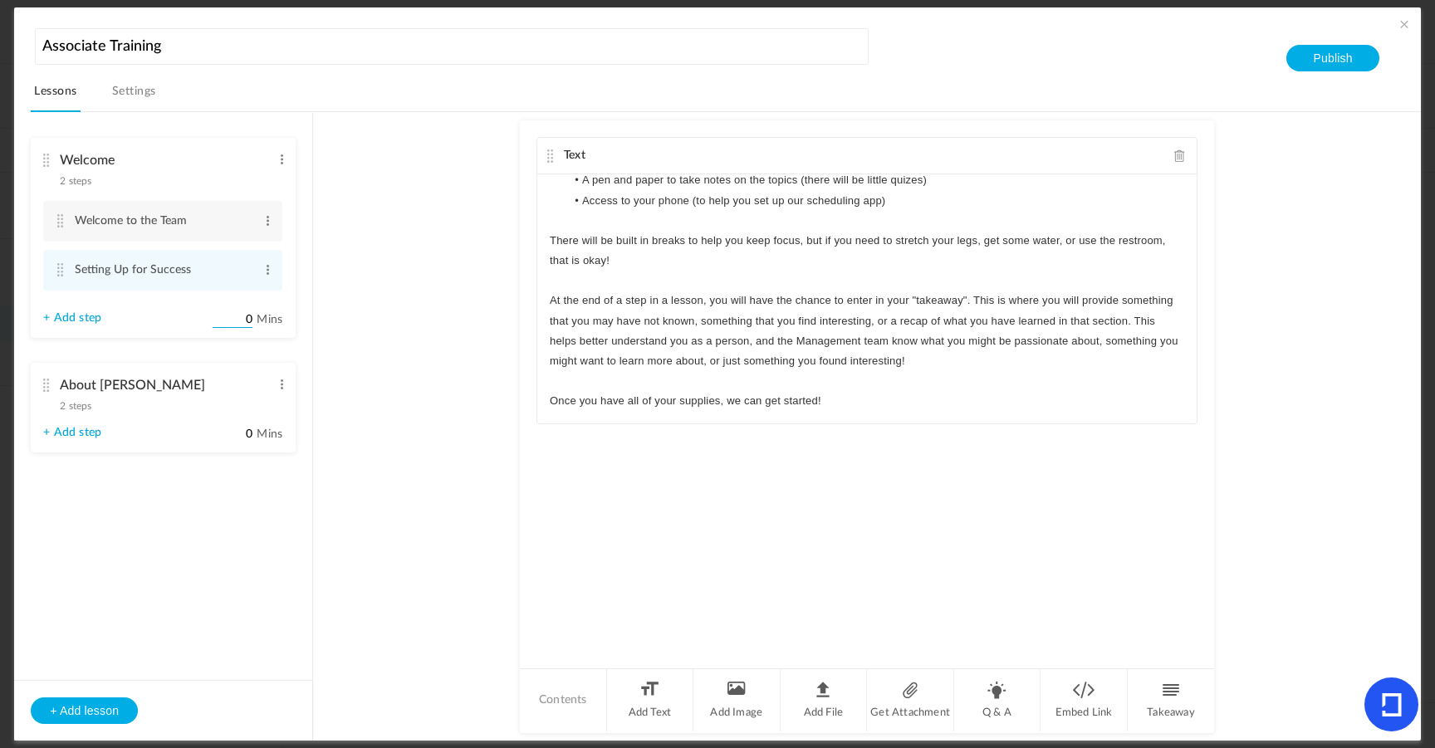
click at [238, 328] on input "0" at bounding box center [233, 320] width 42 height 16
click at [192, 240] on li "Welcome to the Team Edit Delete" at bounding box center [162, 221] width 239 height 41
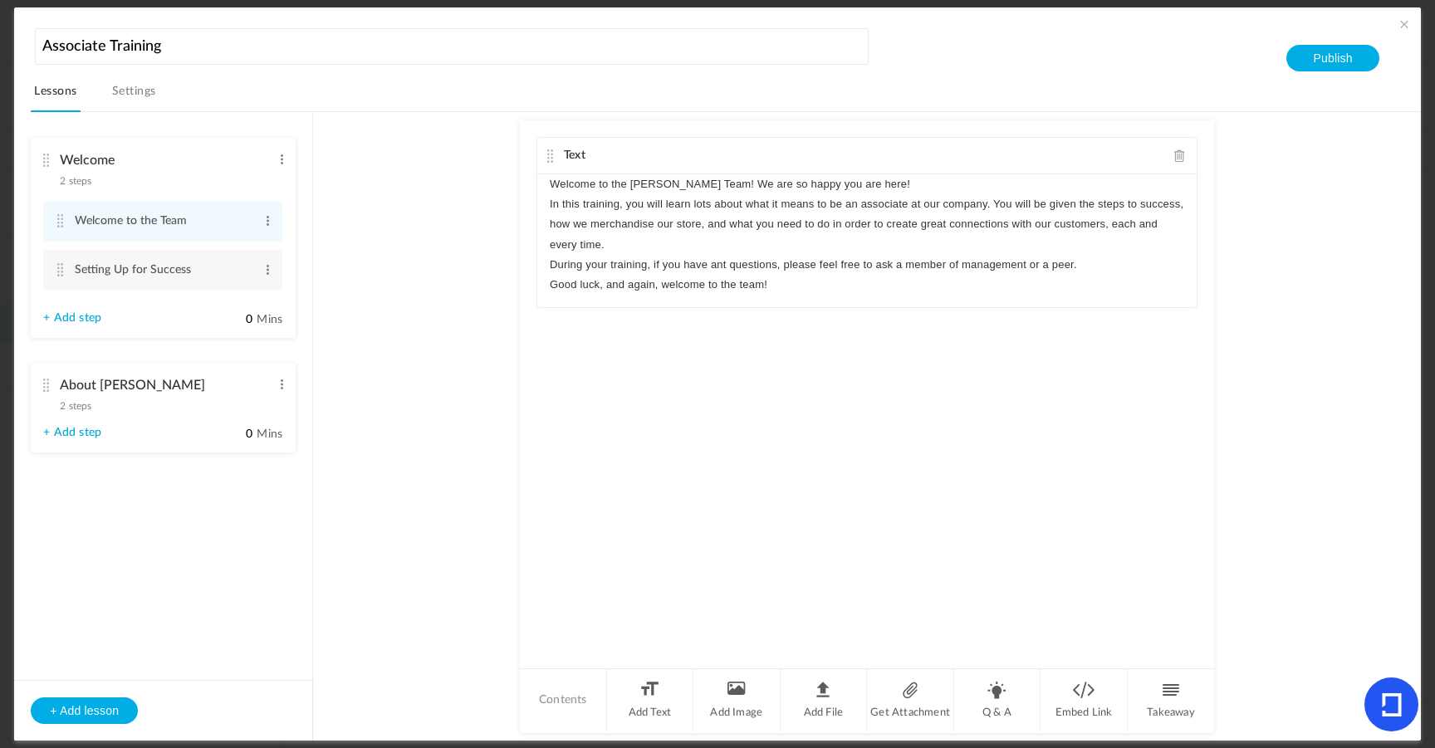
click at [203, 247] on ul "Welcome to the Team Edit Delete Setting Up for Success Edit Delete" at bounding box center [162, 246] width 239 height 90
click at [251, 328] on input "0" at bounding box center [233, 320] width 42 height 16
click at [246, 328] on input "0" at bounding box center [233, 320] width 42 height 16
type input "3"
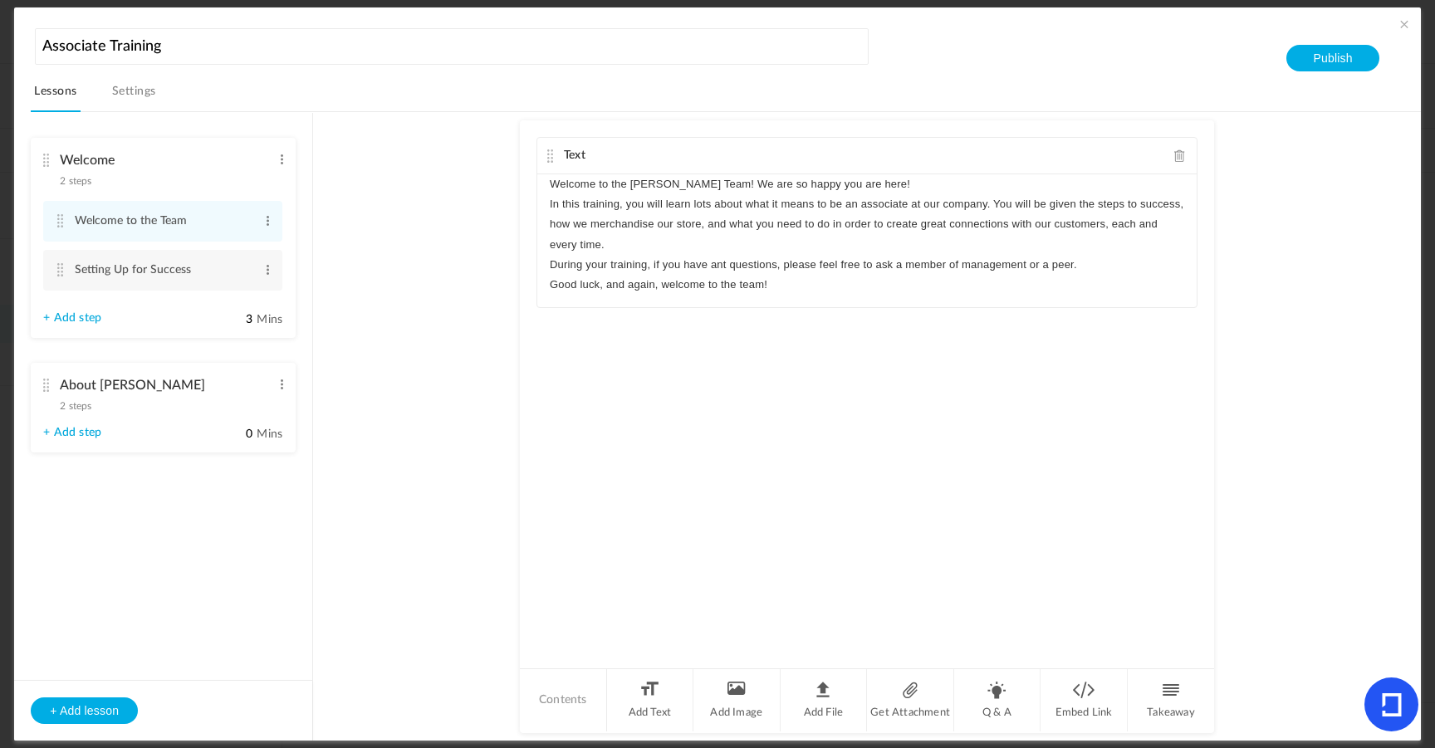
click at [374, 328] on au-course-substep "Text Welcome to the [PERSON_NAME] Team! We are so happy you are here! In this t…" at bounding box center [866, 426] width 1067 height 629
click at [1399, 24] on span at bounding box center [1404, 24] width 17 height 17
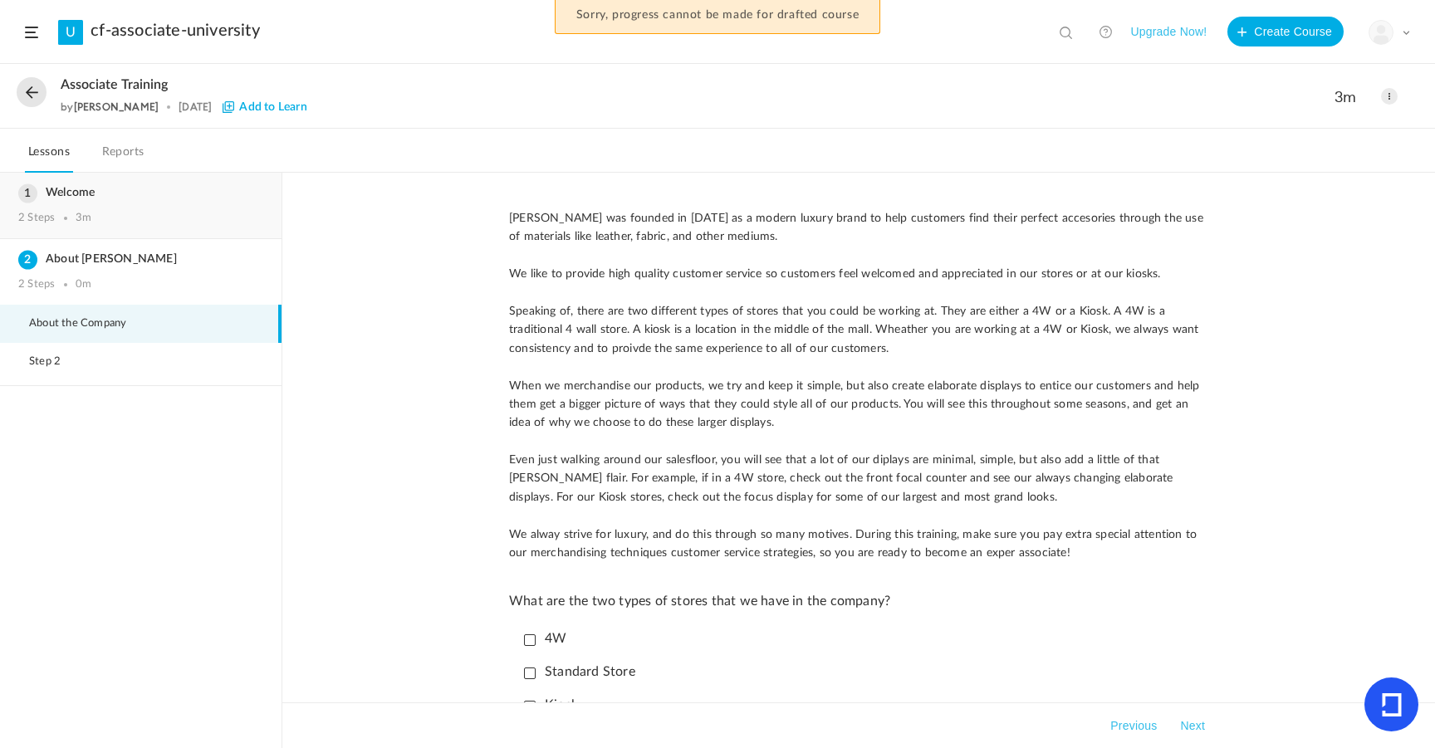
click at [186, 200] on h3 "Welcome" at bounding box center [140, 193] width 245 height 14
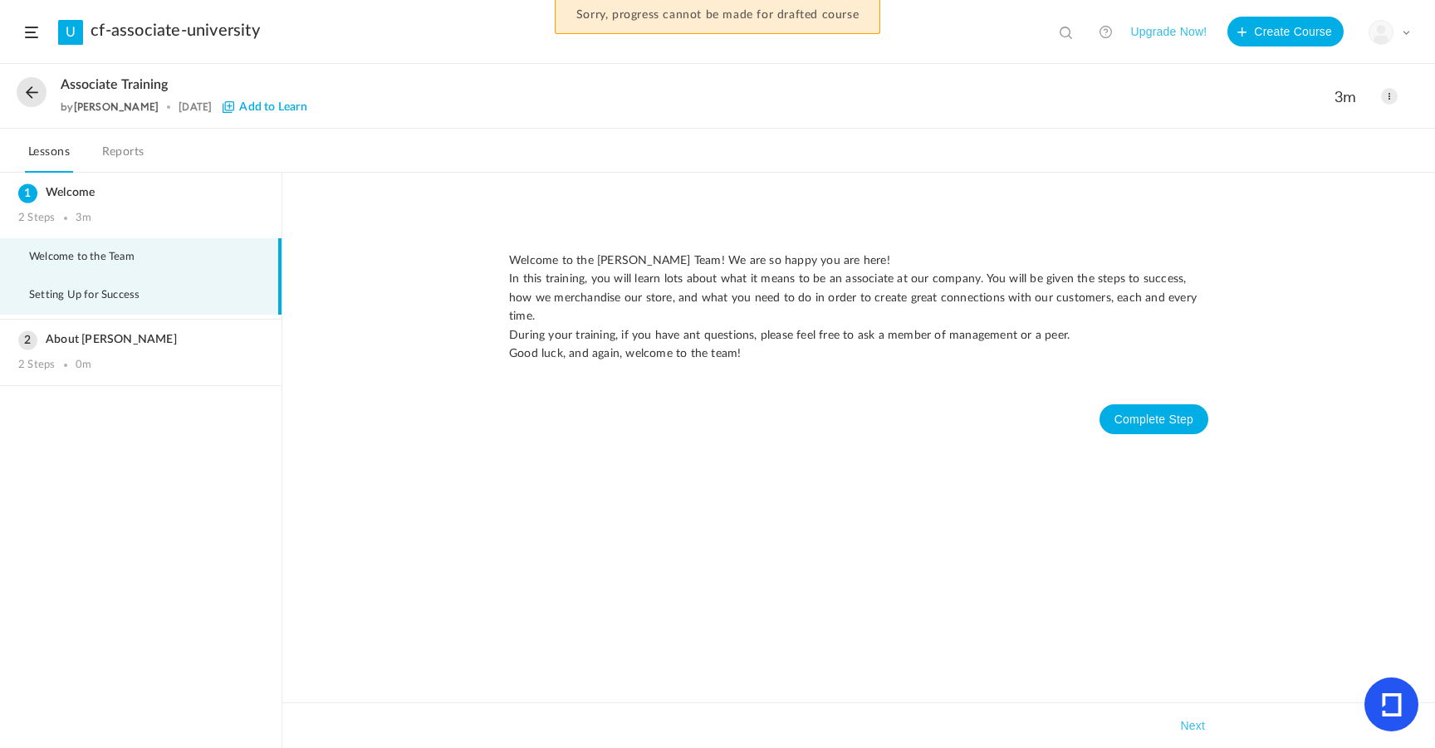
click at [174, 304] on li "Setting Up for Success" at bounding box center [140, 295] width 281 height 38
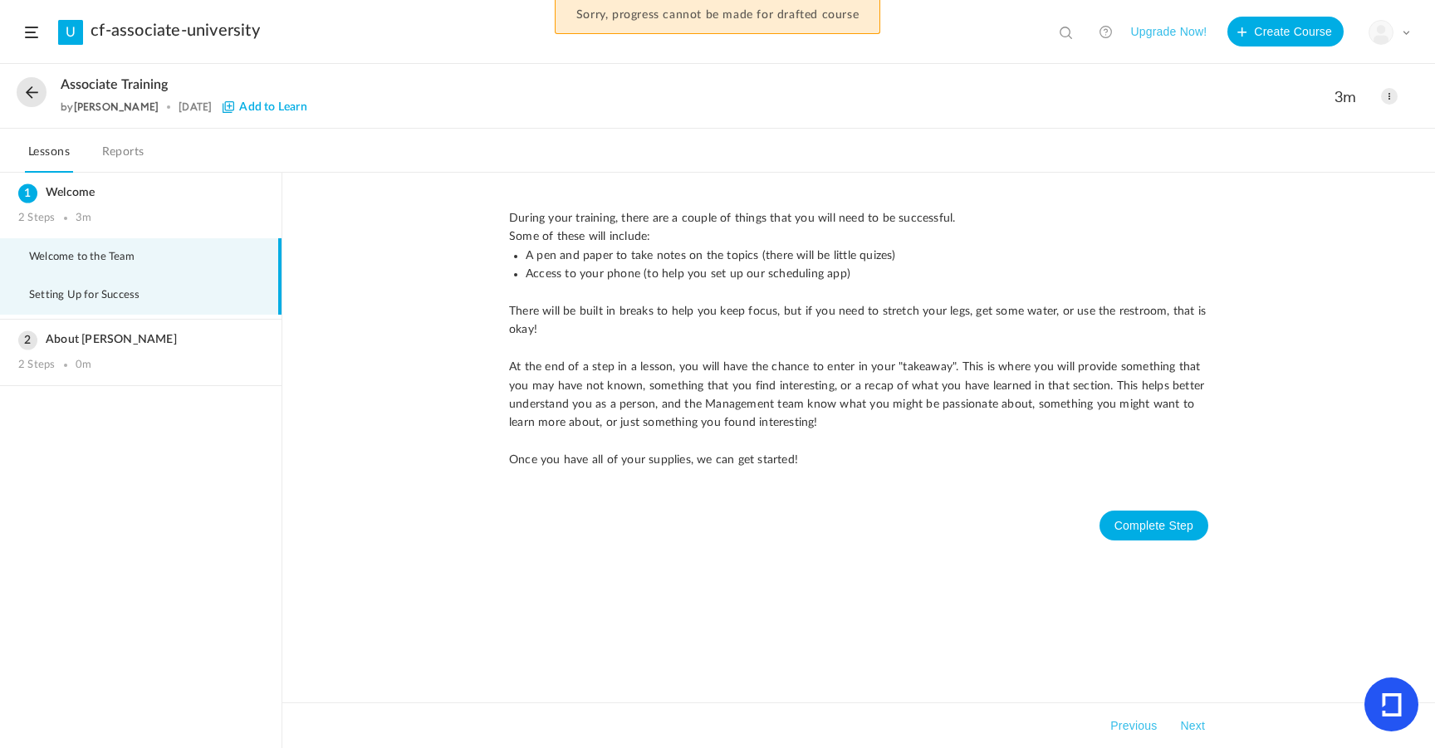
click at [172, 264] on li "Welcome to the Team" at bounding box center [140, 257] width 281 height 38
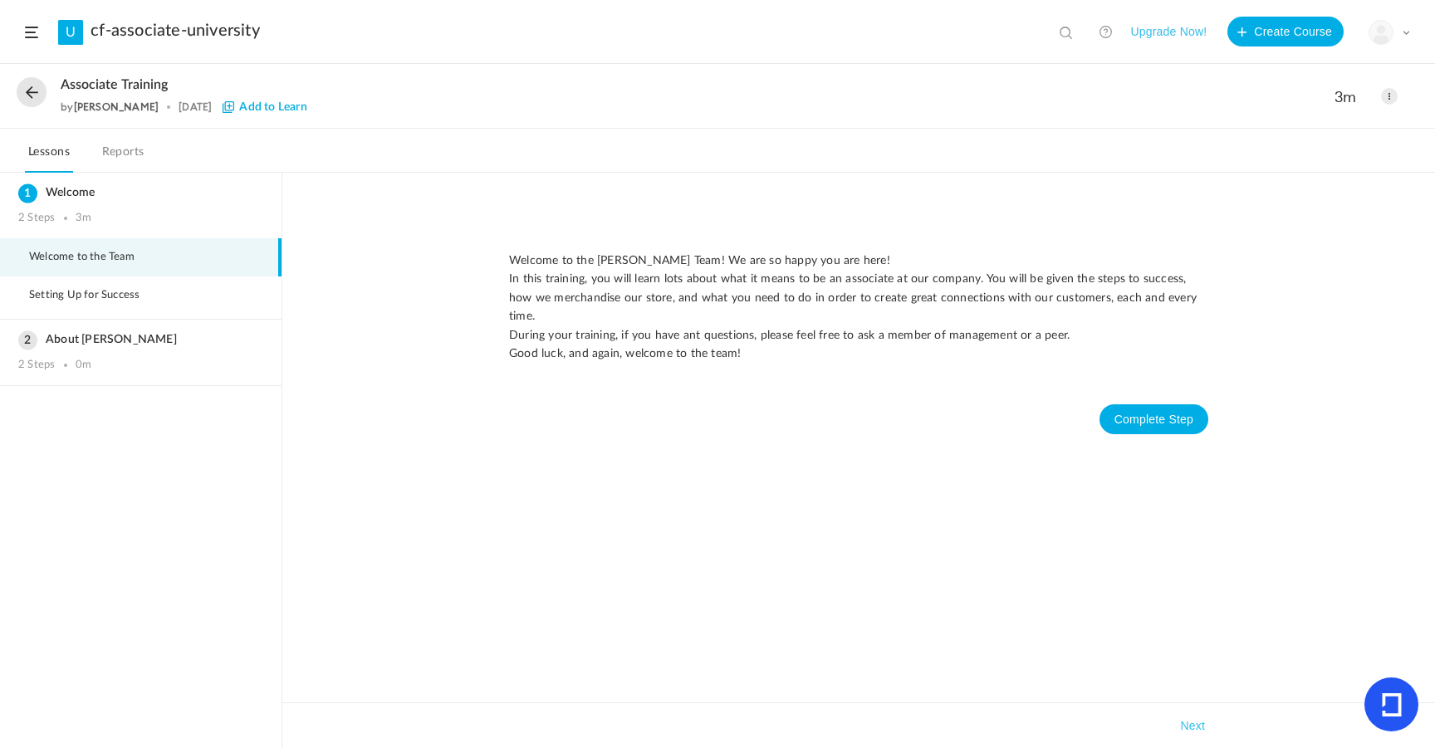
click at [107, 145] on link "Reports" at bounding box center [123, 157] width 49 height 32
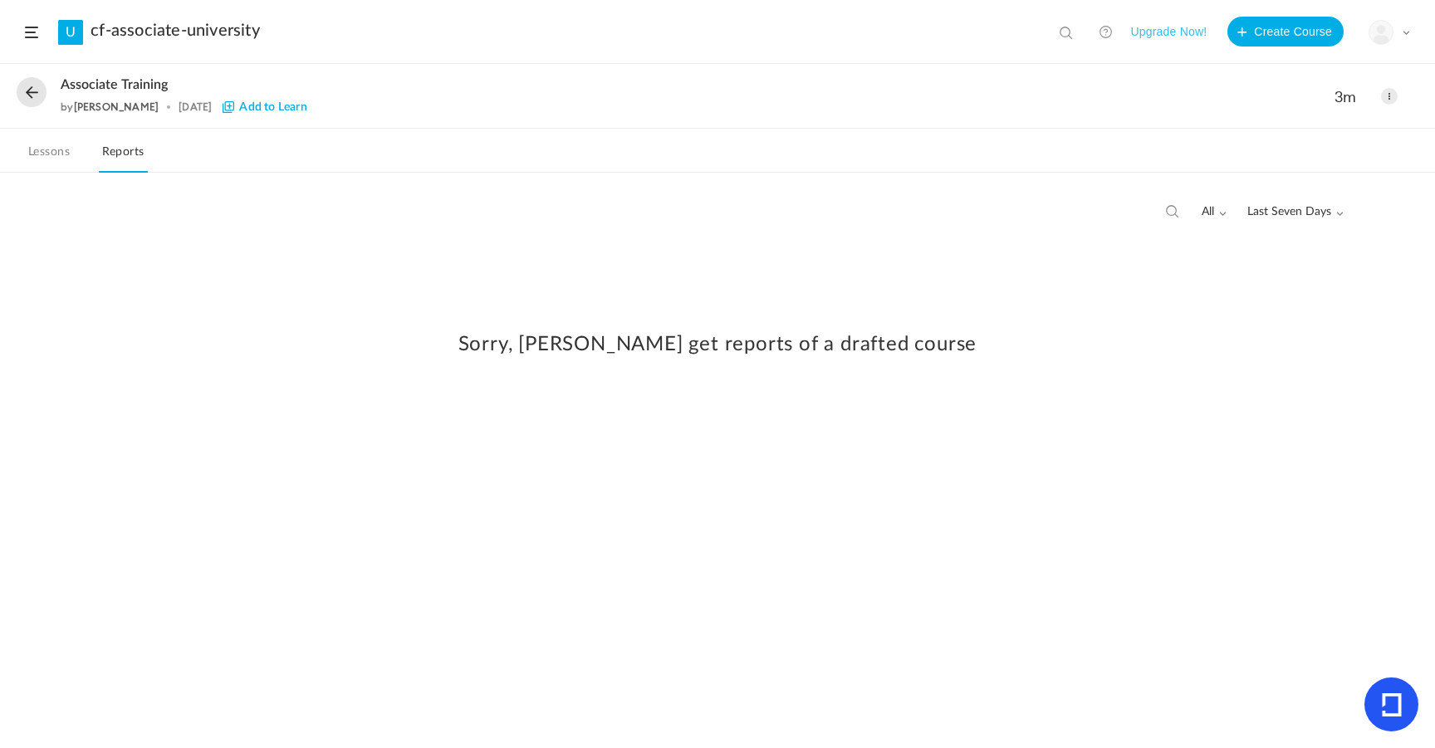
click at [61, 158] on link "Lessons" at bounding box center [49, 157] width 48 height 32
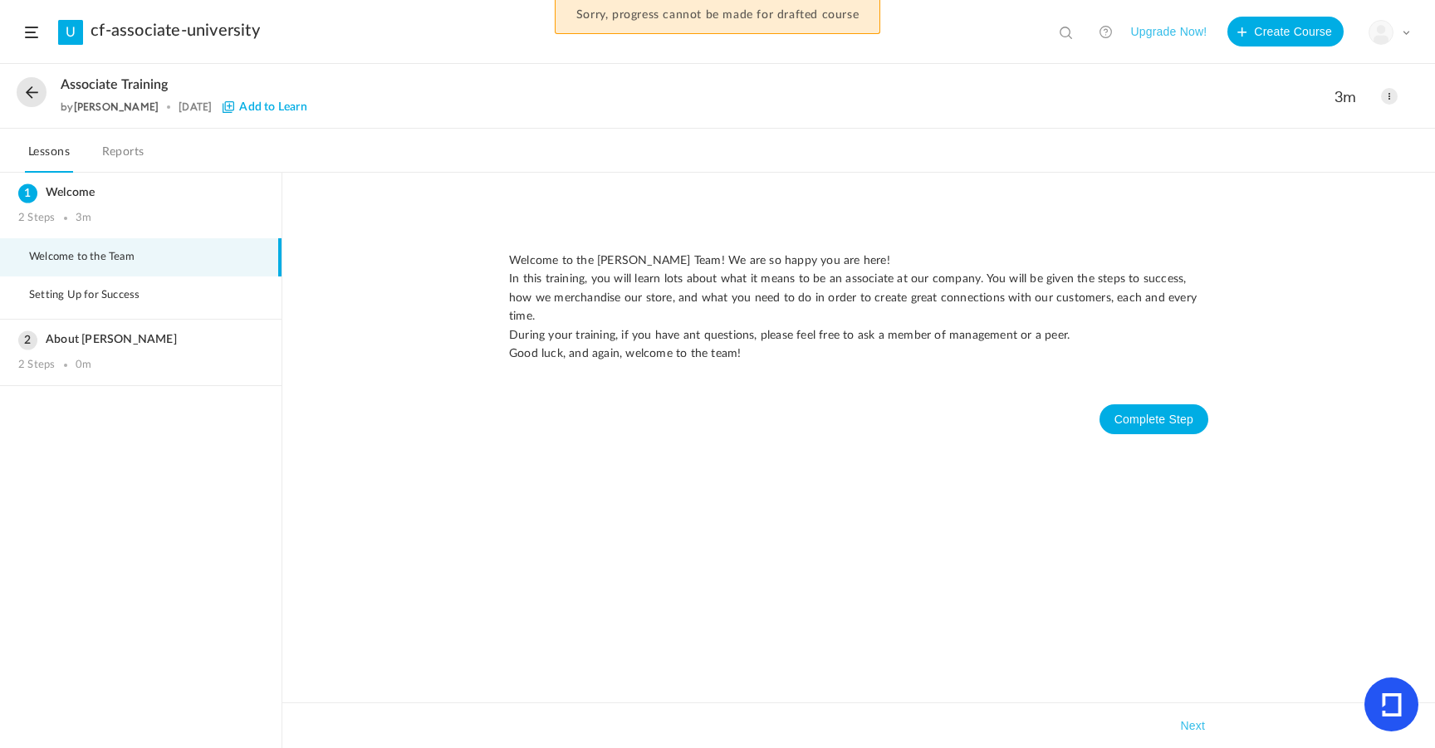
click at [1390, 92] on span at bounding box center [1389, 96] width 17 height 17
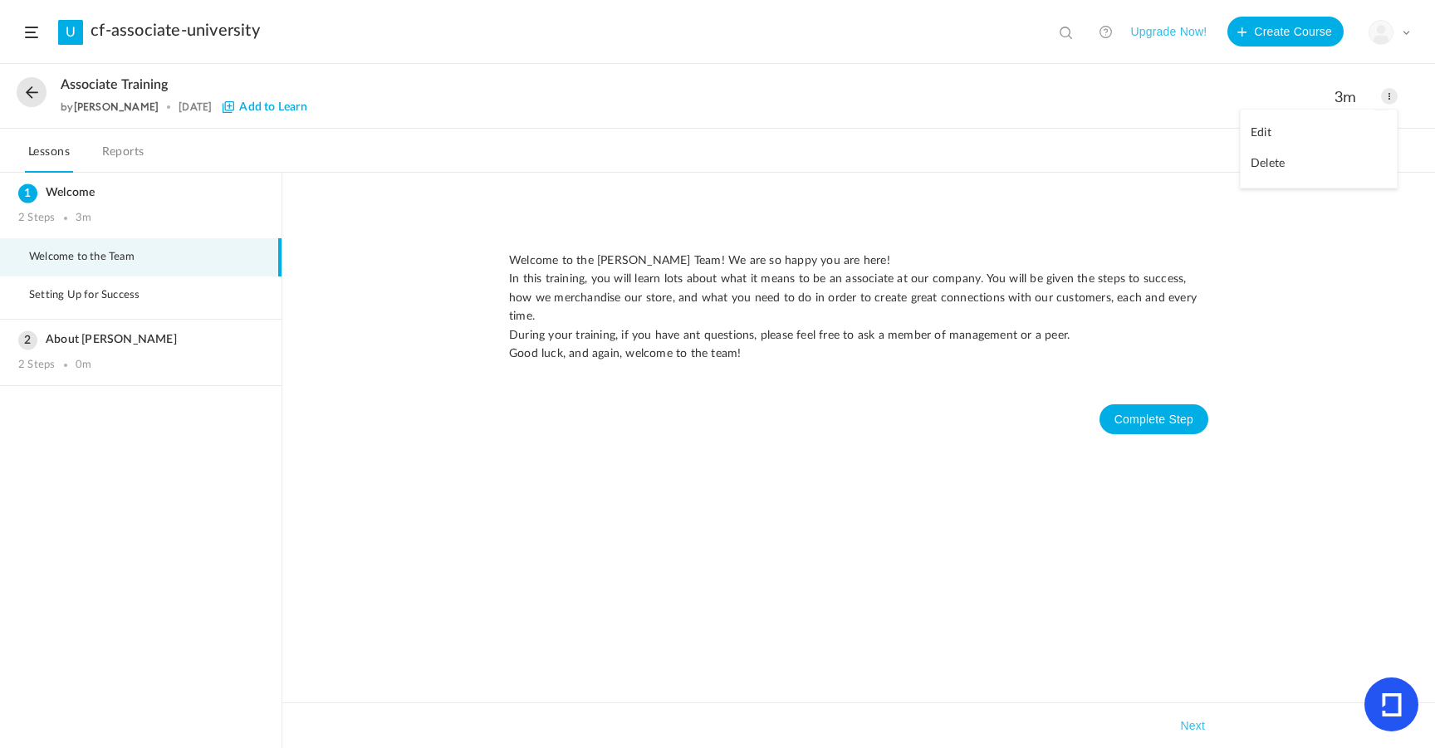
click at [1109, 103] on div "by [PERSON_NAME] [DATE] Add to Learn" at bounding box center [666, 107] width 1211 height 17
click at [27, 88] on button at bounding box center [32, 92] width 30 height 30
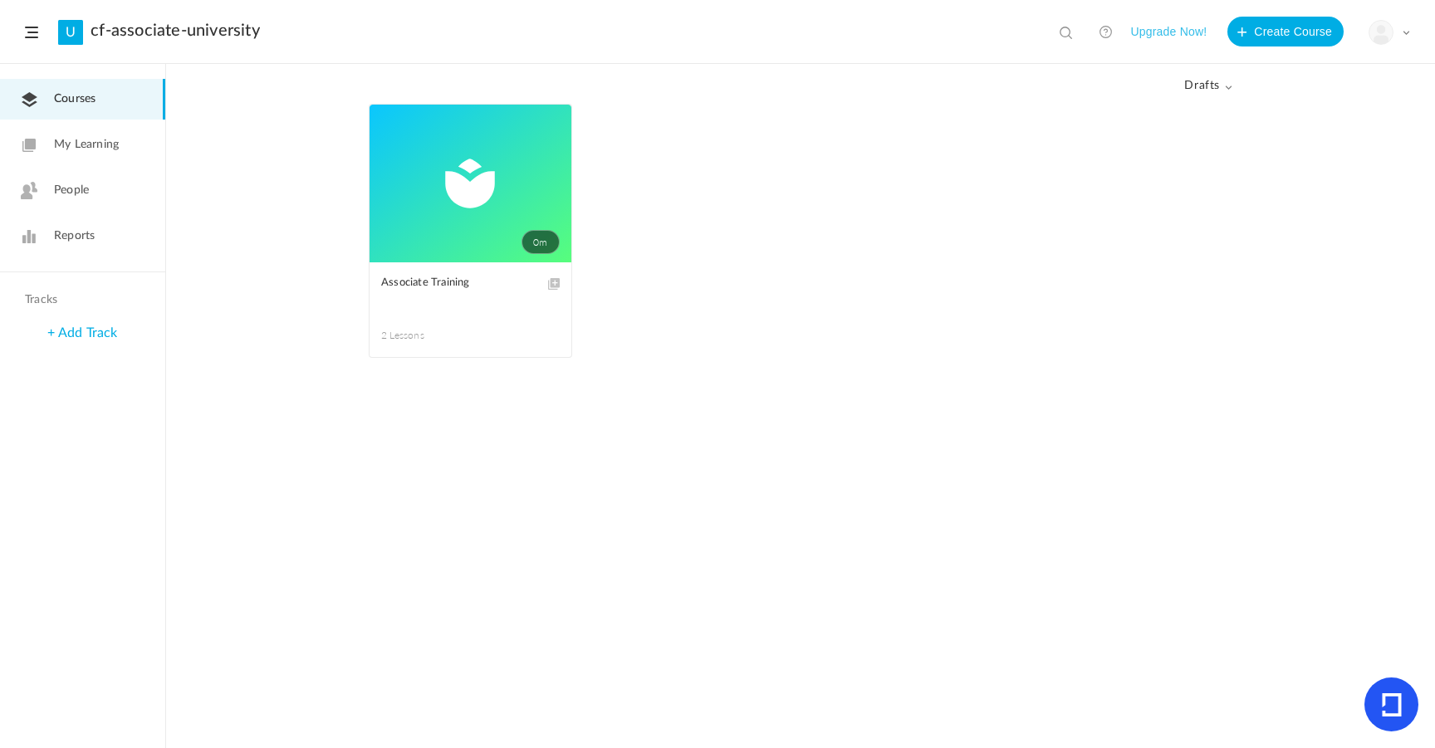
click at [538, 242] on span "0m" at bounding box center [540, 242] width 38 height 24
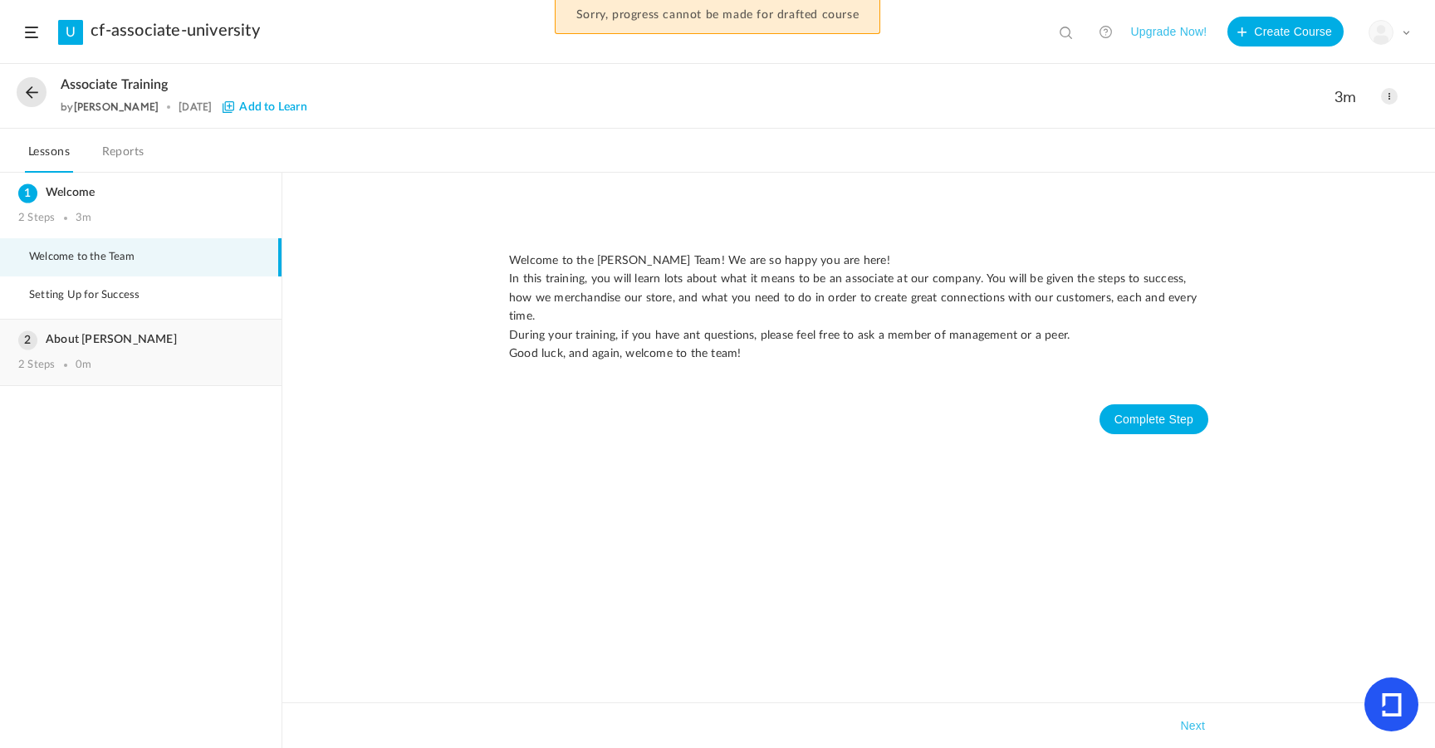
click at [179, 372] on div "2 Steps 0m" at bounding box center [140, 365] width 245 height 13
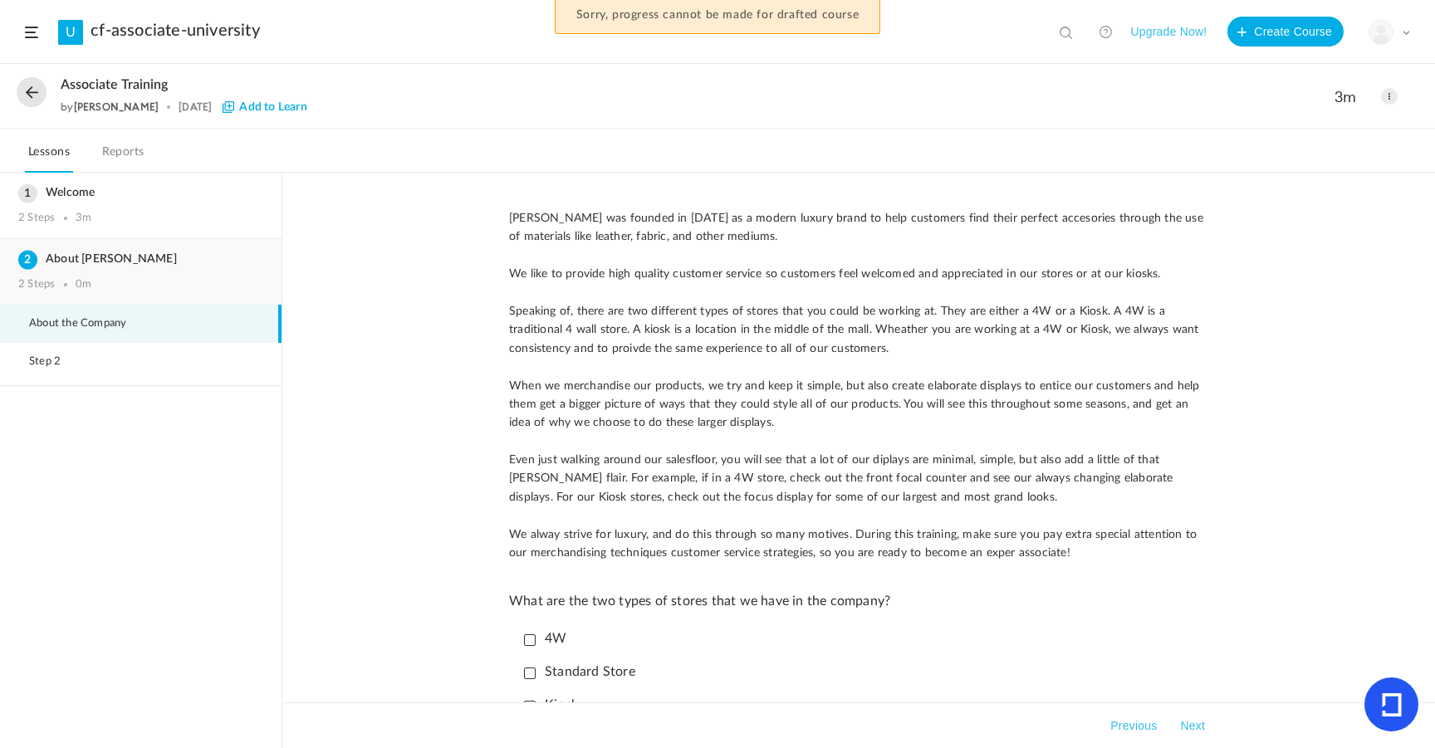
click at [143, 291] on div "2 Steps 0m" at bounding box center [140, 284] width 245 height 13
click at [86, 289] on div "0m" at bounding box center [84, 284] width 16 height 13
click at [198, 210] on div "Welcome 2 Steps 3m" at bounding box center [140, 206] width 281 height 66
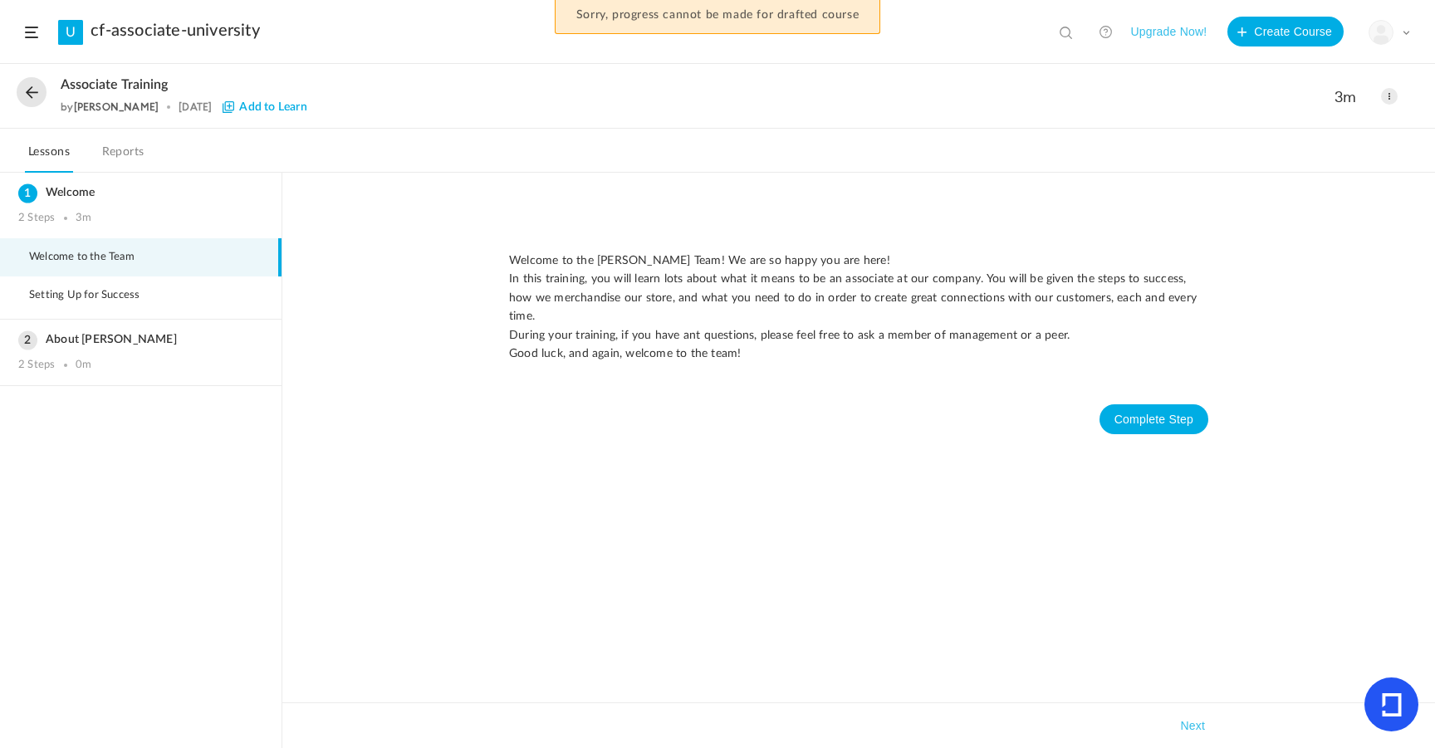
click at [27, 100] on button at bounding box center [32, 92] width 30 height 30
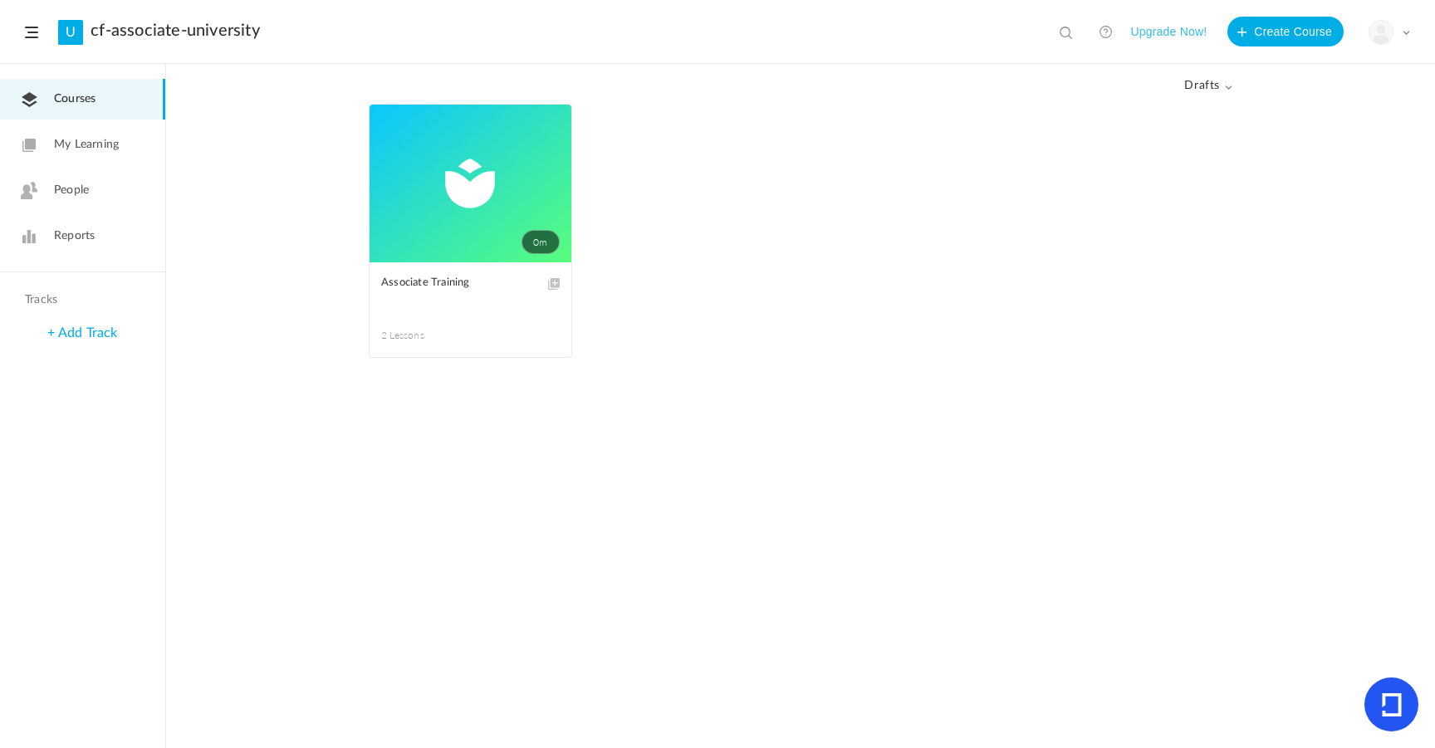
click at [72, 136] on span "My Learning" at bounding box center [86, 144] width 65 height 17
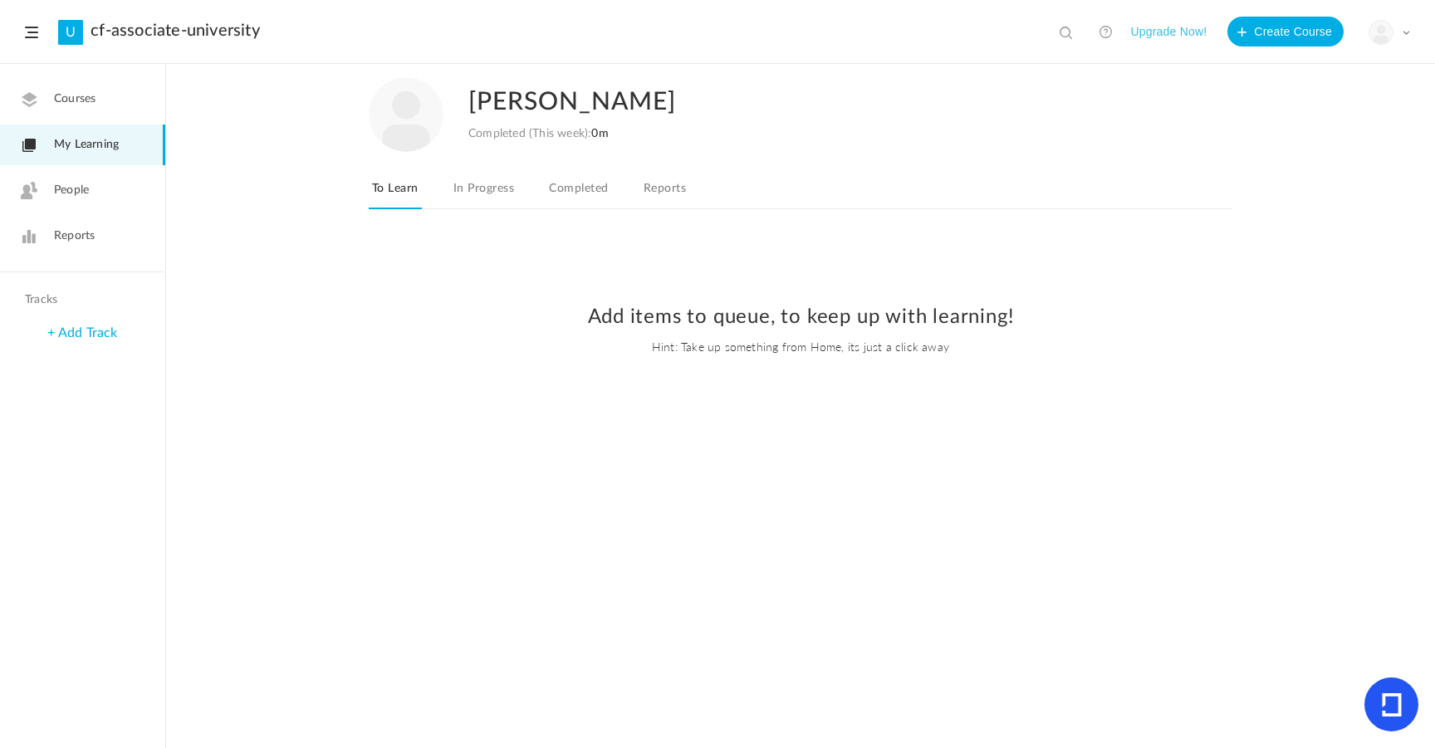
click at [572, 198] on link "Completed" at bounding box center [578, 194] width 66 height 32
click at [481, 195] on link "In Progress" at bounding box center [483, 194] width 67 height 32
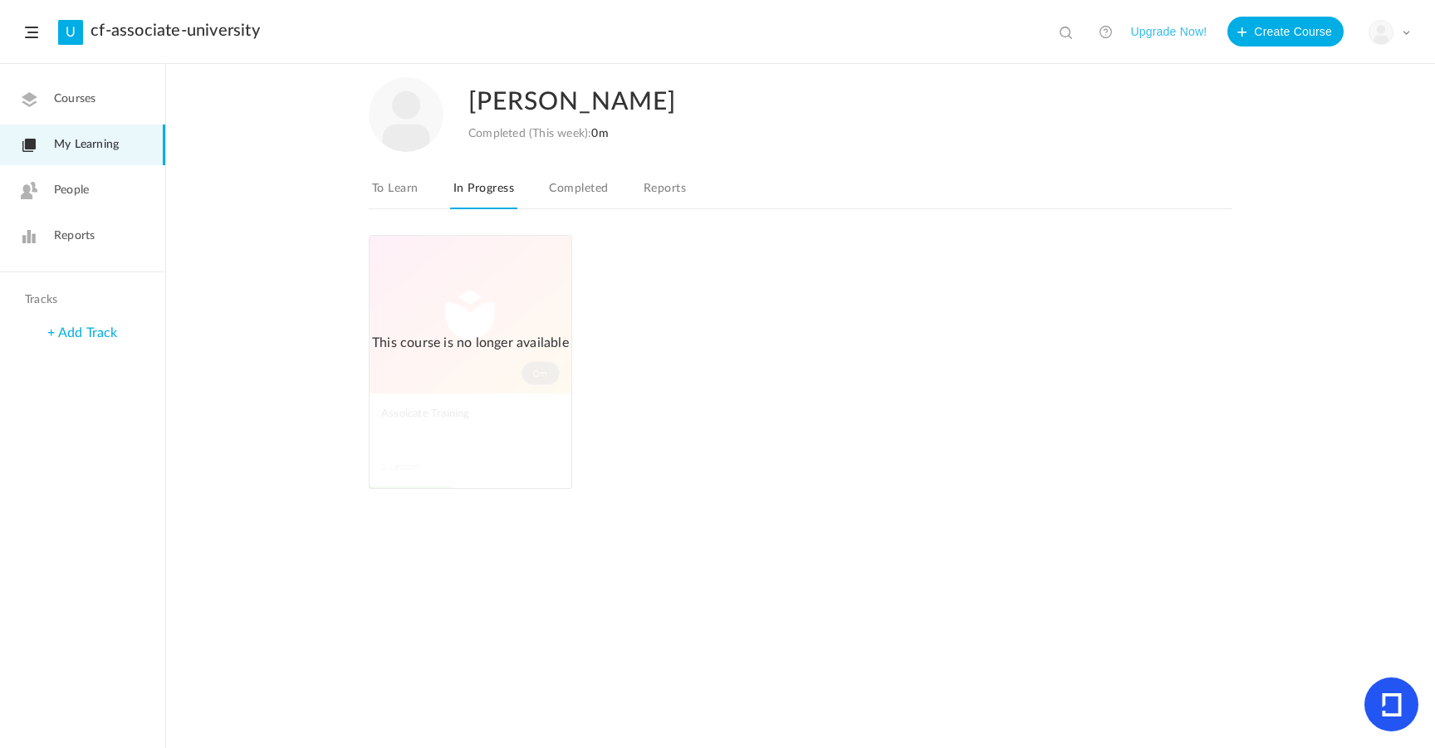
click at [396, 192] on link "To Learn" at bounding box center [395, 194] width 53 height 32
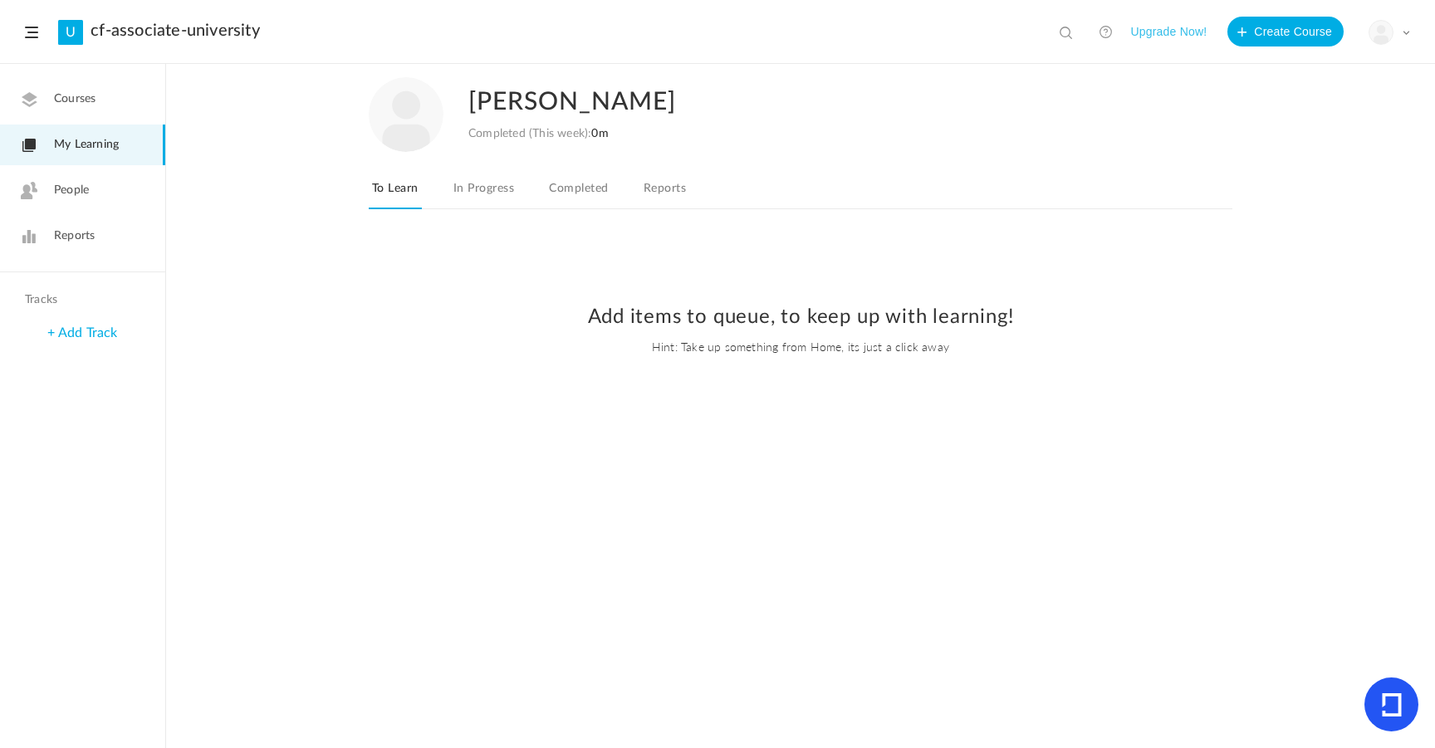
click at [81, 192] on span "People" at bounding box center [71, 190] width 35 height 17
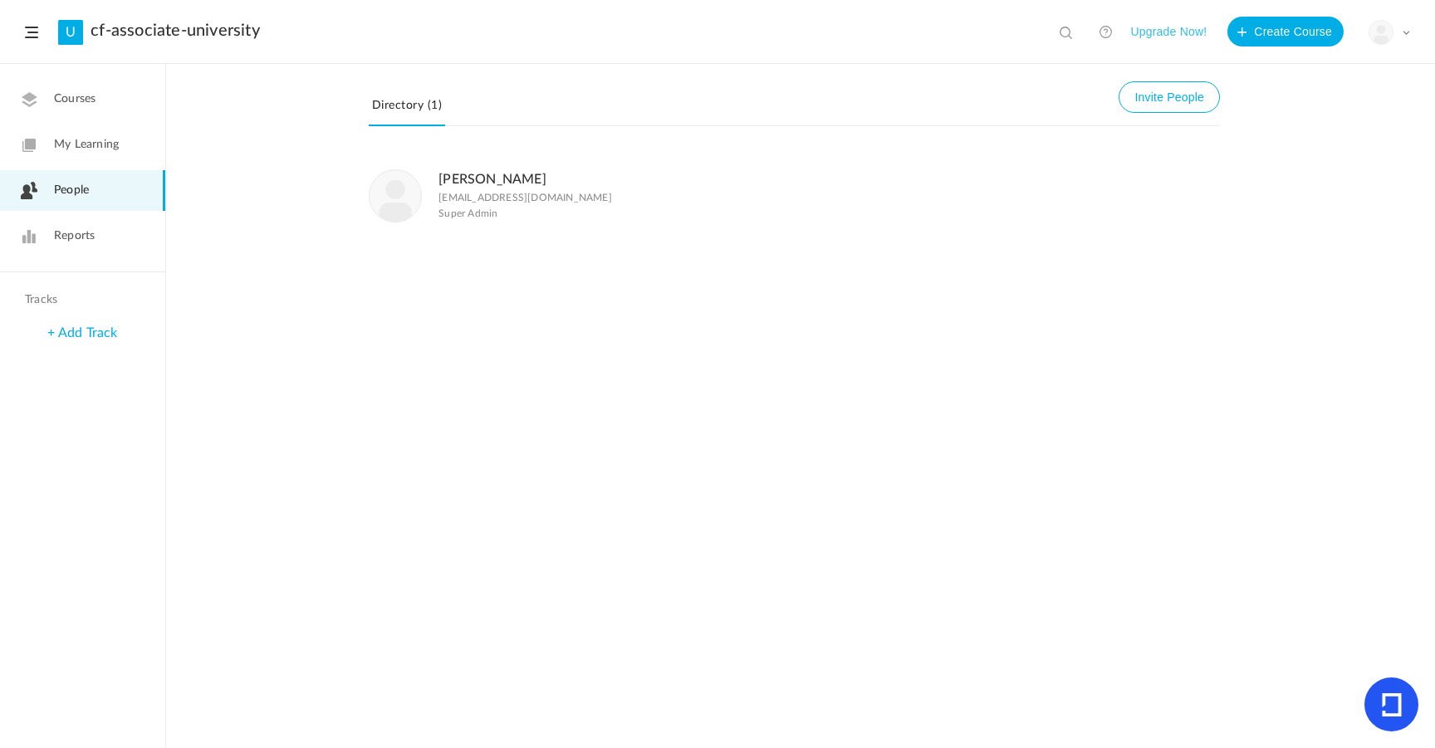
click at [526, 223] on figcaption "[PERSON_NAME] [PERSON_NAME][EMAIL_ADDRESS][DOMAIN_NAME] Super Admin" at bounding box center [525, 196] width 174 height 54
click at [49, 233] on link "Reports" at bounding box center [82, 236] width 165 height 41
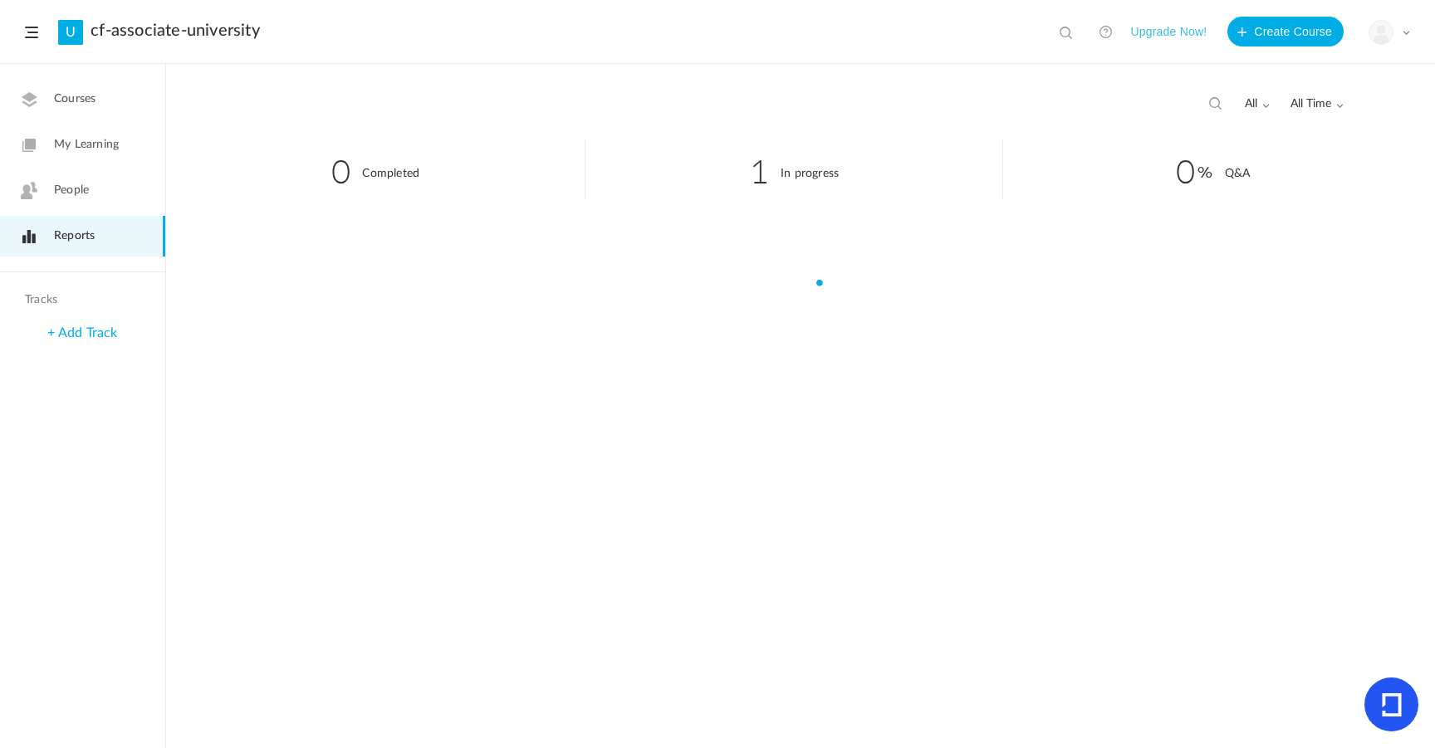
click at [72, 333] on link "+ Add Track" at bounding box center [82, 332] width 70 height 13
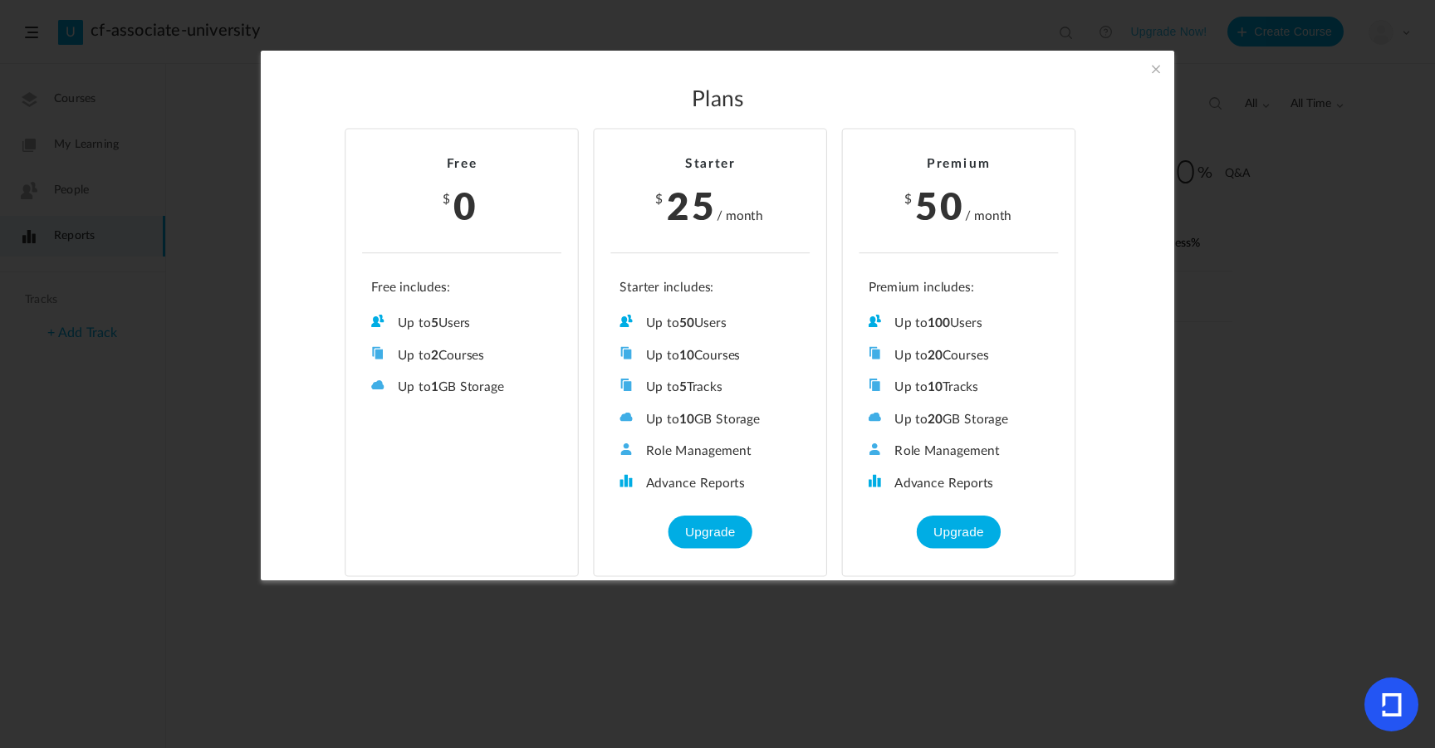
click at [503, 315] on ul "Up to 5 Users Up to 2 Courses Up to 0 Tracks Up to 1 GB Storage Role Management…" at bounding box center [461, 338] width 199 height 115
click at [473, 201] on span "0" at bounding box center [465, 204] width 25 height 53
click at [1159, 71] on span at bounding box center [1156, 69] width 18 height 18
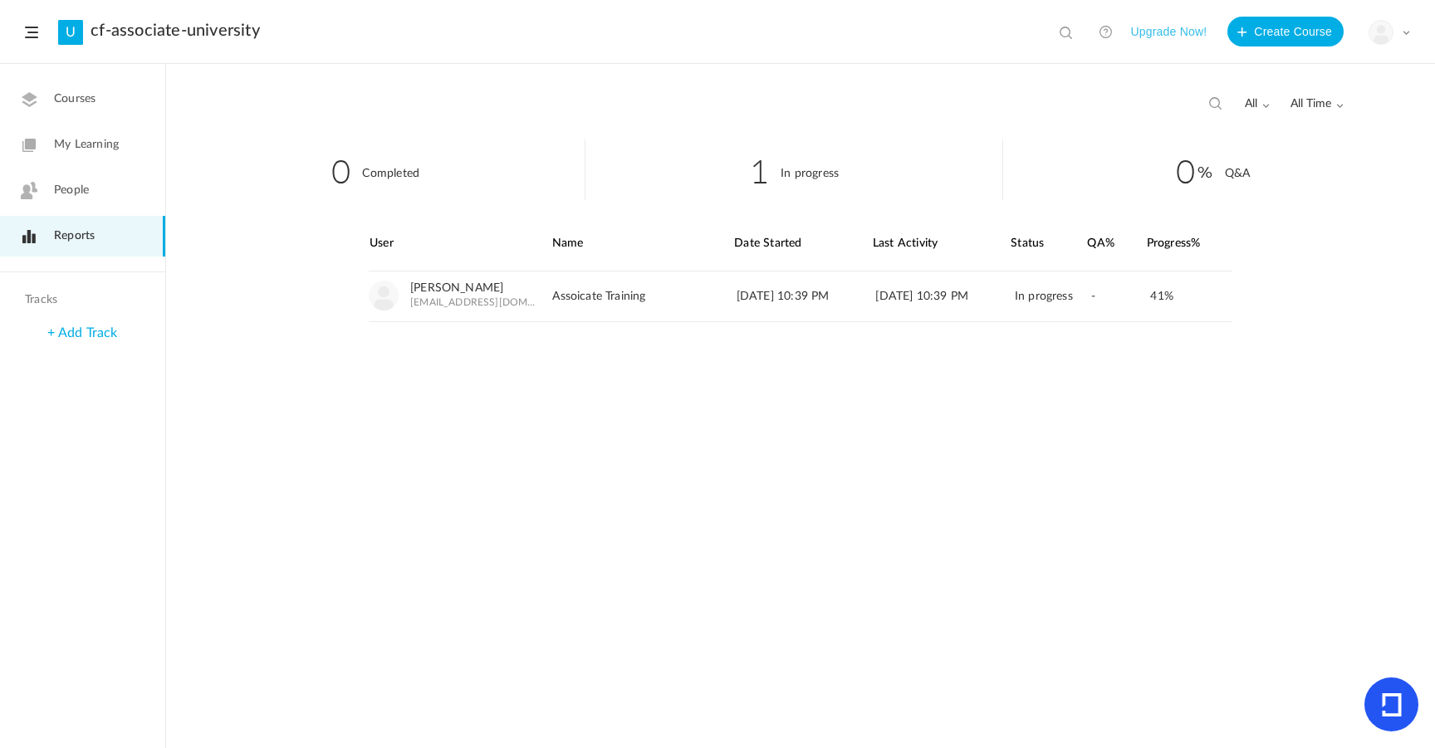
click at [776, 331] on footer at bounding box center [800, 338] width 863 height 33
click at [782, 400] on div "0 Completed 1 In progress 0 Q&A User Name Date Started Last Activity 41%" at bounding box center [800, 443] width 1269 height 609
click at [778, 311] on div "[DATE] 10:39 PM" at bounding box center [804, 296] width 137 height 50
click at [1220, 296] on div "41% View" at bounding box center [1190, 296] width 81 height 50
click at [1211, 297] on link "View" at bounding box center [1204, 296] width 27 height 30
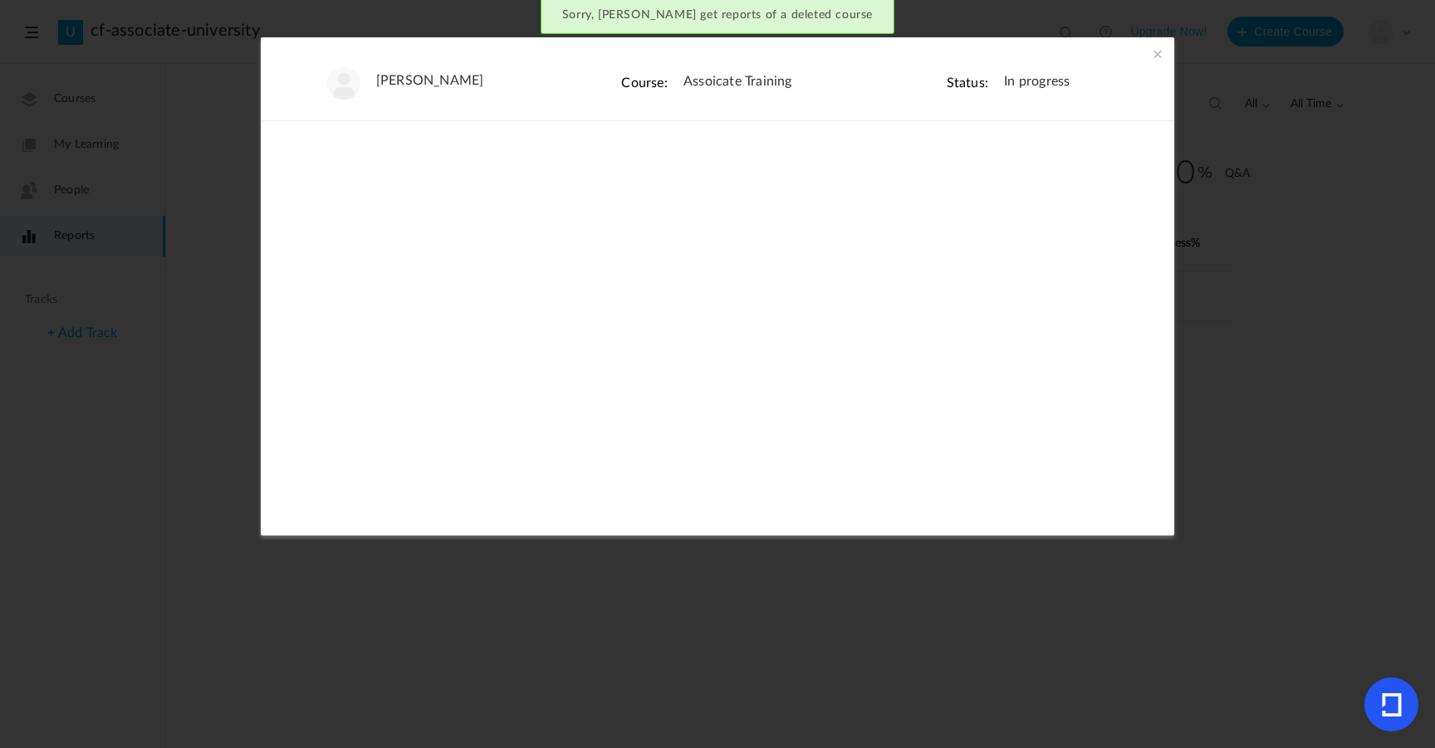
click at [924, 87] on li "Status: In progress" at bounding box center [1013, 78] width 301 height 83
click at [720, 48] on li "Course: Assoicate Training" at bounding box center [712, 78] width 301 height 83
click at [719, 65] on li "Course: Assoicate Training" at bounding box center [712, 78] width 301 height 83
click at [998, 92] on li "Status: In progress" at bounding box center [1013, 78] width 301 height 83
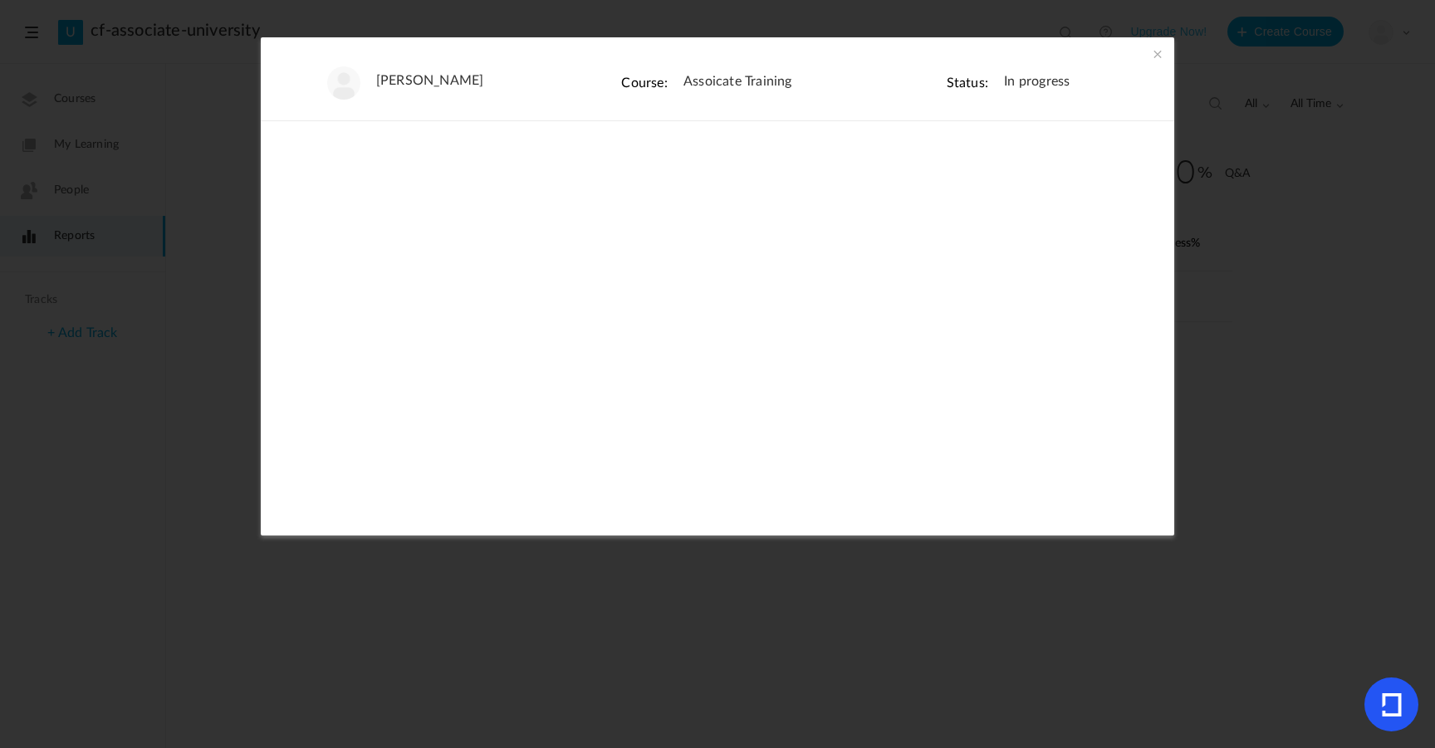
click at [1145, 46] on li "Status: In progress" at bounding box center [1013, 78] width 301 height 83
click at [1145, 47] on li "Status: In progress" at bounding box center [1013, 78] width 301 height 83
click at [1149, 48] on span at bounding box center [1157, 54] width 17 height 17
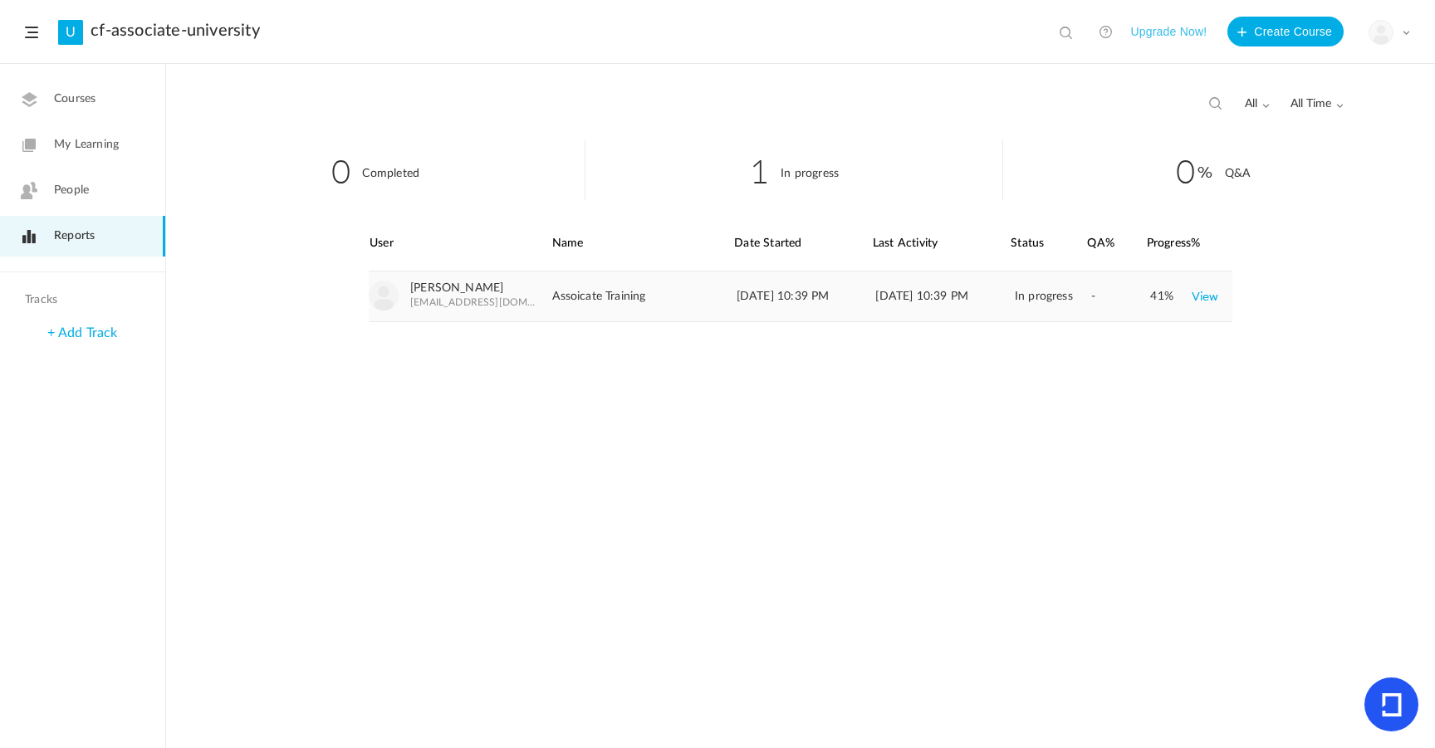
click at [799, 303] on div "[DATE] 10:39 PM" at bounding box center [804, 296] width 137 height 50
click at [794, 403] on div "0 Completed 1 In progress 0 Q&A User Name Date Started Last Activity 41%" at bounding box center [800, 443] width 1269 height 609
click at [97, 177] on link "People" at bounding box center [82, 190] width 165 height 41
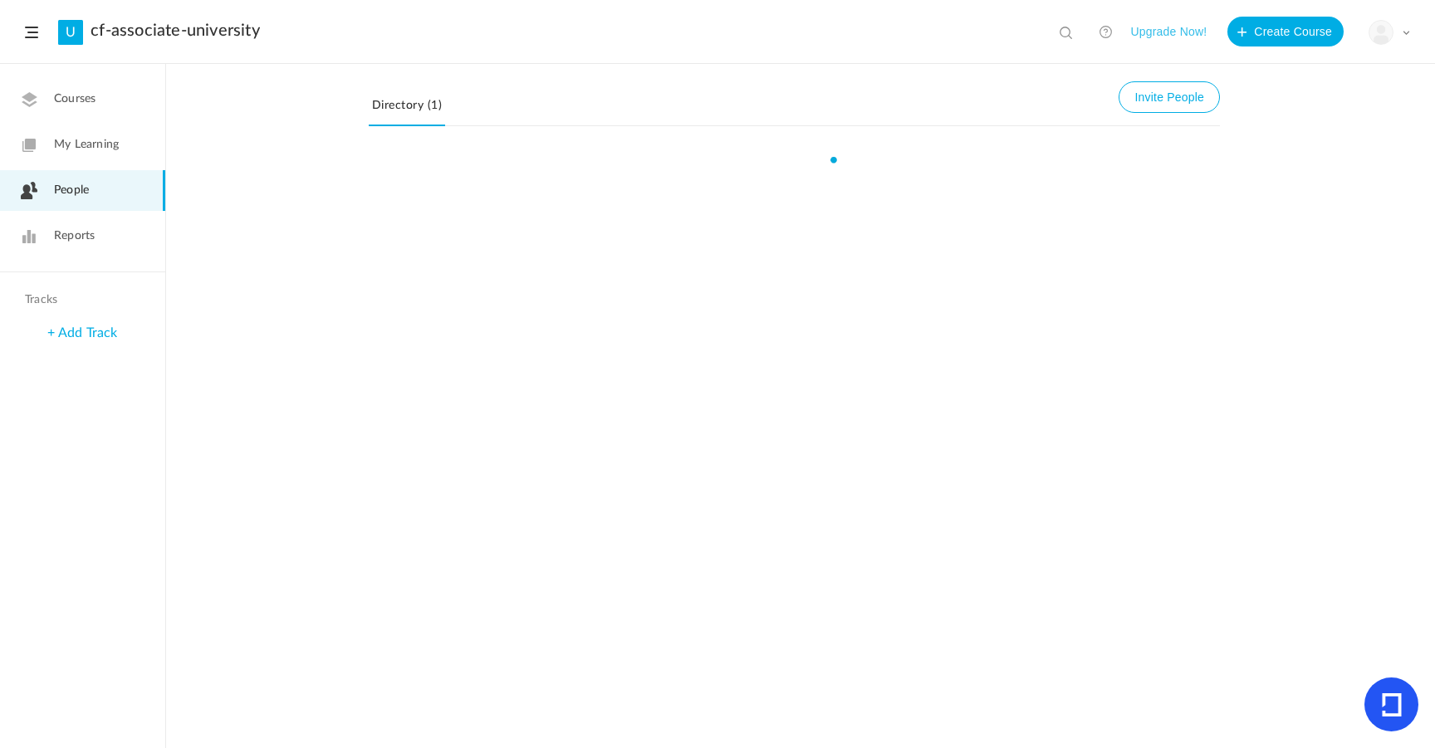
click at [97, 88] on link "Courses" at bounding box center [82, 99] width 165 height 41
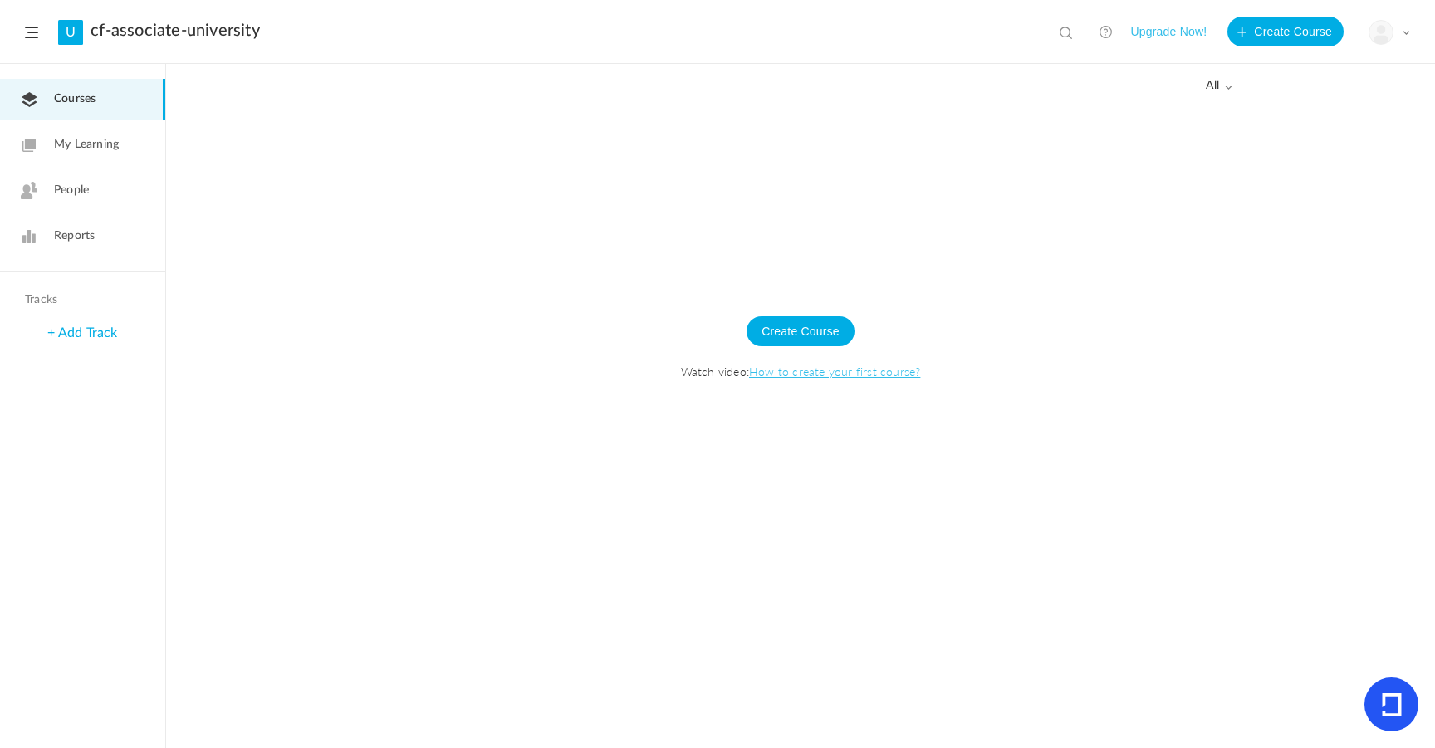
click at [92, 136] on span "My Learning" at bounding box center [86, 144] width 65 height 17
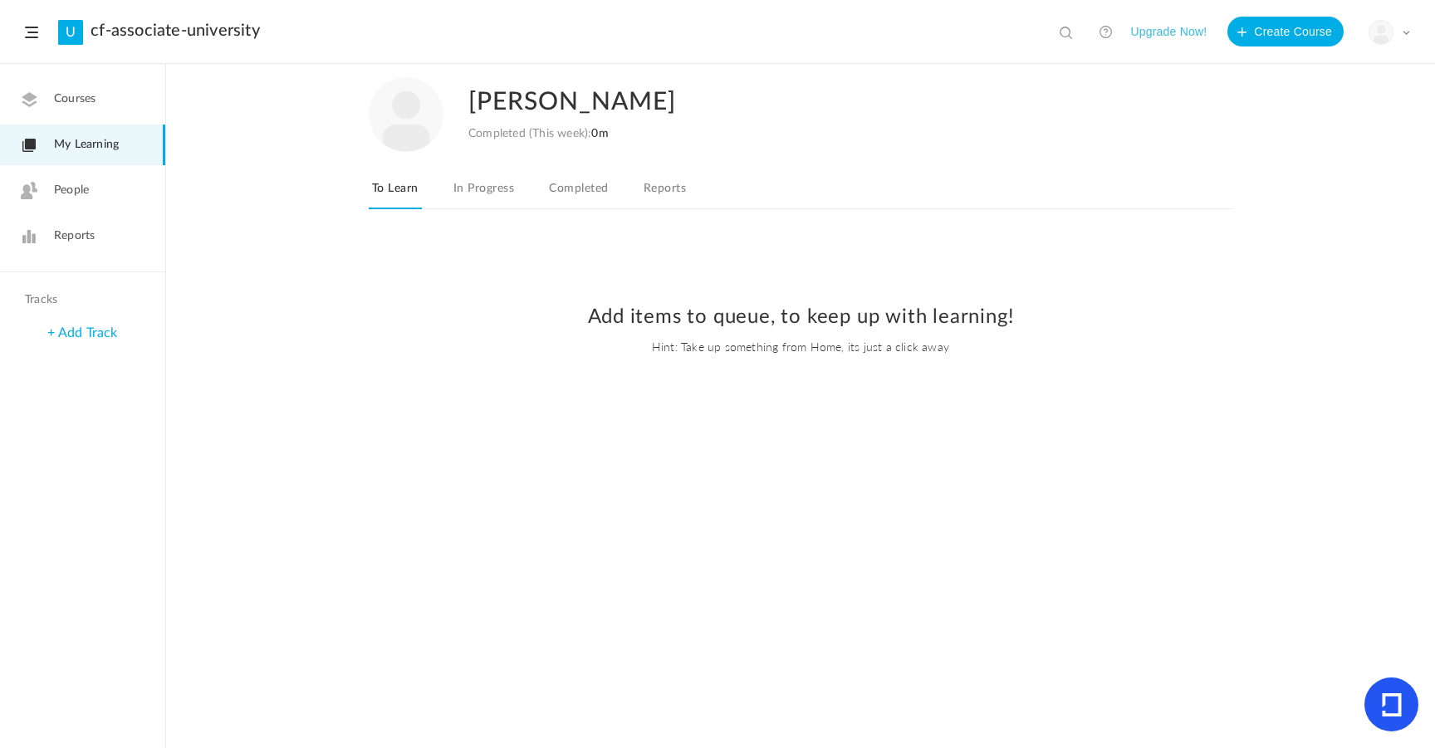
click at [86, 100] on span "Courses" at bounding box center [75, 98] width 42 height 17
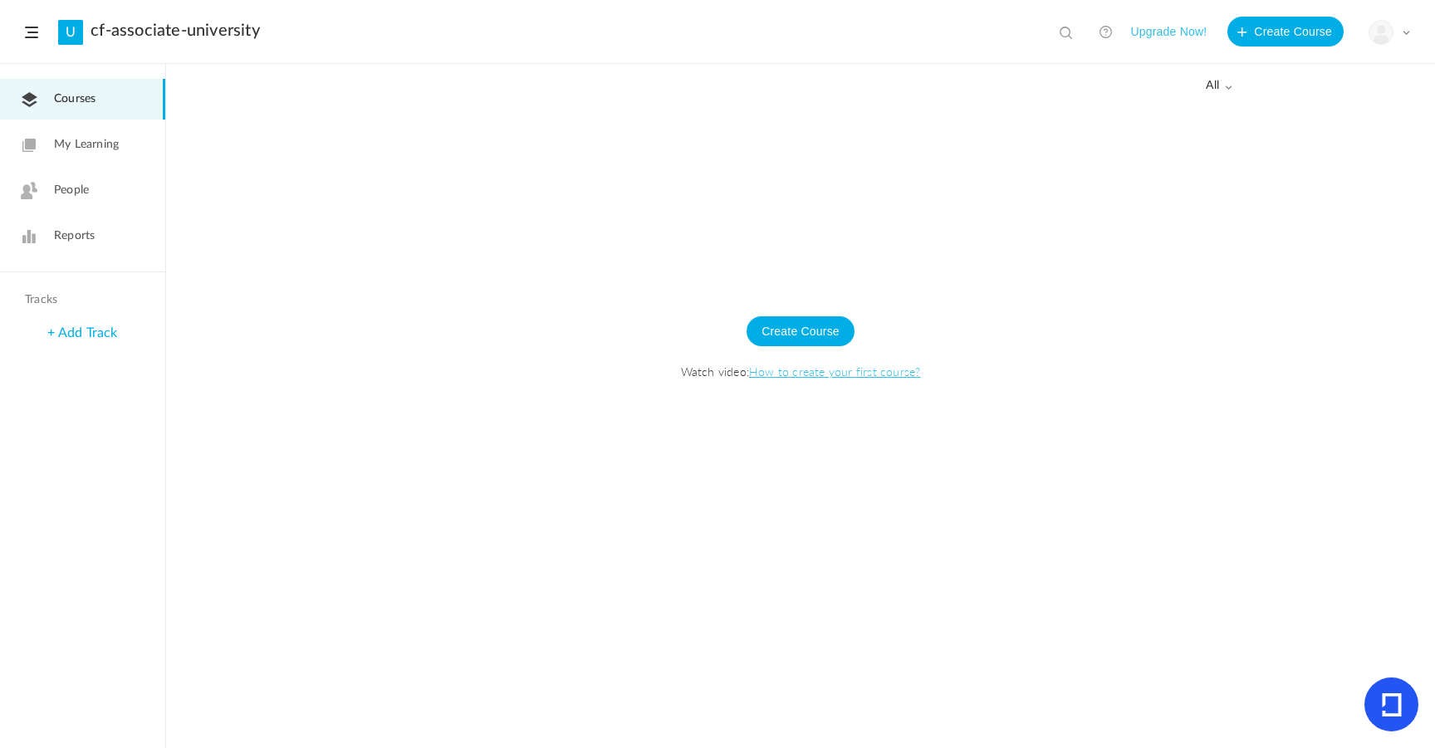
click at [20, 38] on header "U cf-associate-university View all No results Upgrade Now! Create Course My Pro…" at bounding box center [717, 32] width 1435 height 64
click at [33, 36] on span at bounding box center [31, 33] width 13 height 12
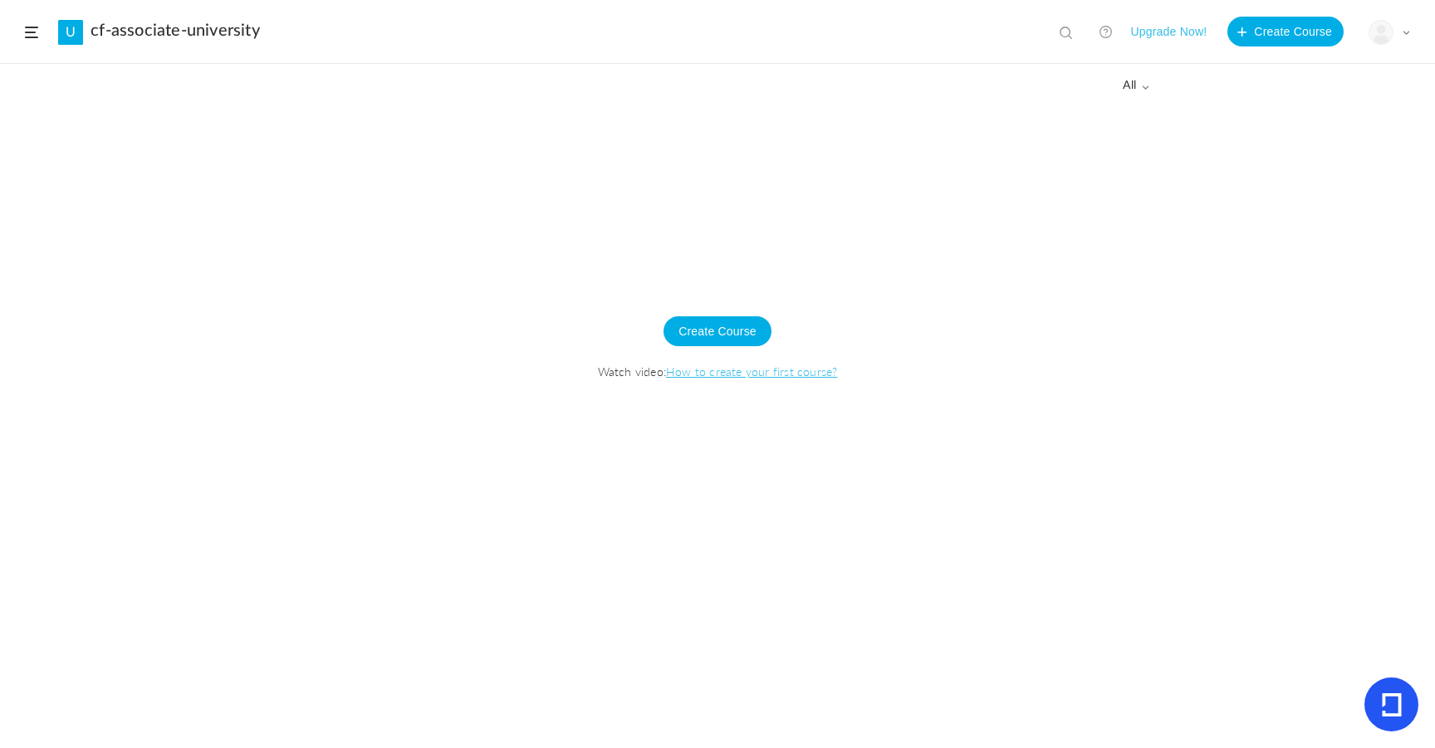
click at [33, 36] on span at bounding box center [31, 33] width 13 height 12
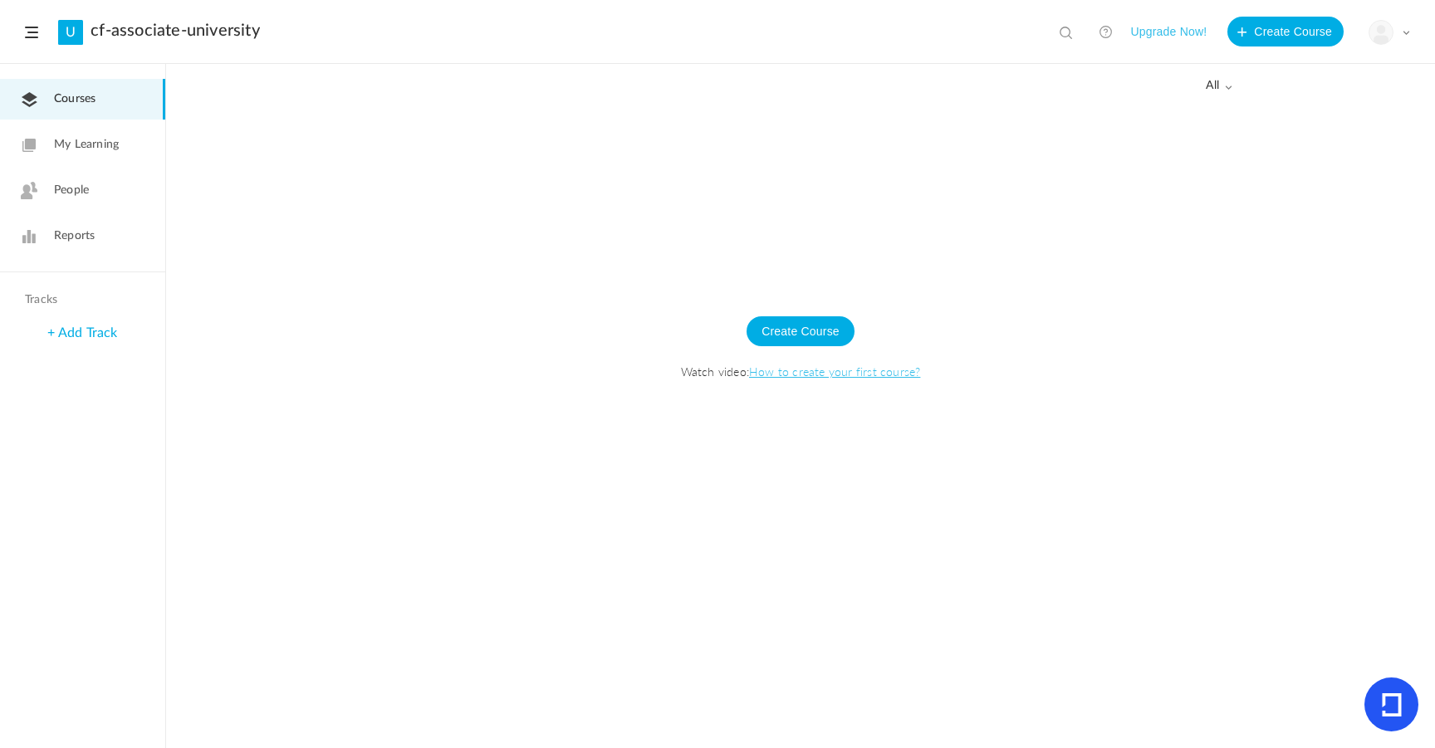
click at [74, 99] on span "Courses" at bounding box center [75, 98] width 42 height 17
click at [99, 132] on link "My Learning" at bounding box center [82, 145] width 165 height 41
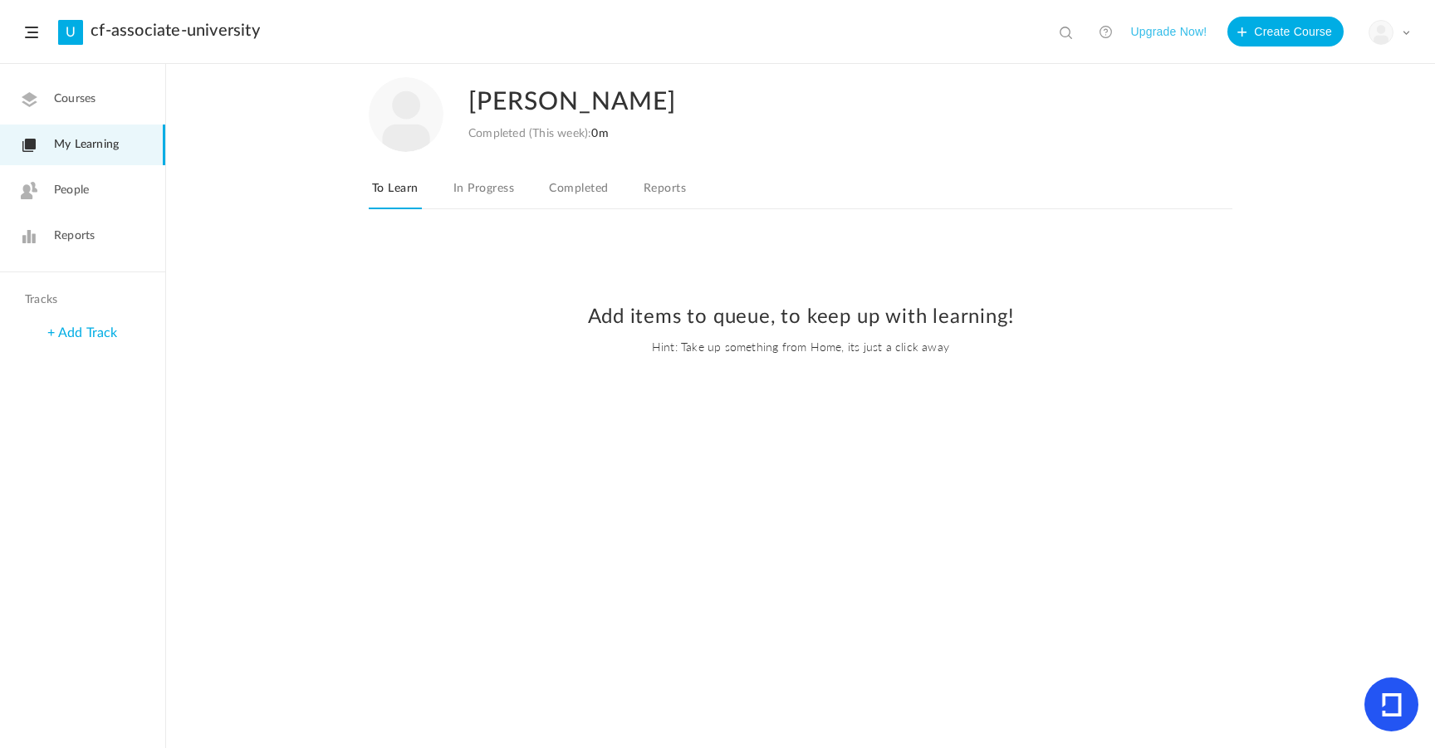
click at [1393, 34] on div "My Profile University Settings Current Plan Logout" at bounding box center [1389, 32] width 42 height 25
click at [1313, 109] on link "University Settings" at bounding box center [1331, 104] width 156 height 31
